Goal: Task Accomplishment & Management: Manage account settings

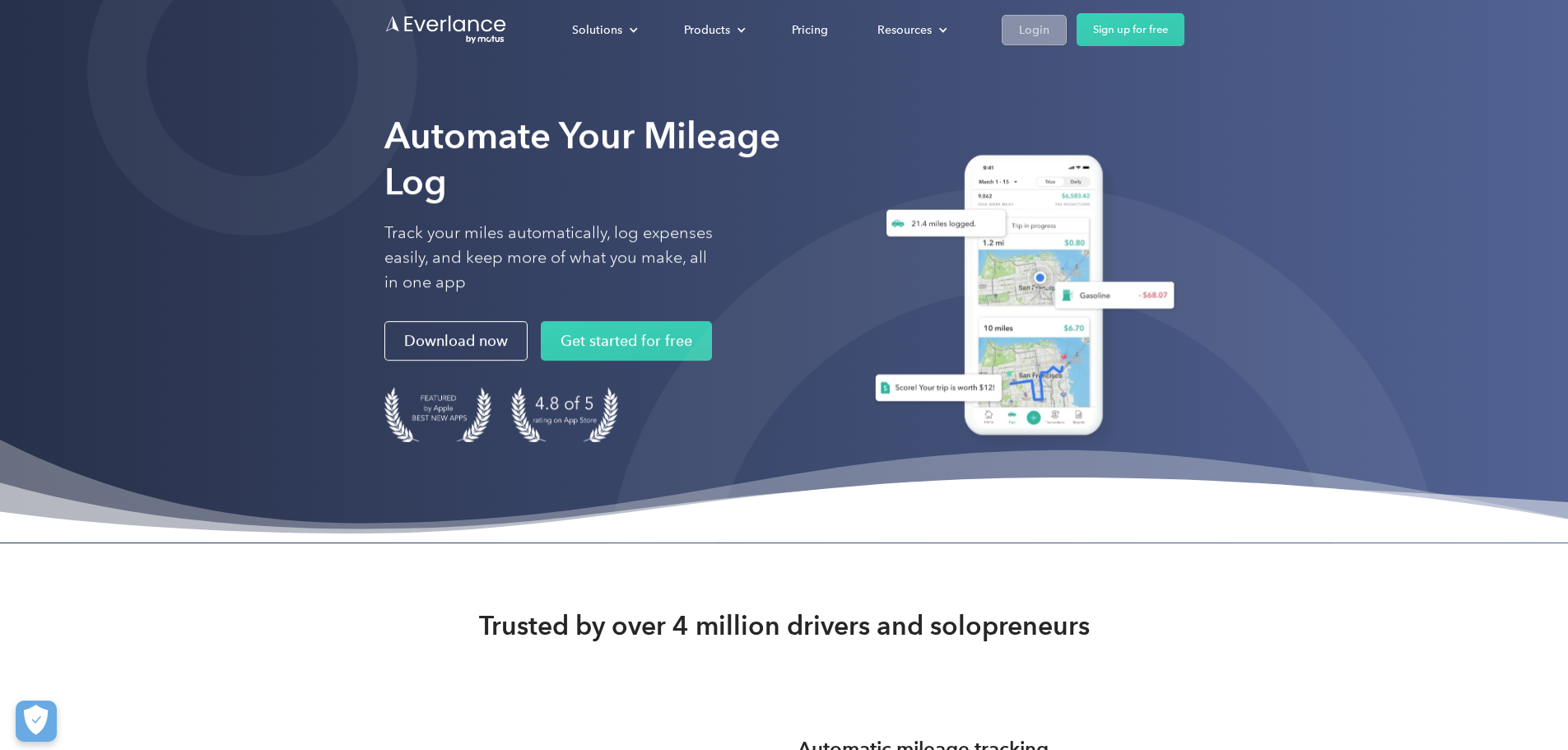
click at [1050, 33] on div "Login" at bounding box center [1034, 30] width 31 height 21
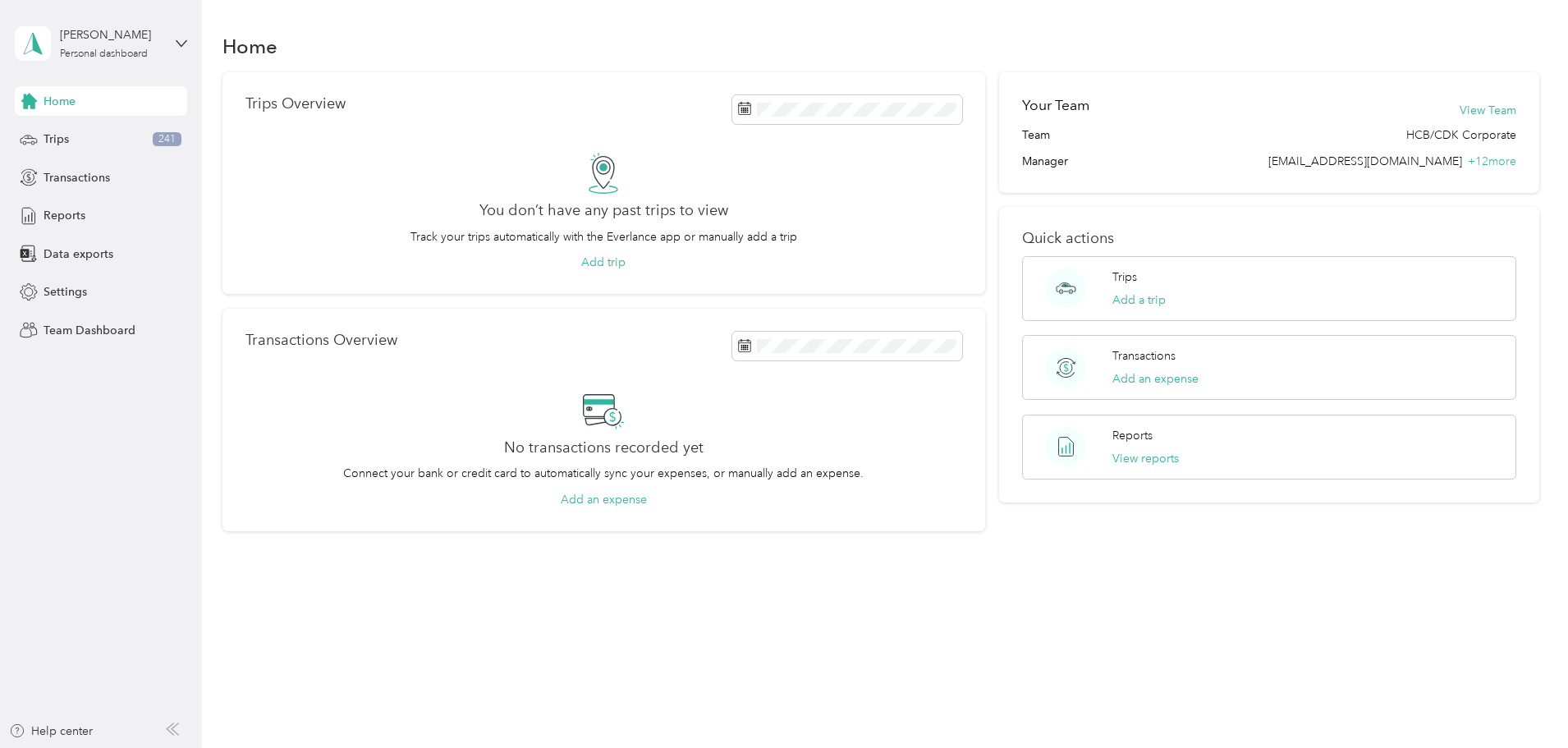
click at [91, 23] on div "[PERSON_NAME] Personal dashboard" at bounding box center [101, 43] width 173 height 58
click at [111, 134] on div "Team dashboard" at bounding box center [74, 135] width 88 height 17
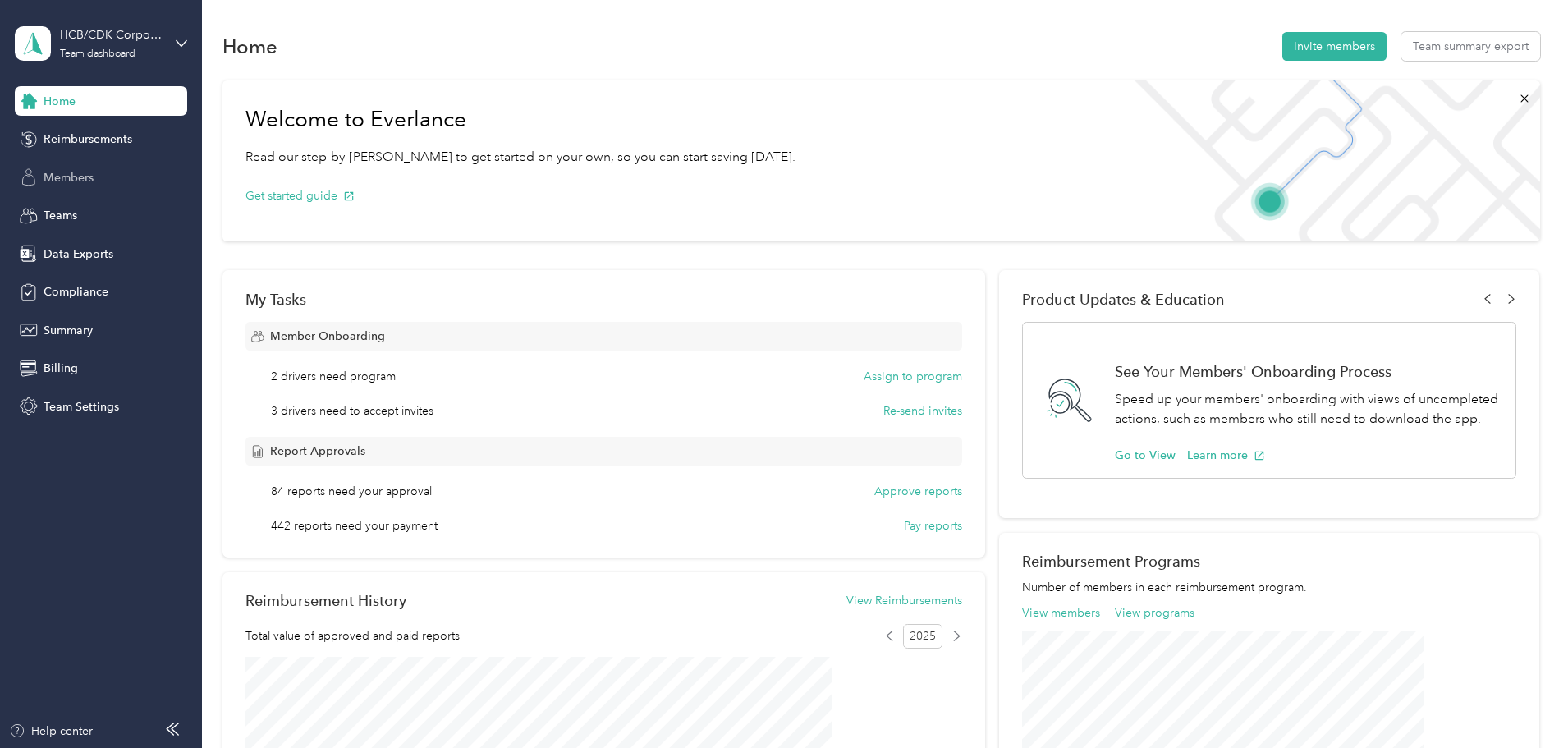
click at [83, 174] on span "Members" at bounding box center [68, 177] width 50 height 17
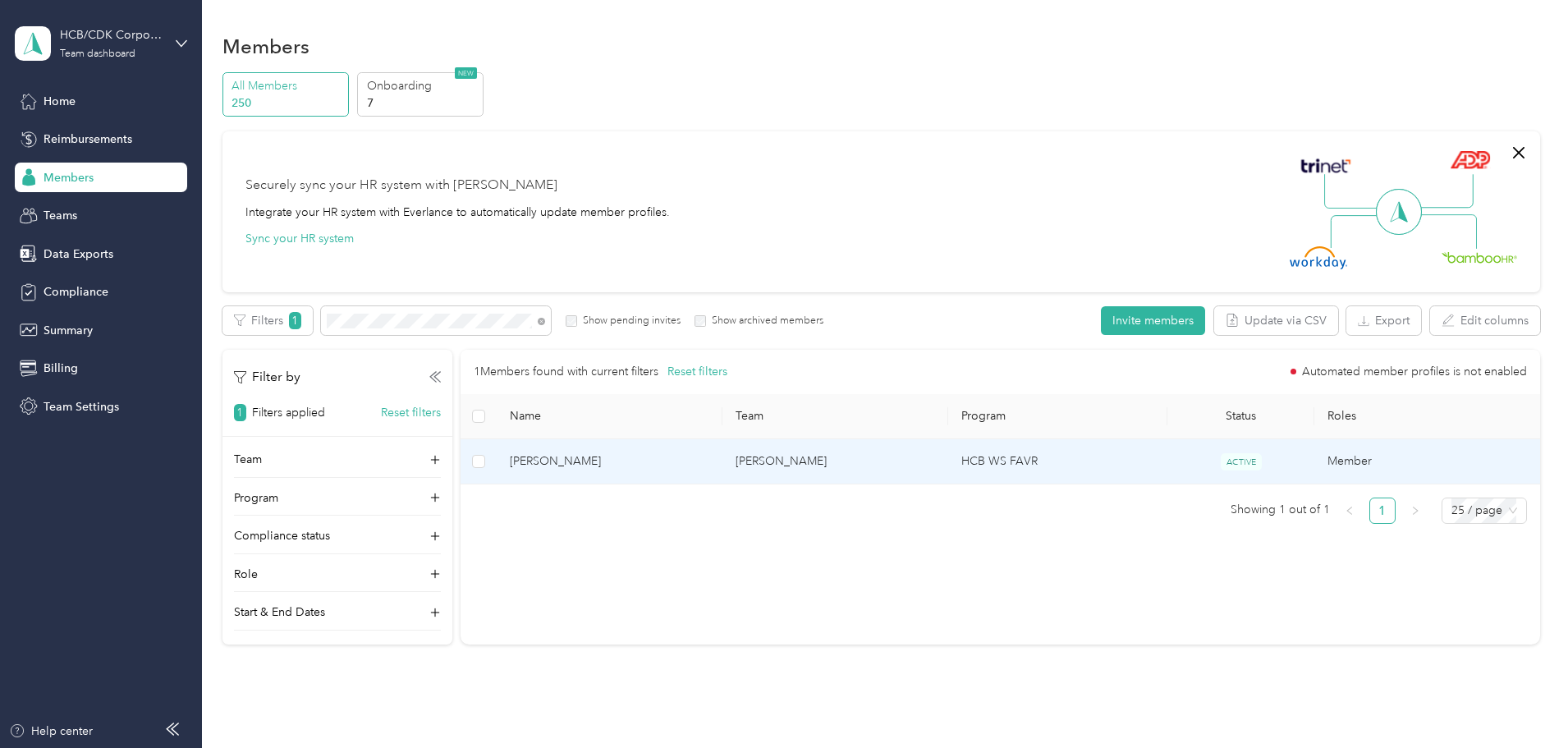
click at [655, 467] on span "[PERSON_NAME]" at bounding box center [610, 461] width 200 height 18
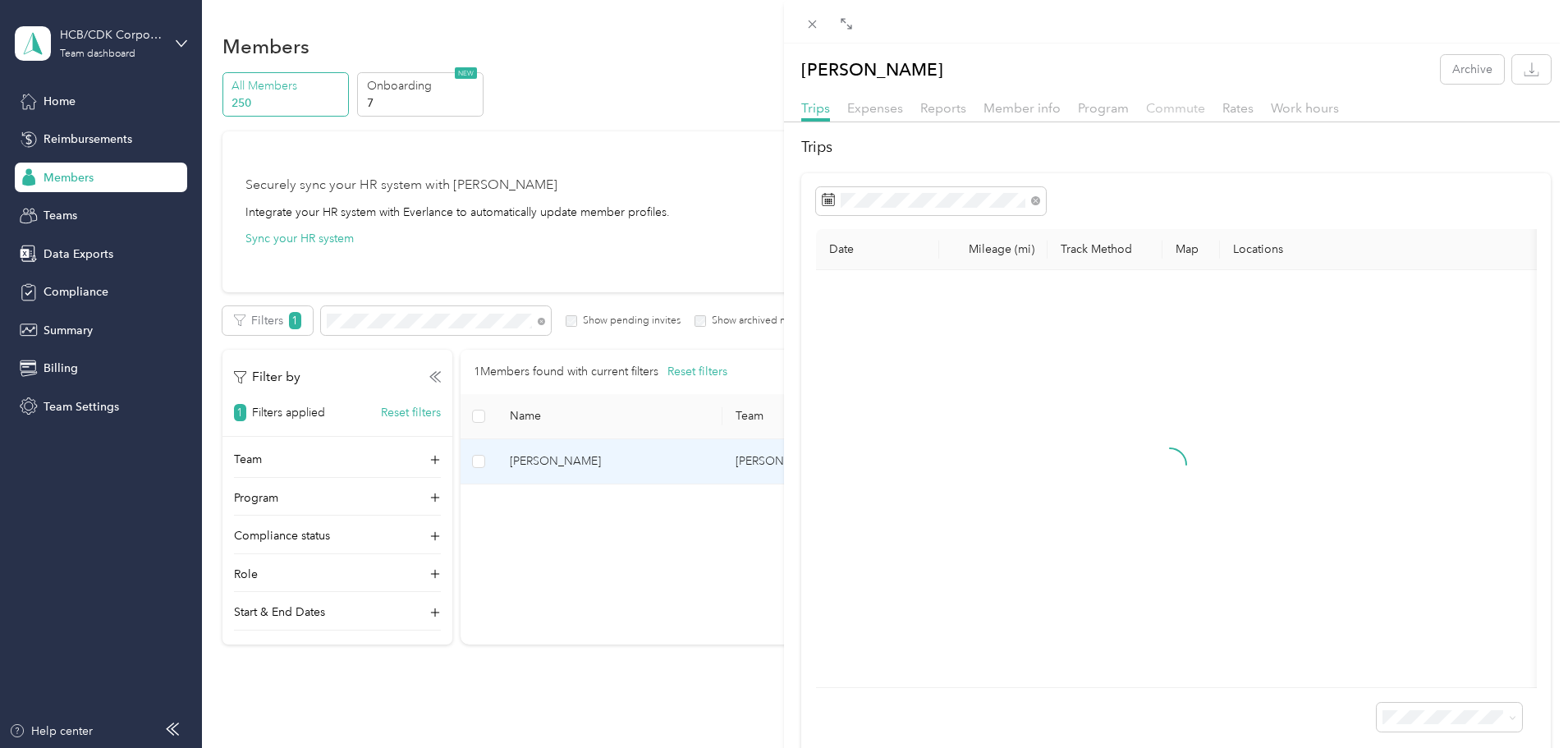
click at [1151, 109] on span "Commute" at bounding box center [1176, 107] width 59 height 15
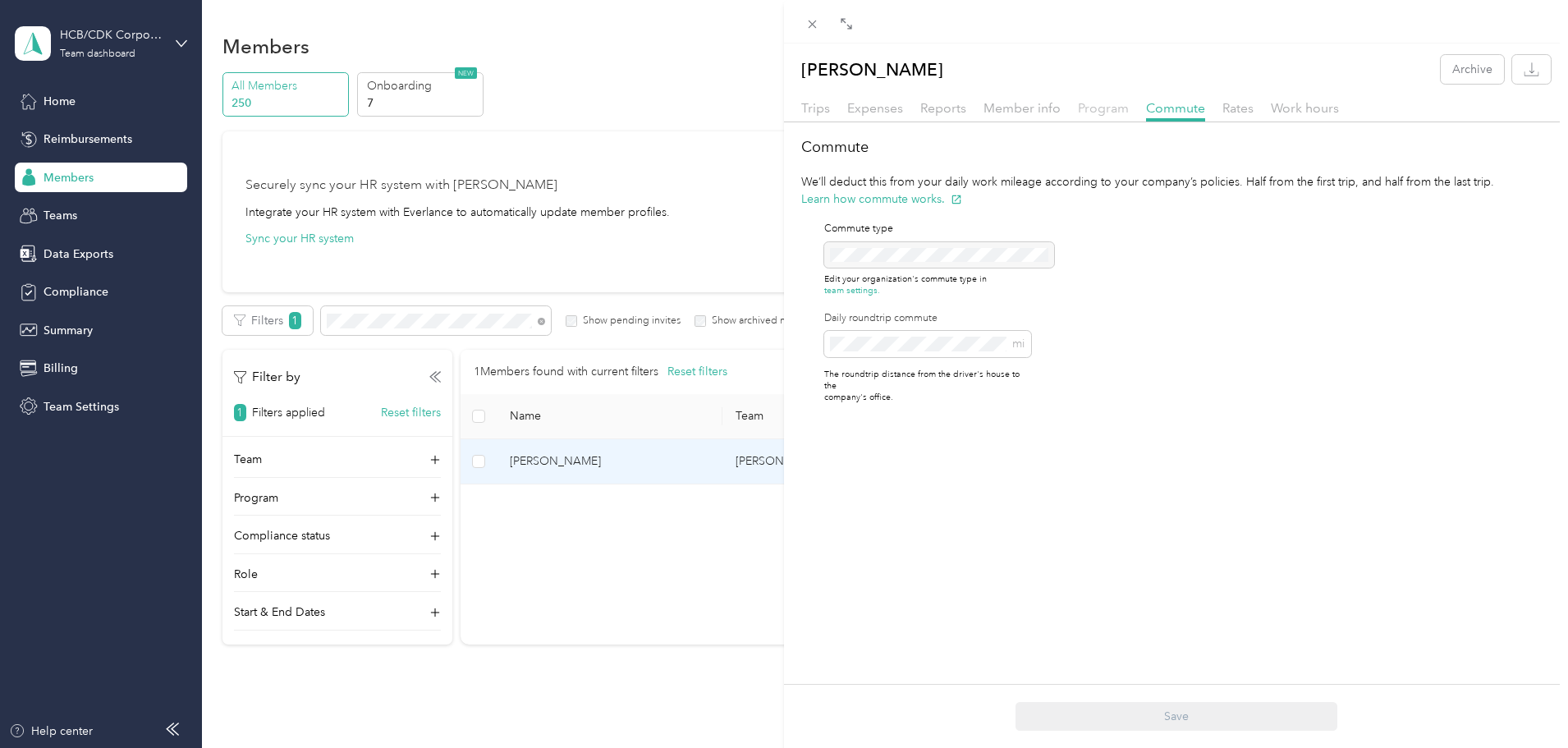
click at [1101, 108] on span "Program" at bounding box center [1103, 107] width 51 height 15
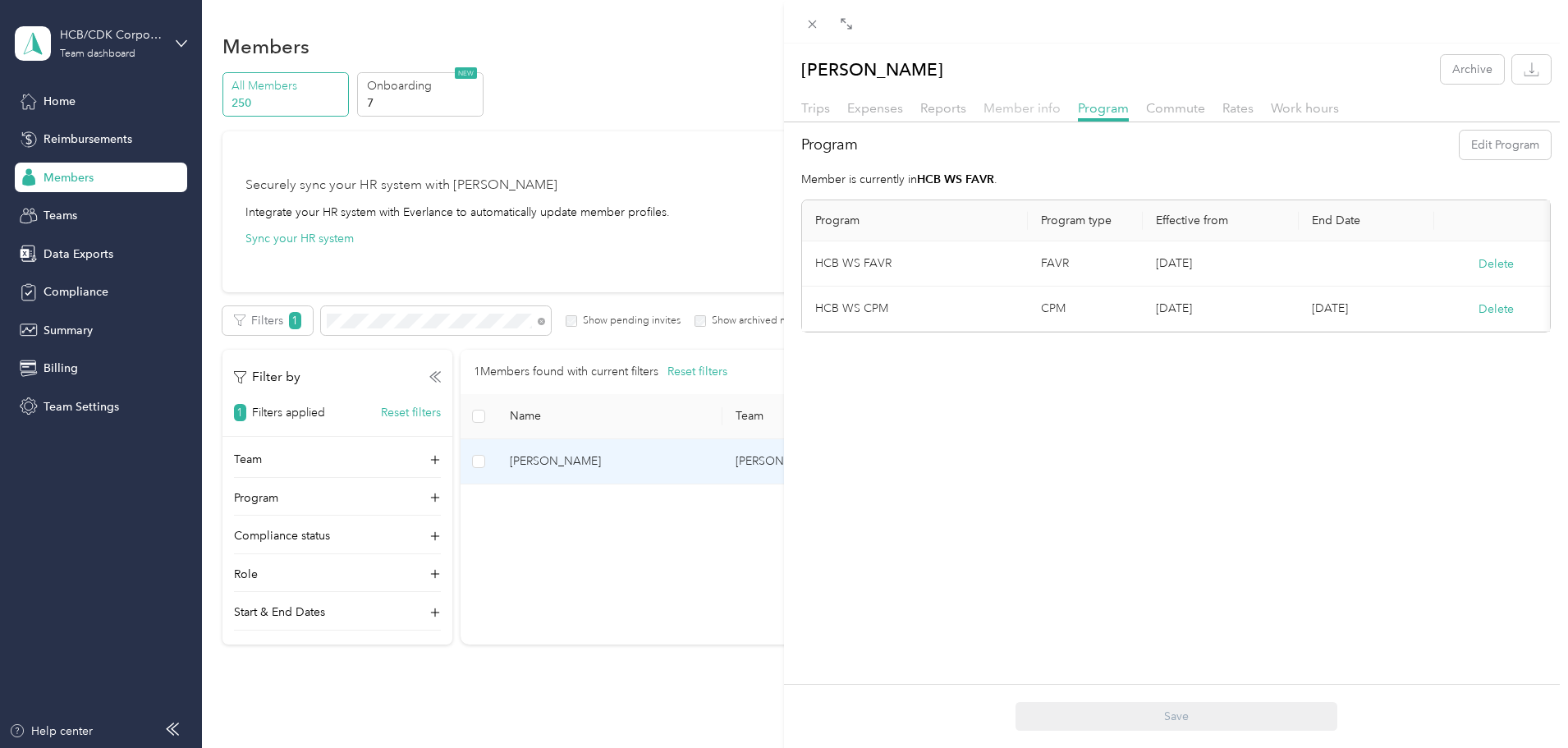
click at [1002, 110] on span "Member info" at bounding box center [1022, 107] width 77 height 15
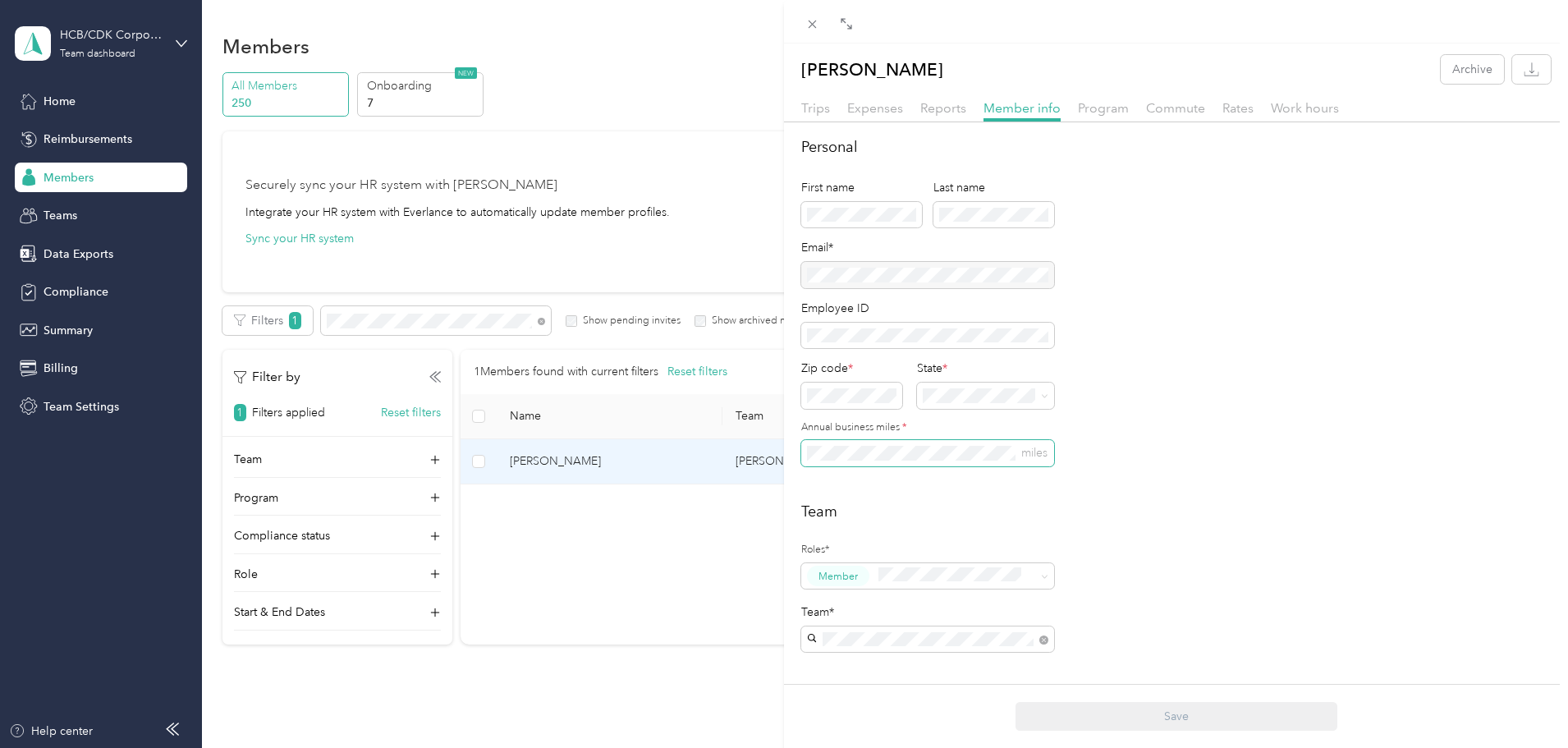
click at [764, 459] on div "[PERSON_NAME] Archive Trips Expenses Reports Member info Program Commute Rates …" at bounding box center [784, 374] width 1568 height 748
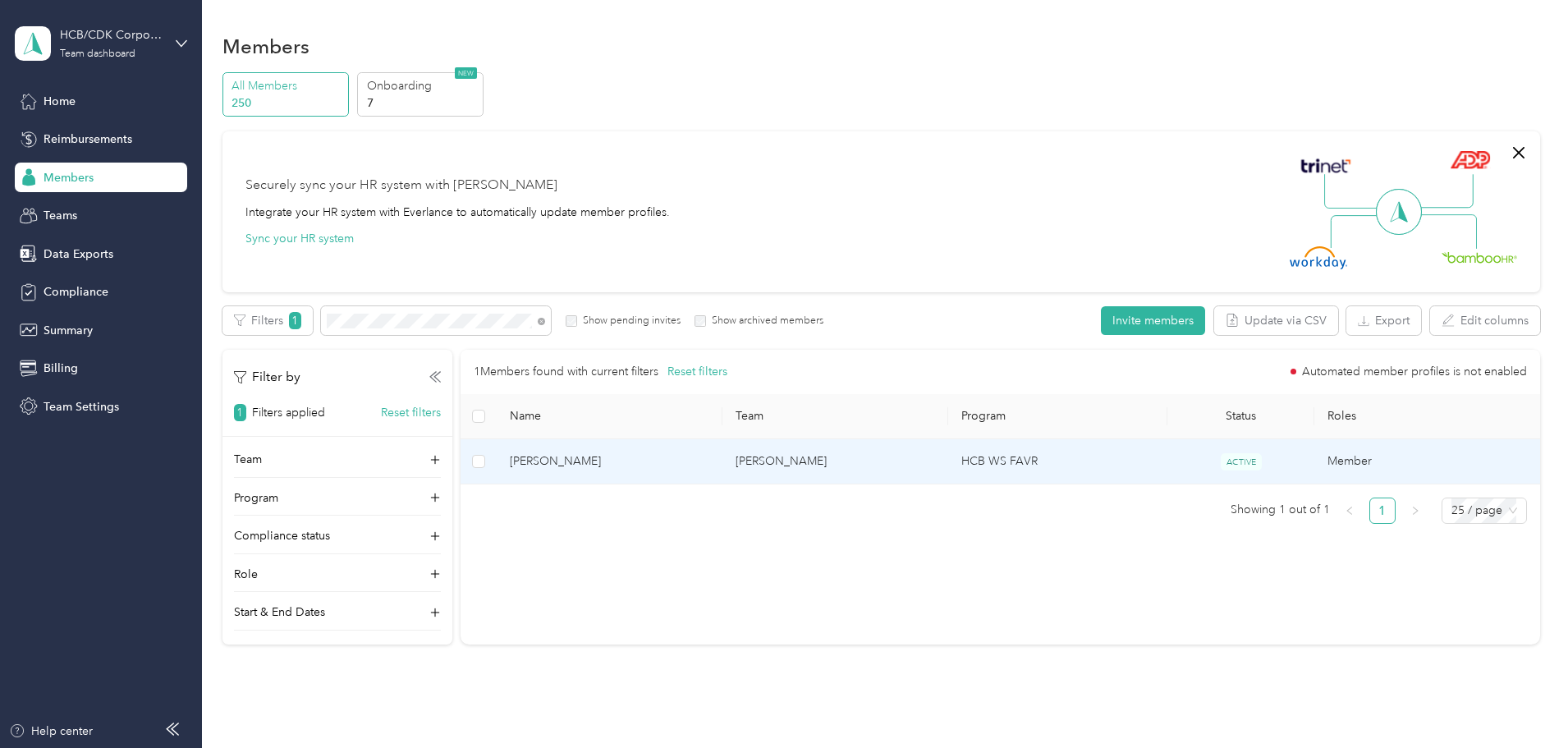
click at [674, 467] on span "[PERSON_NAME]" at bounding box center [610, 461] width 200 height 18
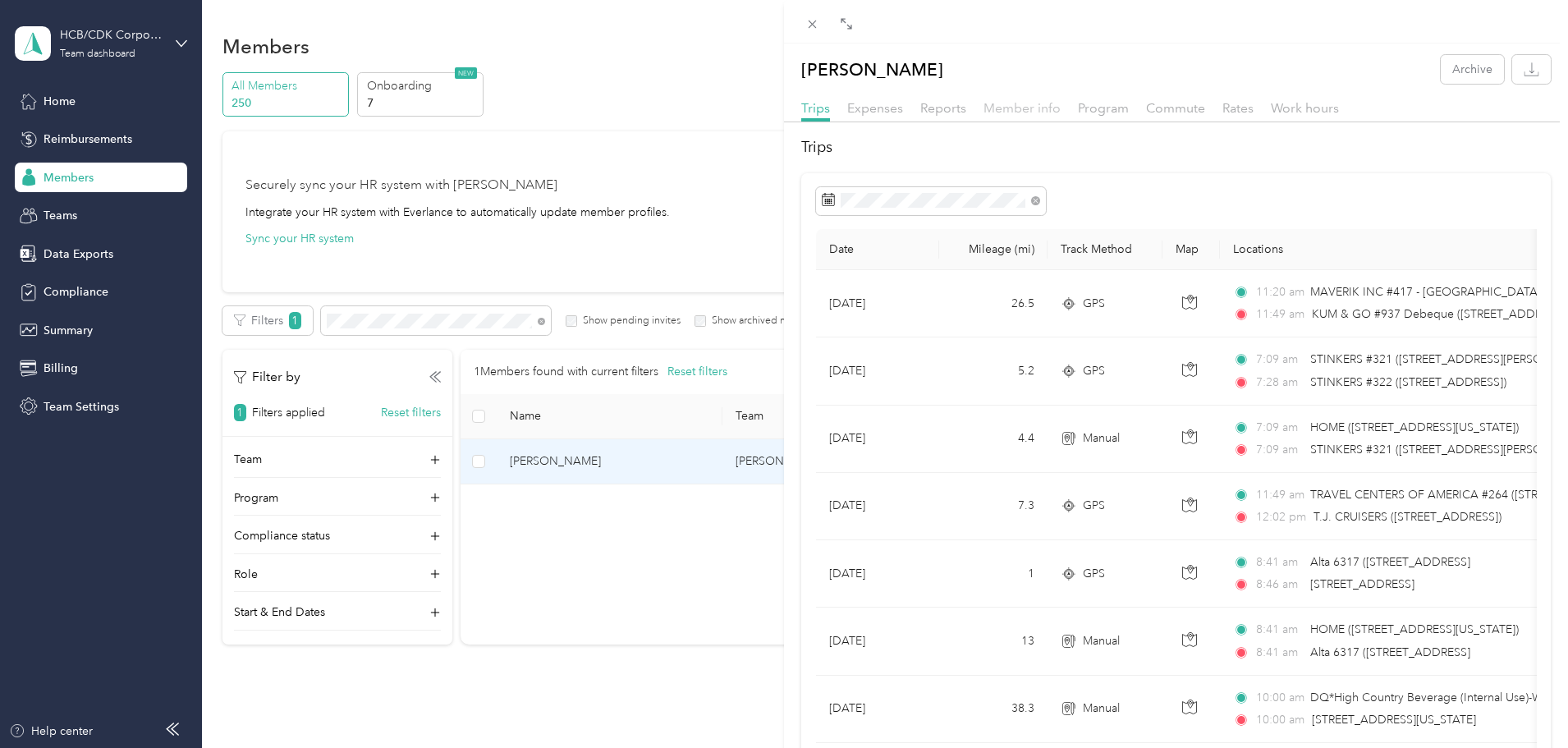
click at [996, 102] on span "Member info" at bounding box center [1022, 107] width 77 height 15
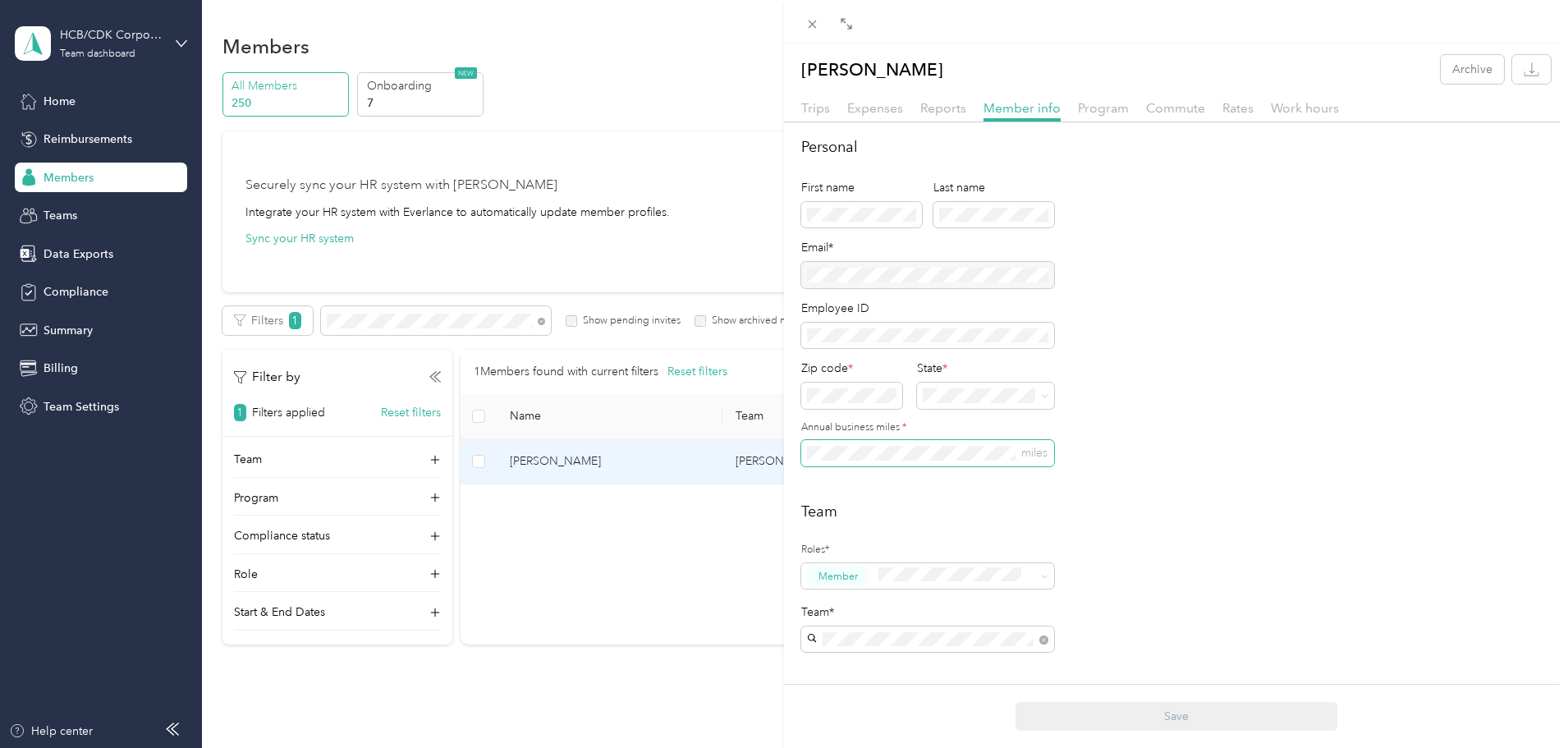
click at [804, 458] on span "miles" at bounding box center [927, 452] width 253 height 26
click at [1183, 722] on button "Save" at bounding box center [1176, 717] width 322 height 29
click at [887, 109] on span "Expenses" at bounding box center [875, 107] width 56 height 15
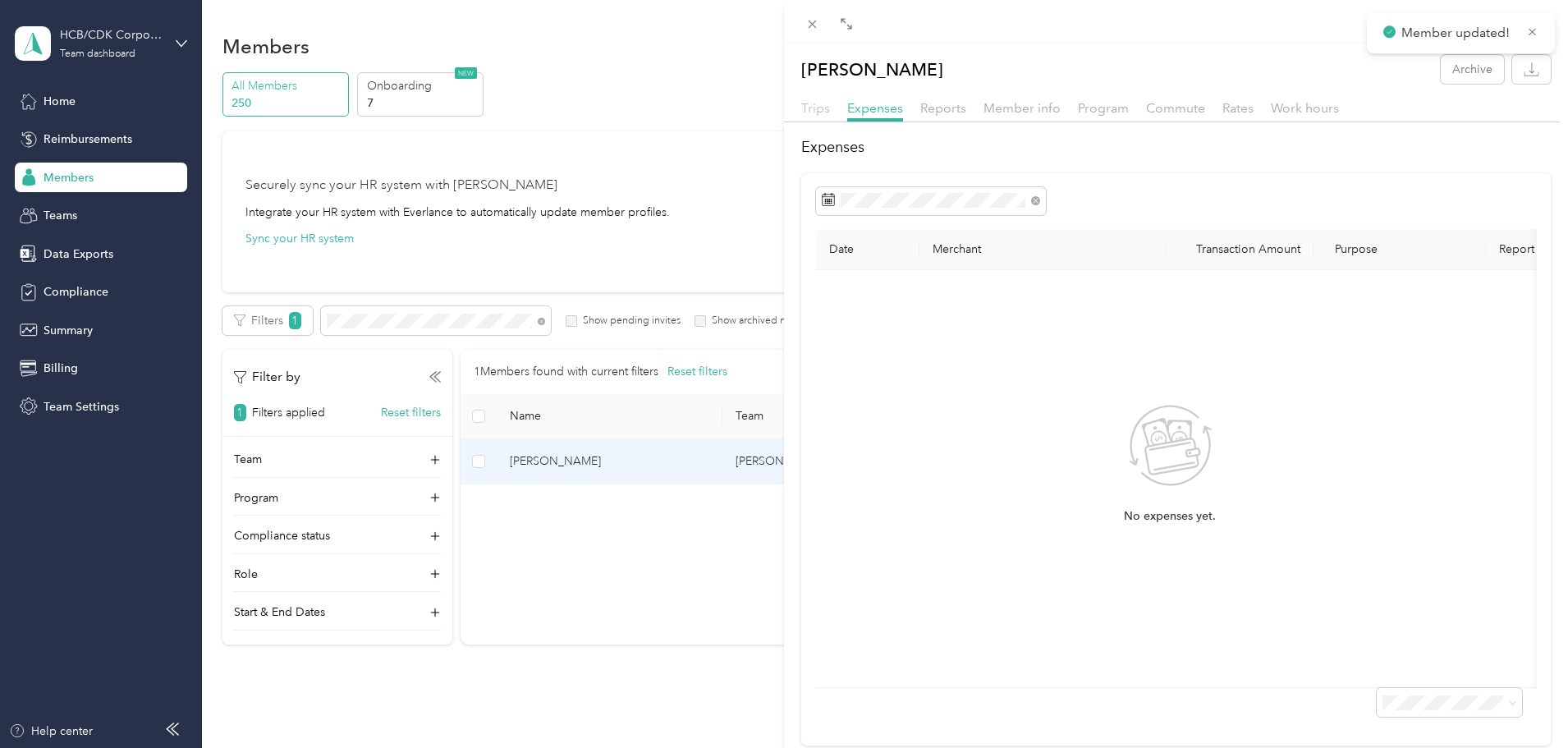
click at [816, 104] on span "Trips" at bounding box center [815, 107] width 29 height 15
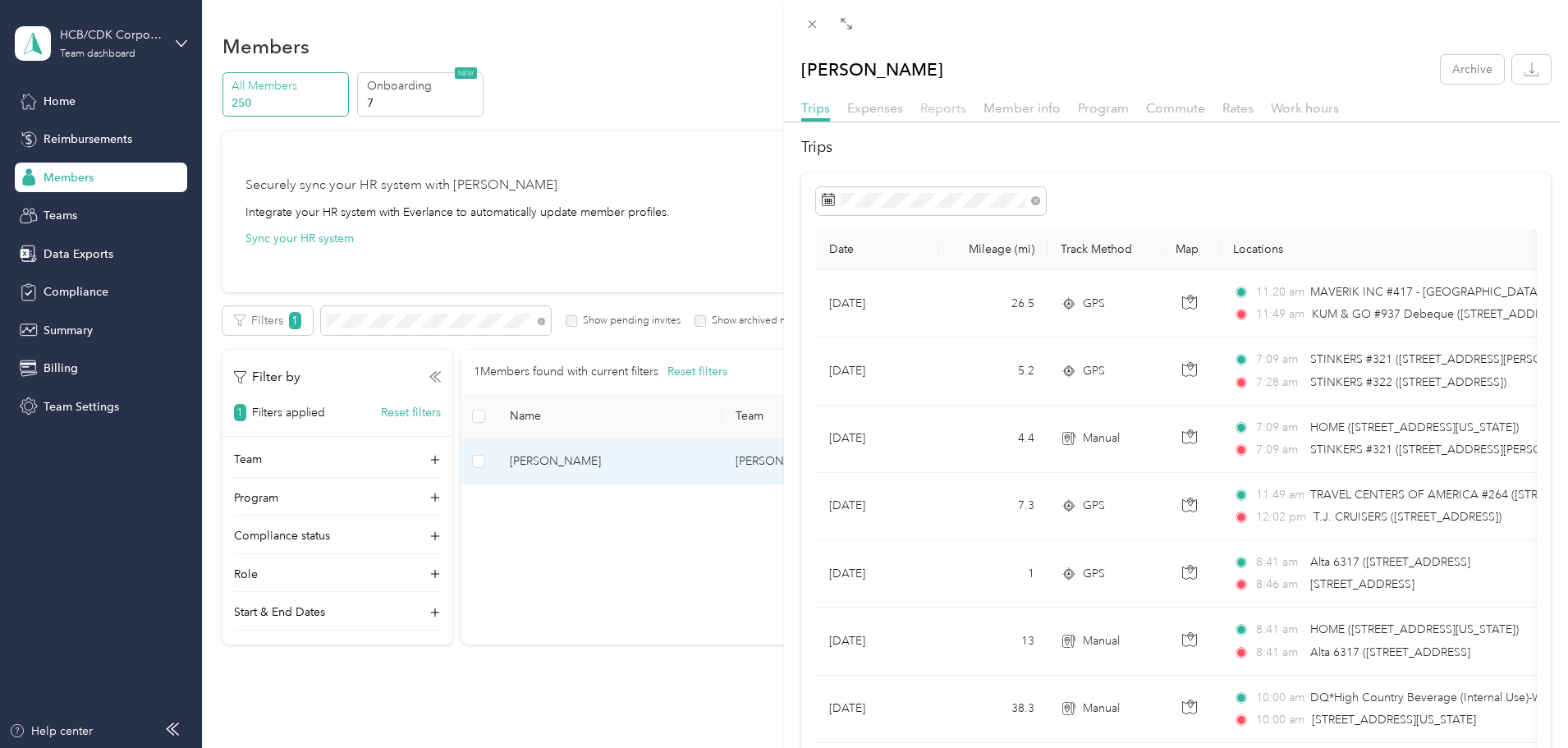
click at [958, 113] on span "Reports" at bounding box center [942, 107] width 46 height 15
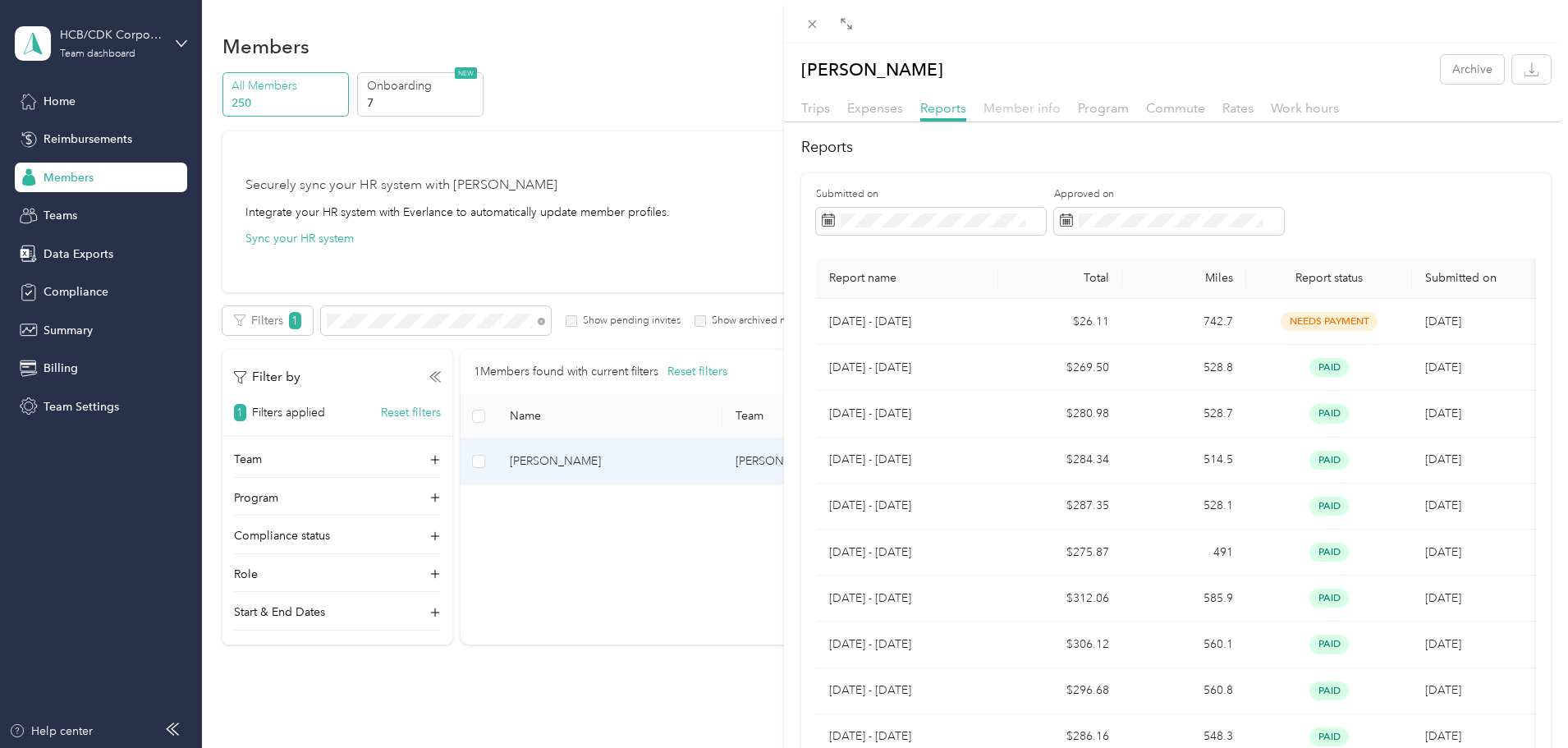
click at [1042, 111] on span "Member info" at bounding box center [1022, 107] width 77 height 15
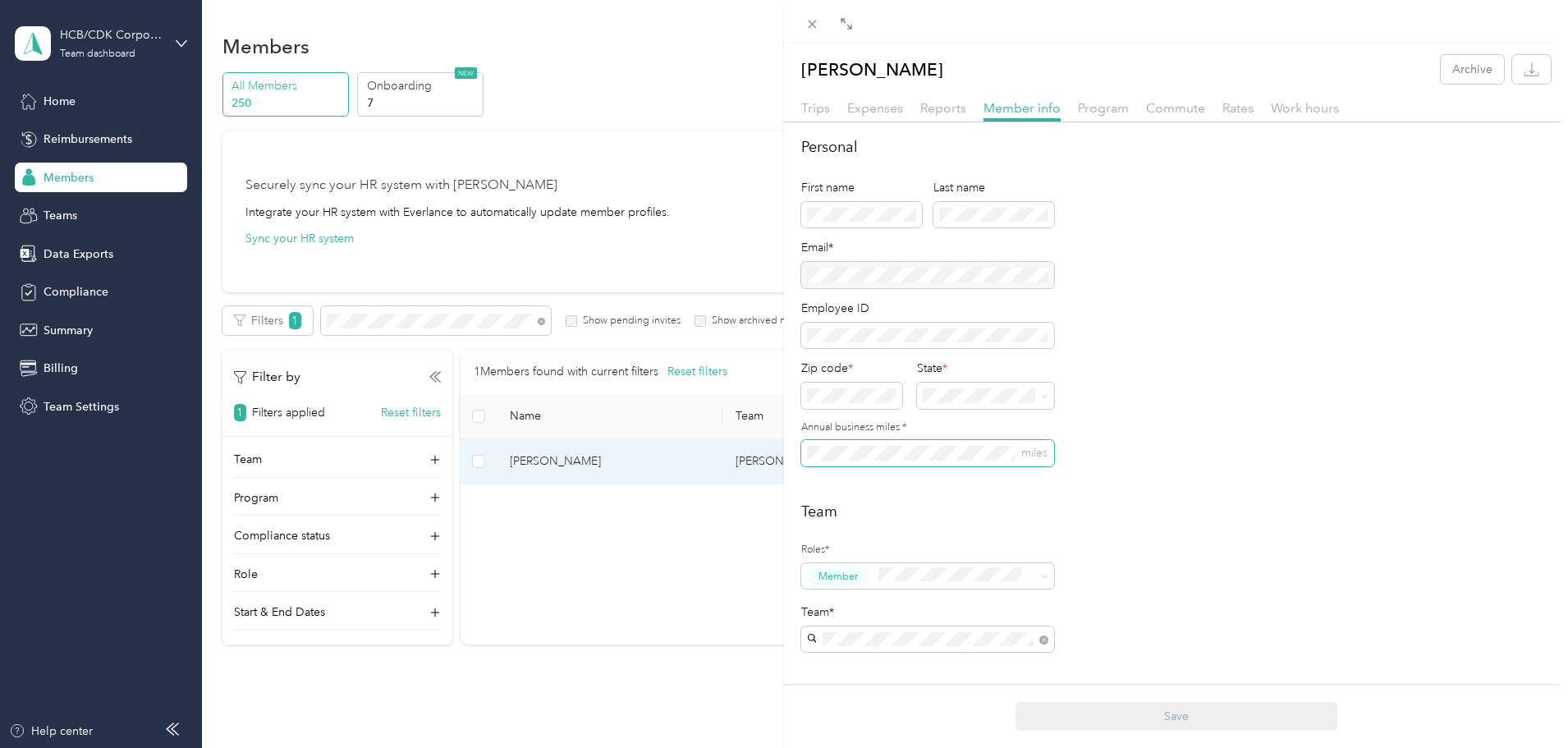
click at [781, 461] on div "[PERSON_NAME] Archive Trips Expenses Reports Member info Program Commute Rates …" at bounding box center [784, 374] width 1568 height 748
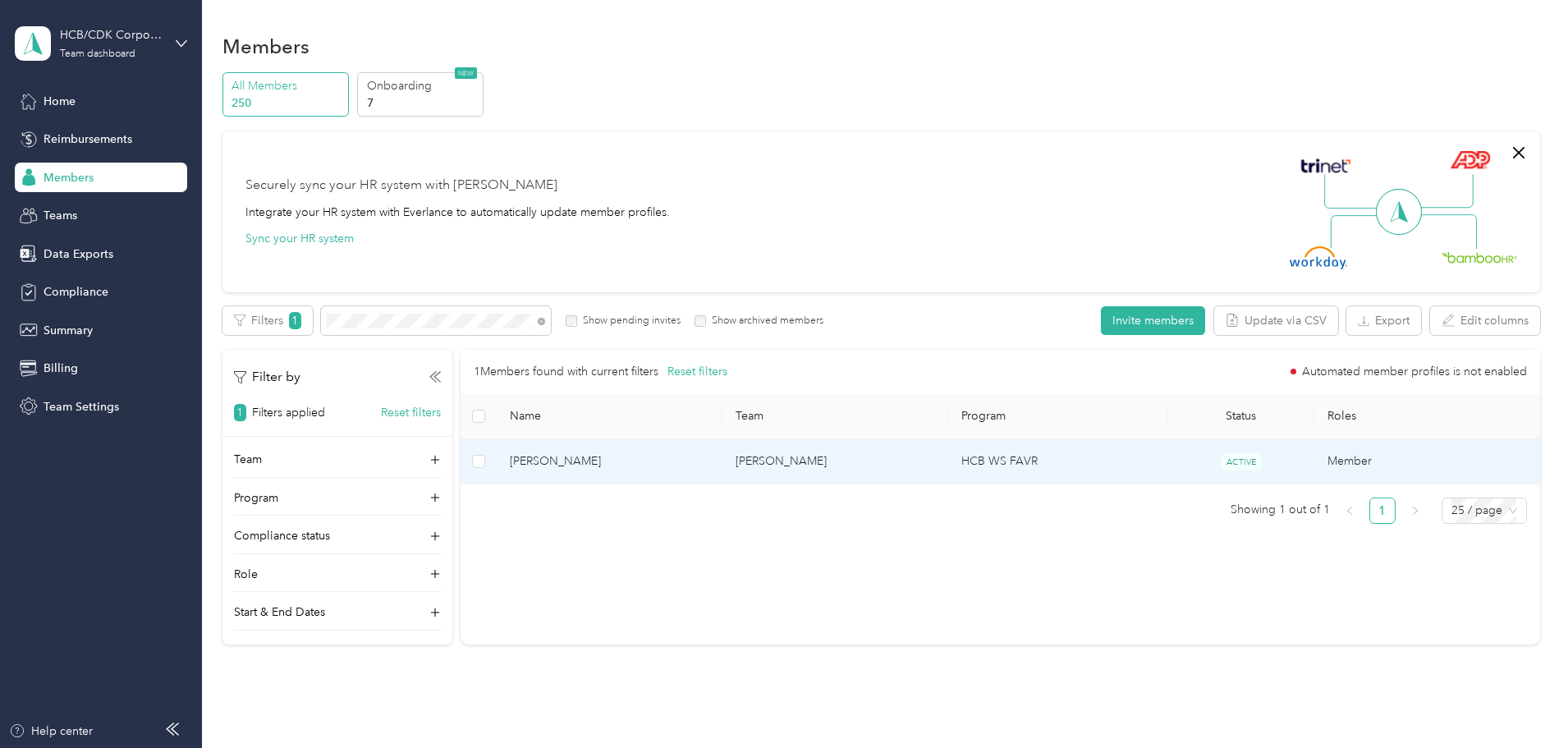
click at [816, 464] on td "[PERSON_NAME]" at bounding box center [834, 461] width 226 height 45
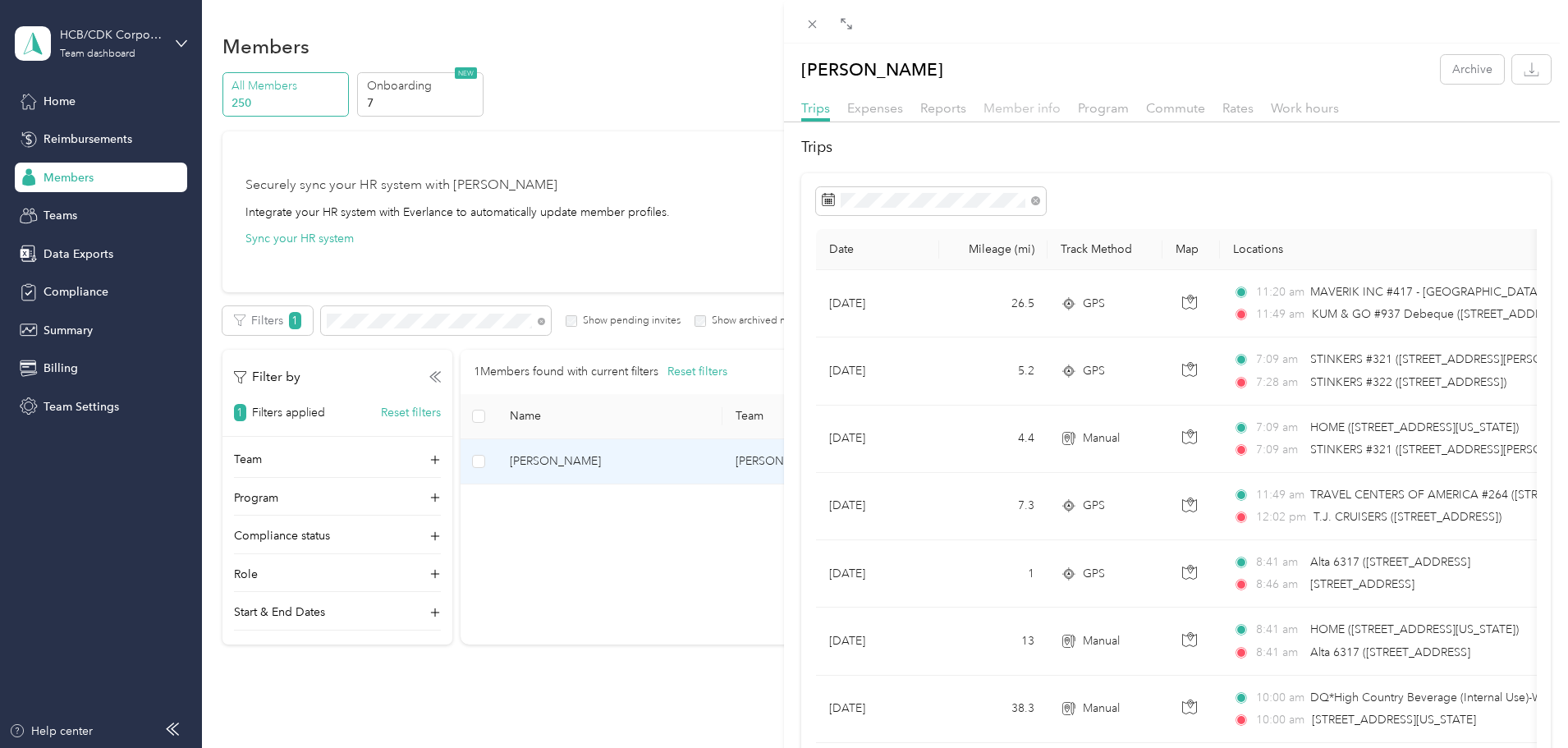
click at [1020, 109] on span "Member info" at bounding box center [1022, 107] width 77 height 15
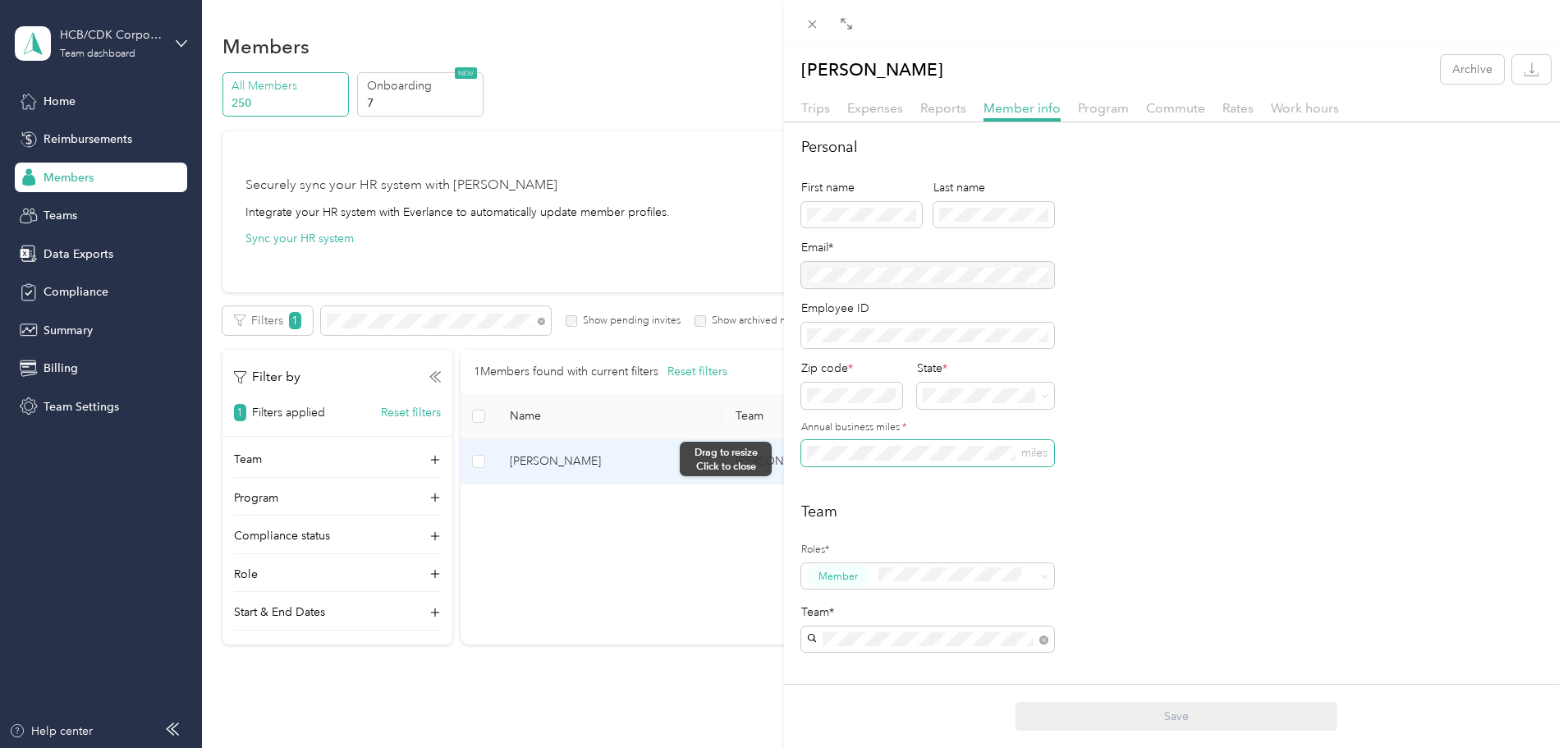
click at [778, 459] on div "[PERSON_NAME] Archive Trips Expenses Reports Member info Program Commute Rates …" at bounding box center [784, 374] width 1568 height 748
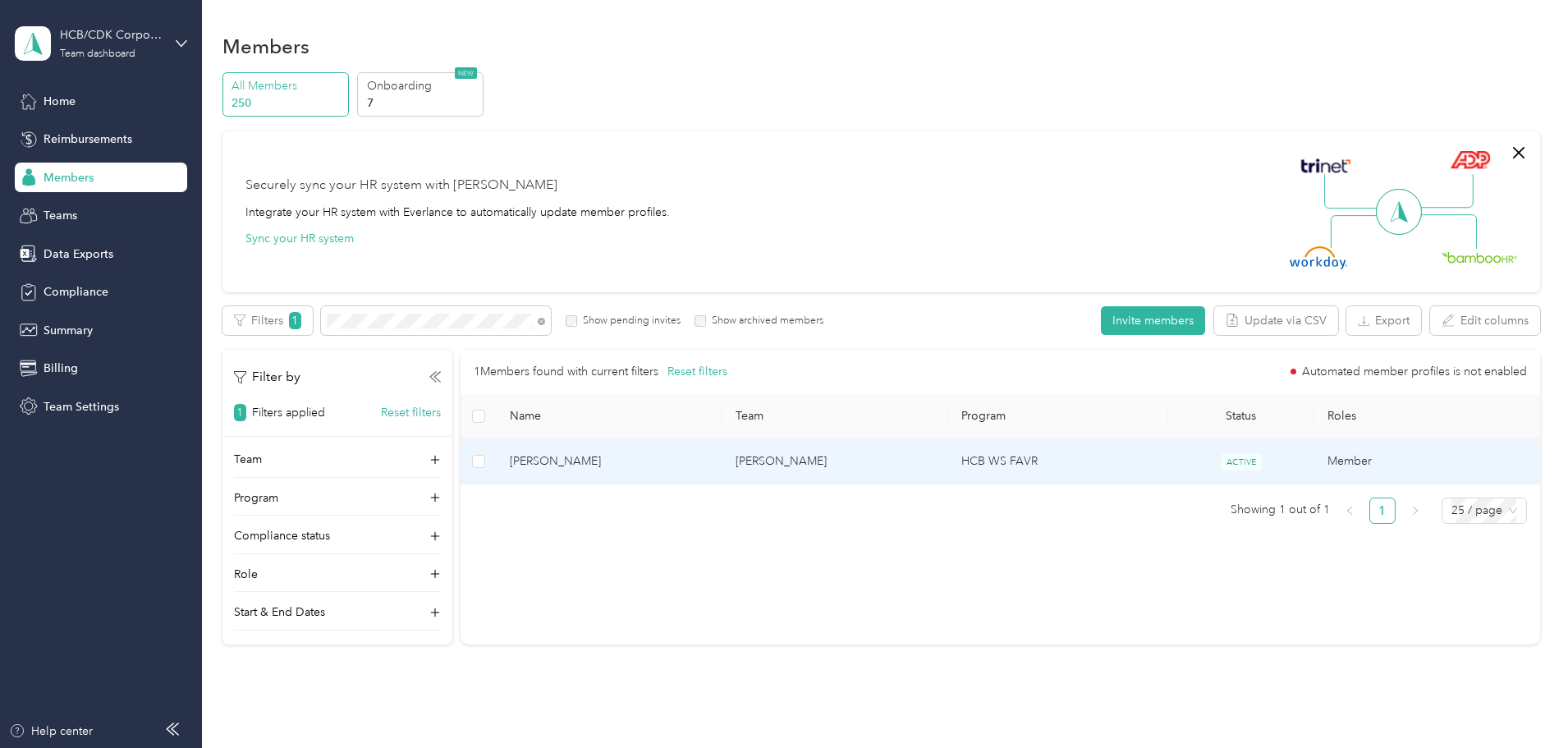
click at [722, 458] on td "[PERSON_NAME]" at bounding box center [609, 461] width 226 height 45
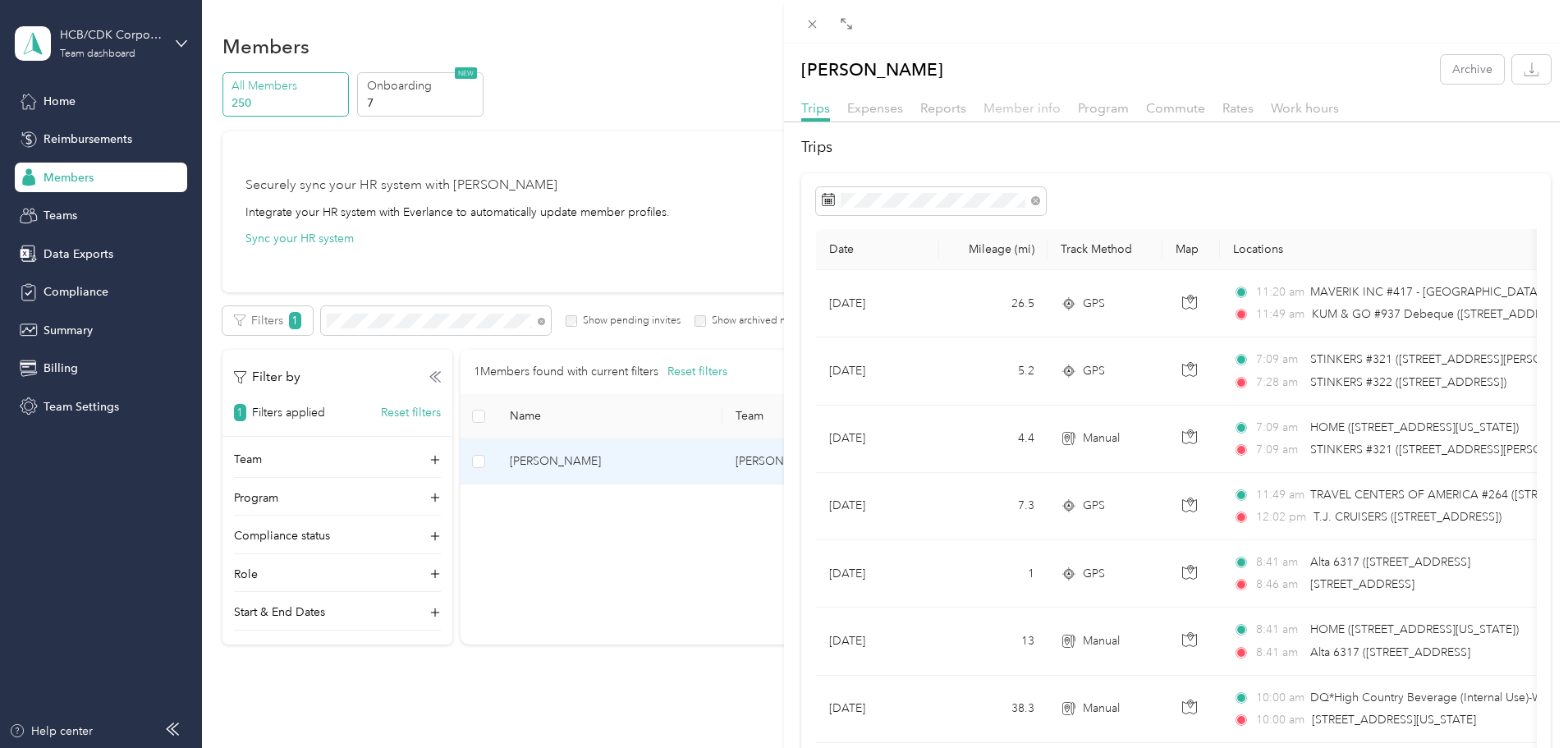
click at [1011, 101] on span "Member info" at bounding box center [1022, 107] width 77 height 15
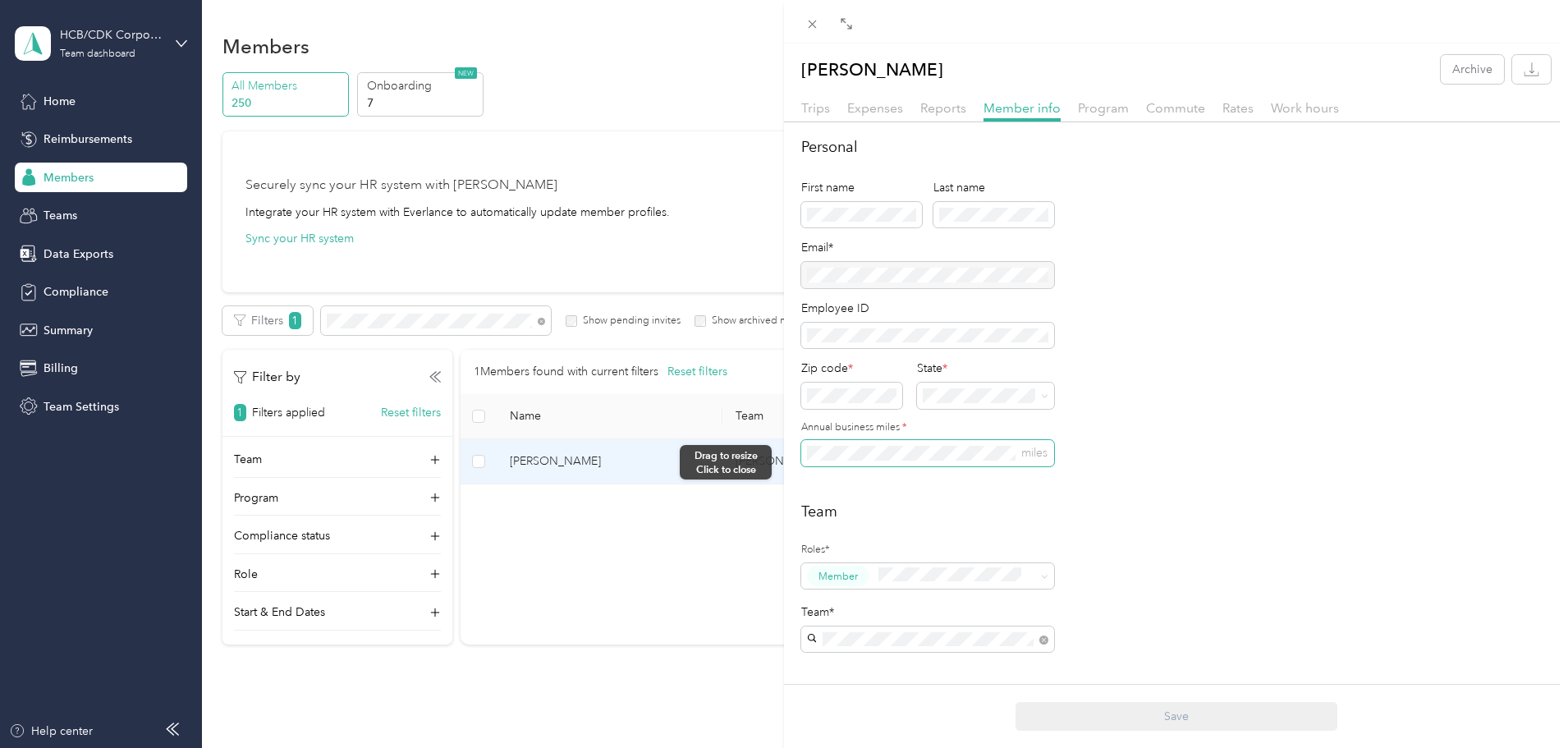
click at [783, 462] on div "[PERSON_NAME] Archive Trips Expenses Reports Member info Program Commute Rates …" at bounding box center [784, 374] width 1568 height 748
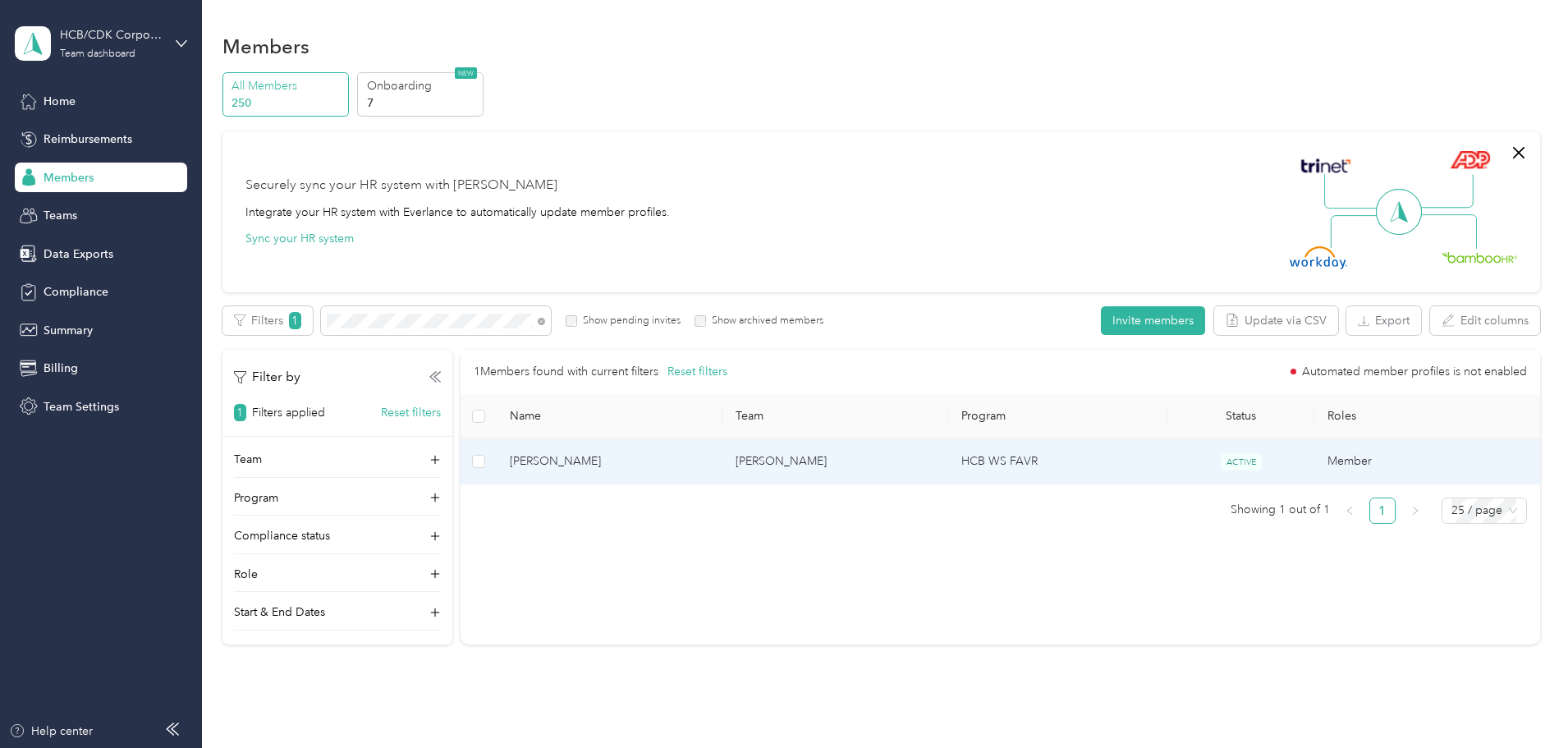
click at [794, 456] on td "[PERSON_NAME]" at bounding box center [834, 461] width 226 height 45
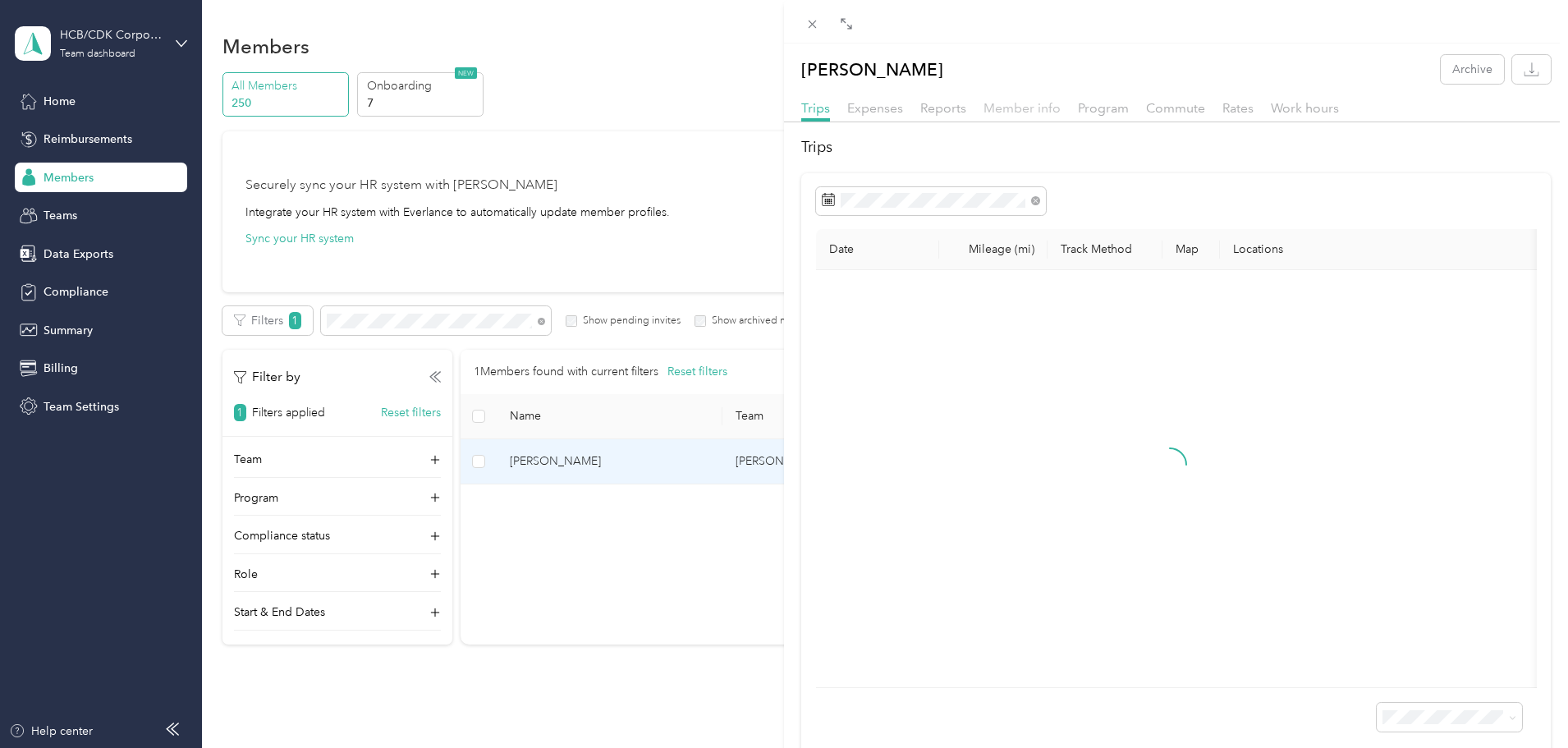
click at [1008, 109] on span "Member info" at bounding box center [1022, 107] width 77 height 15
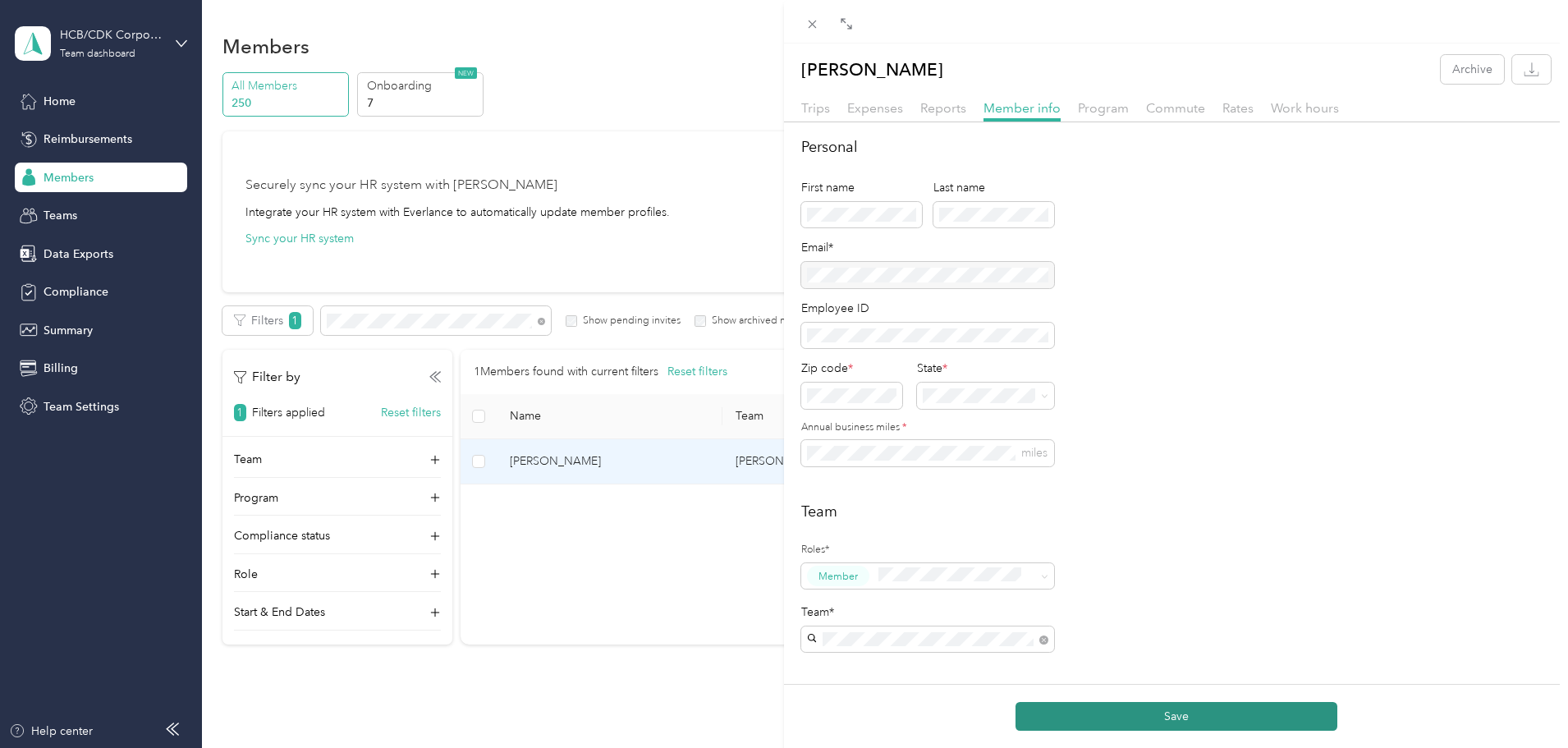
click at [1108, 719] on button "Save" at bounding box center [1176, 717] width 322 height 29
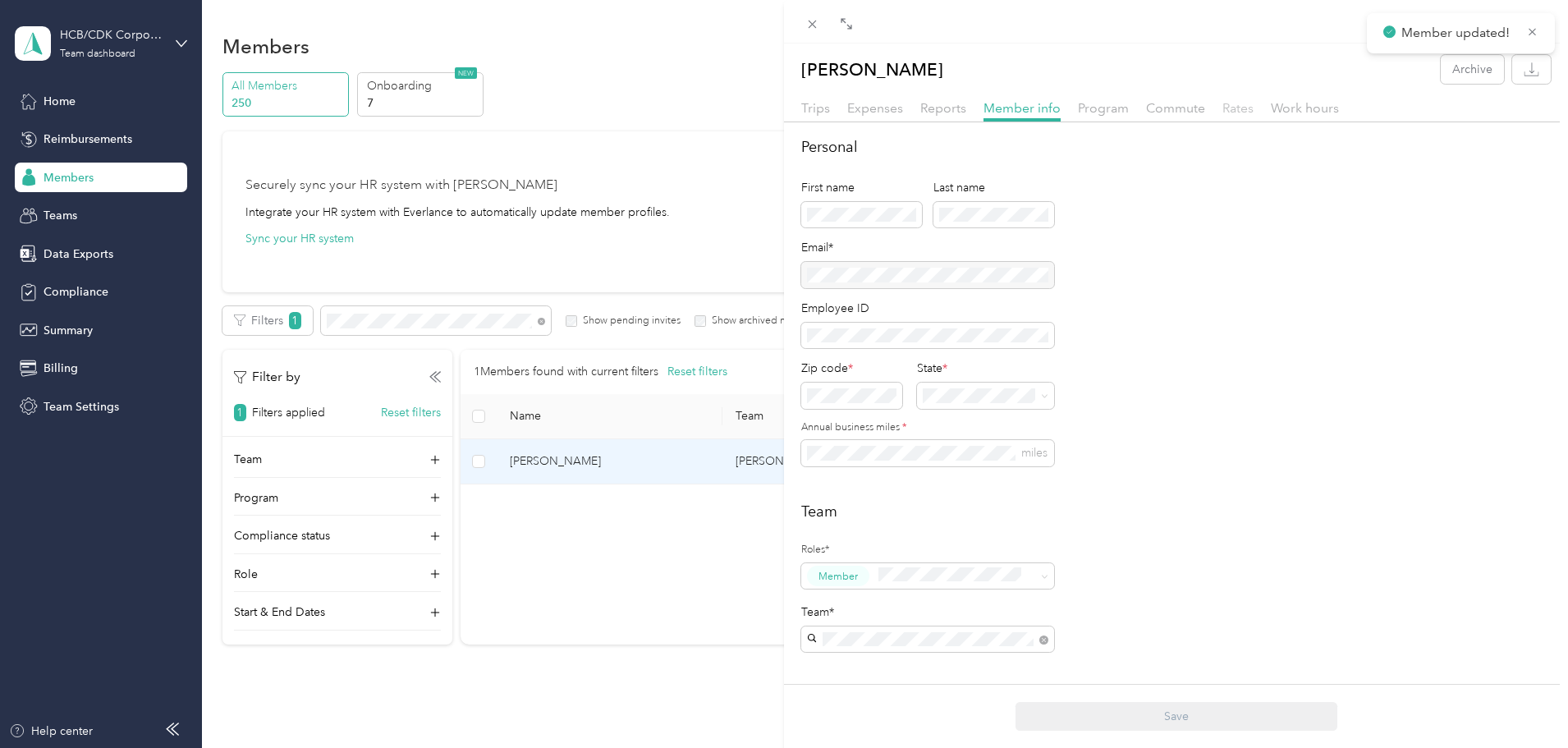
click at [1237, 108] on span "Rates" at bounding box center [1237, 107] width 31 height 15
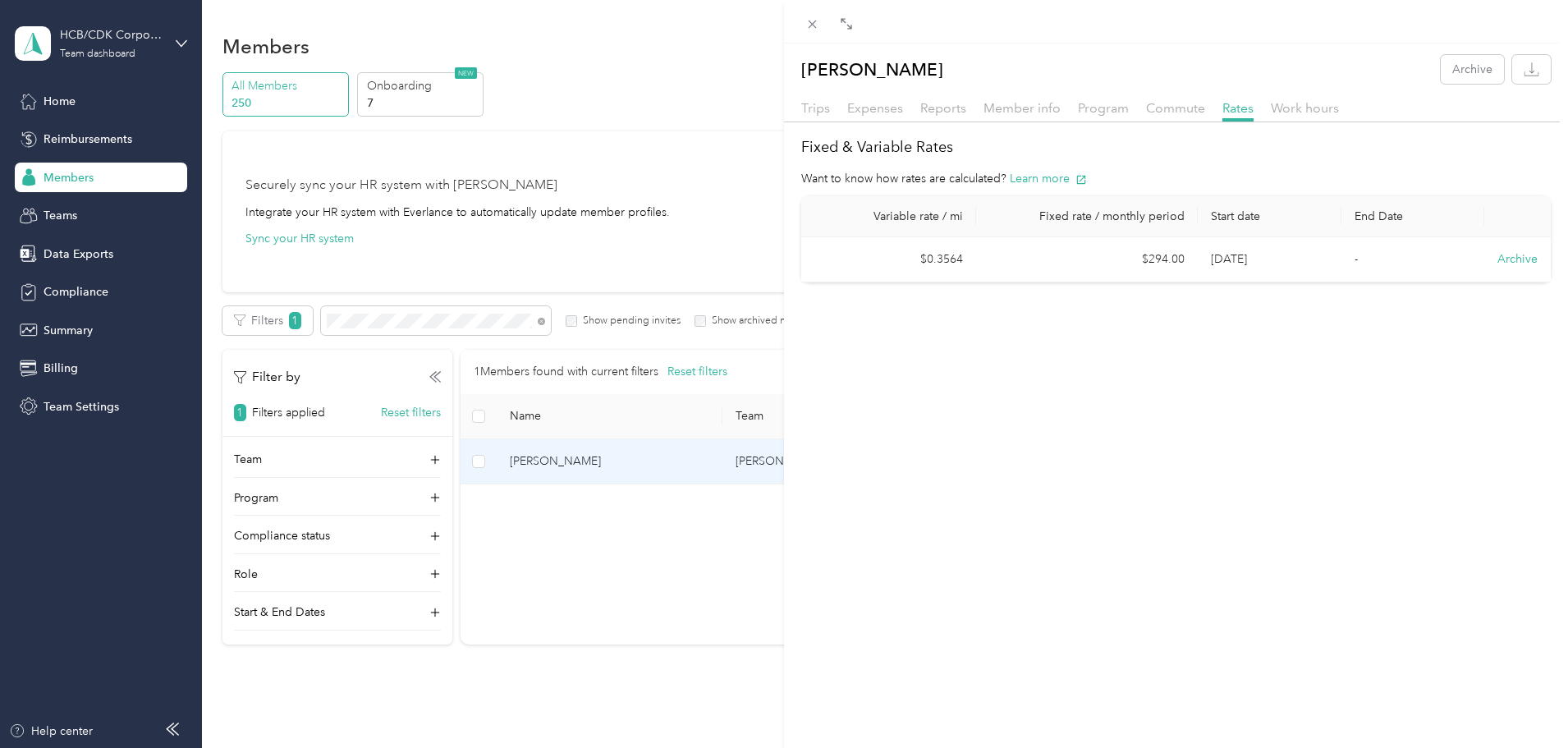
drag, startPoint x: 750, startPoint y: 133, endPoint x: 743, endPoint y: 119, distance: 15.7
click at [750, 130] on div "[PERSON_NAME] Archive Trips Expenses Reports Member info Program Commute Rates …" at bounding box center [784, 374] width 1568 height 748
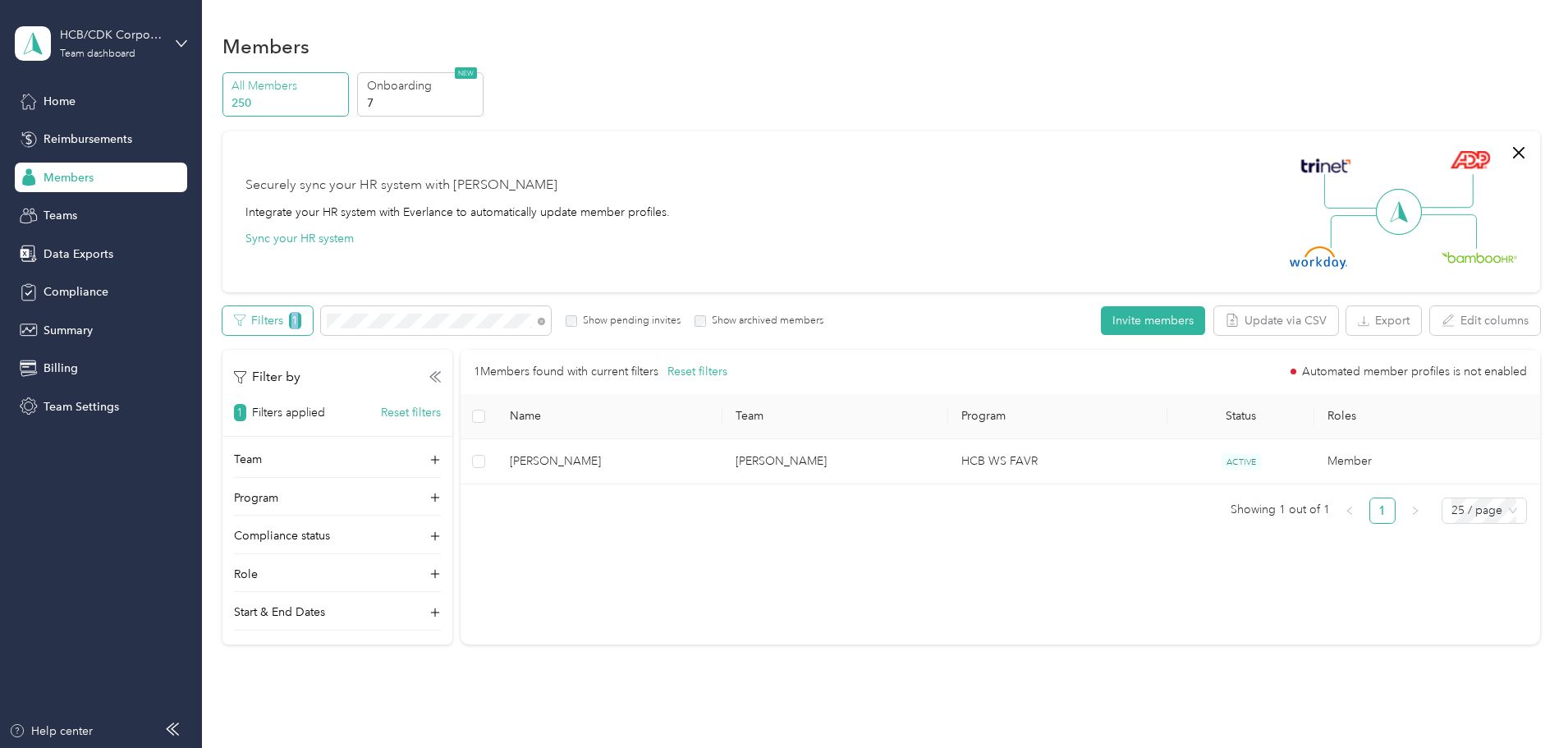
drag, startPoint x: 459, startPoint y: 328, endPoint x: 415, endPoint y: 330, distance: 44.0
click at [403, 330] on div "Filters 1 Show pending invites Show archived members" at bounding box center [522, 321] width 601 height 29
click at [422, 325] on div "Filters 1 Show pending invites Show archived members" at bounding box center [522, 321] width 601 height 29
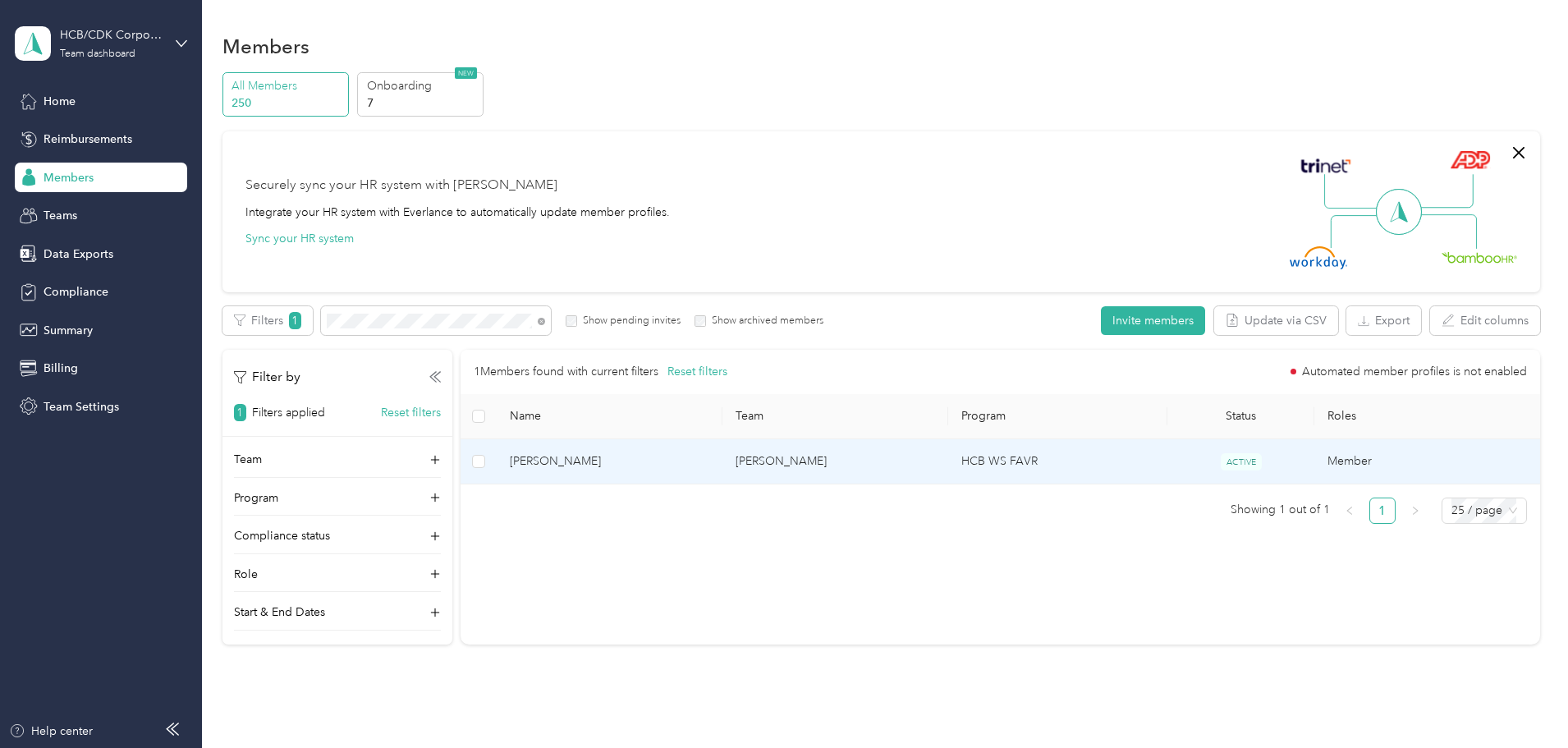
click at [656, 461] on span "[PERSON_NAME]" at bounding box center [610, 461] width 200 height 18
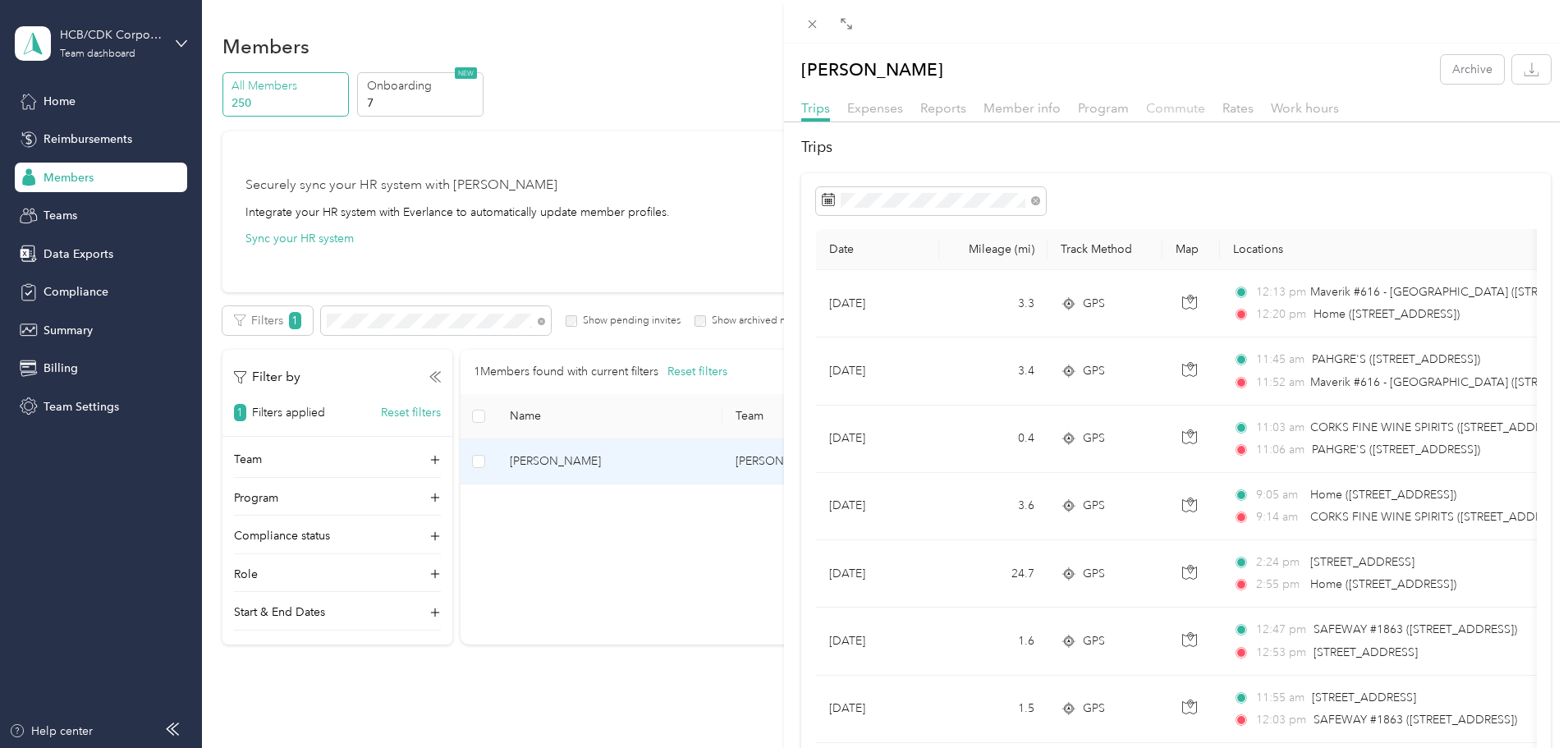
click at [1163, 104] on span "Commute" at bounding box center [1176, 107] width 59 height 15
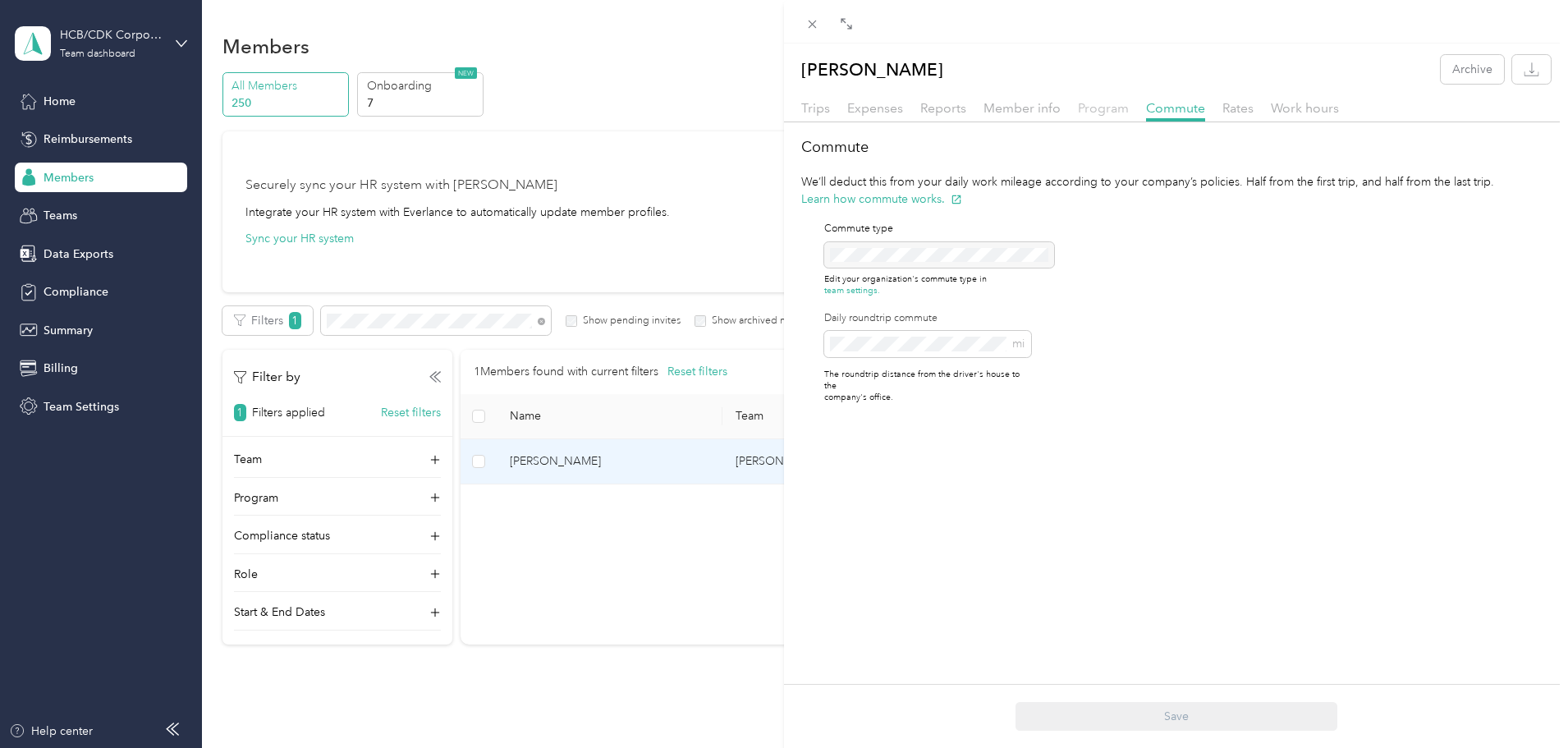
click at [1118, 105] on span "Program" at bounding box center [1103, 107] width 51 height 15
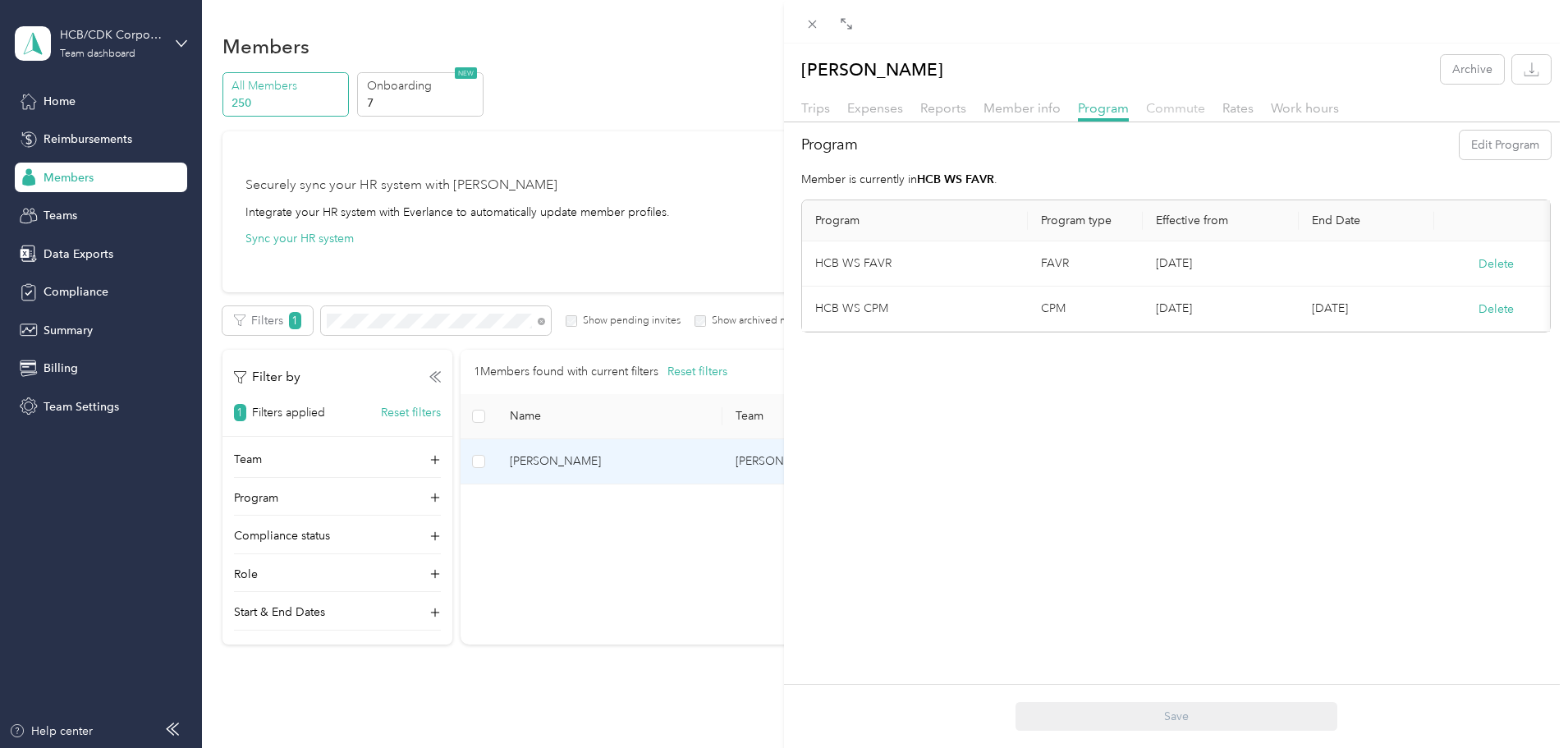
click at [1181, 109] on span "Commute" at bounding box center [1176, 107] width 59 height 15
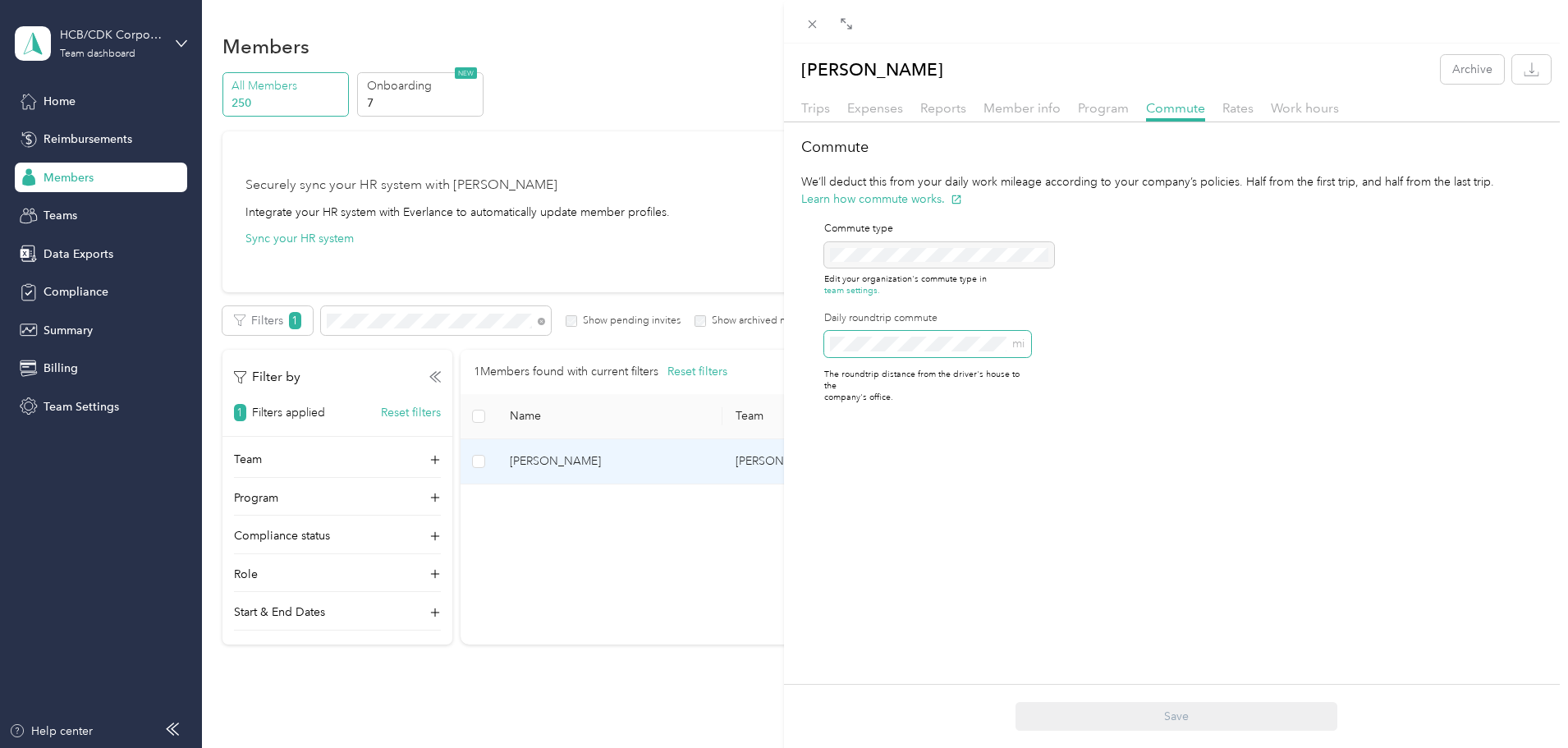
click at [804, 348] on div "Commute type Edit your organization's commute type in team settings. Daily roun…" at bounding box center [916, 313] width 230 height 210
click at [1199, 709] on button "Save" at bounding box center [1176, 717] width 322 height 29
click at [1118, 111] on span "Program" at bounding box center [1103, 107] width 51 height 15
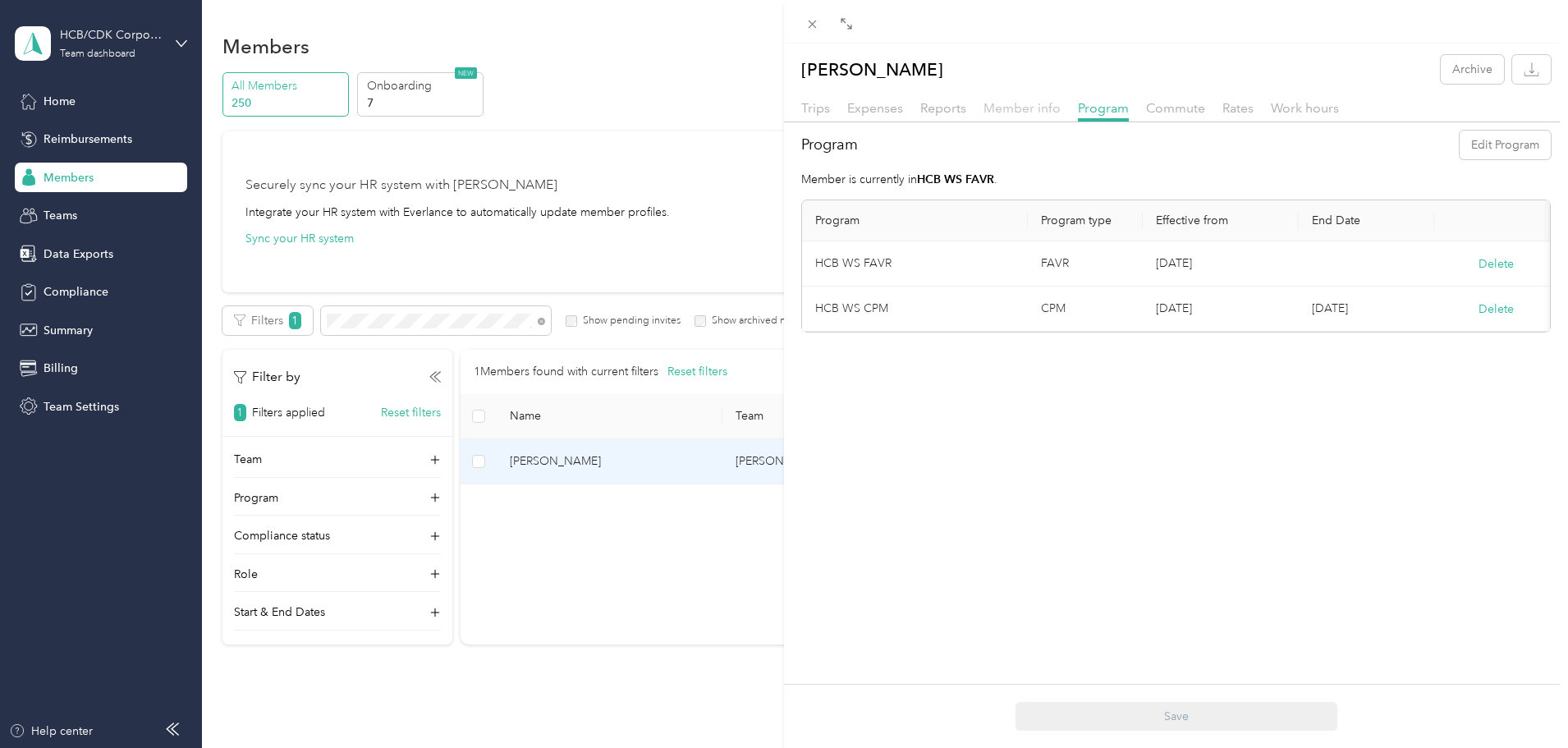
click at [1011, 110] on span "Member info" at bounding box center [1022, 107] width 77 height 15
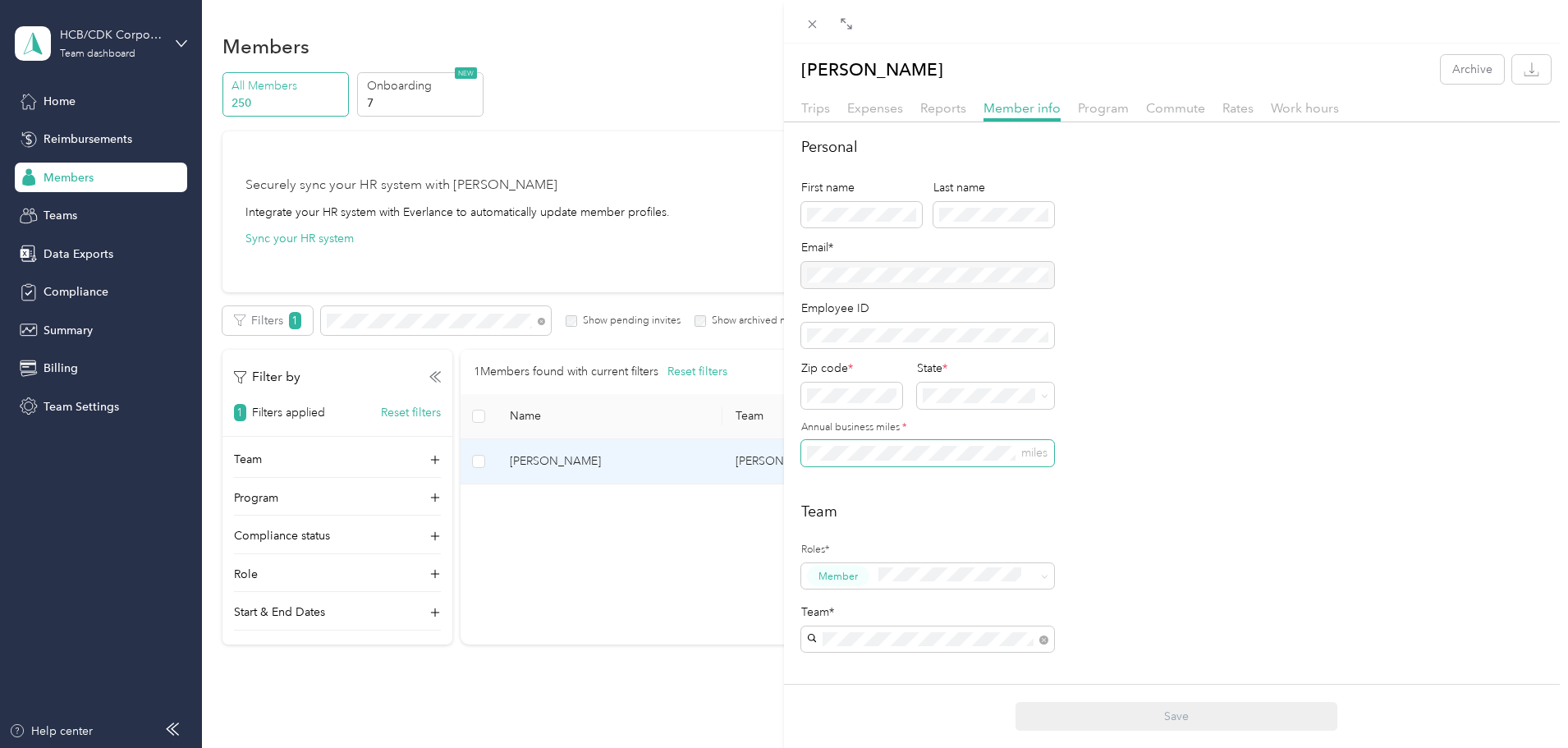
click at [762, 477] on div "[PERSON_NAME] Archive Trips Expenses Reports Member info Program Commute Rates …" at bounding box center [784, 374] width 1568 height 748
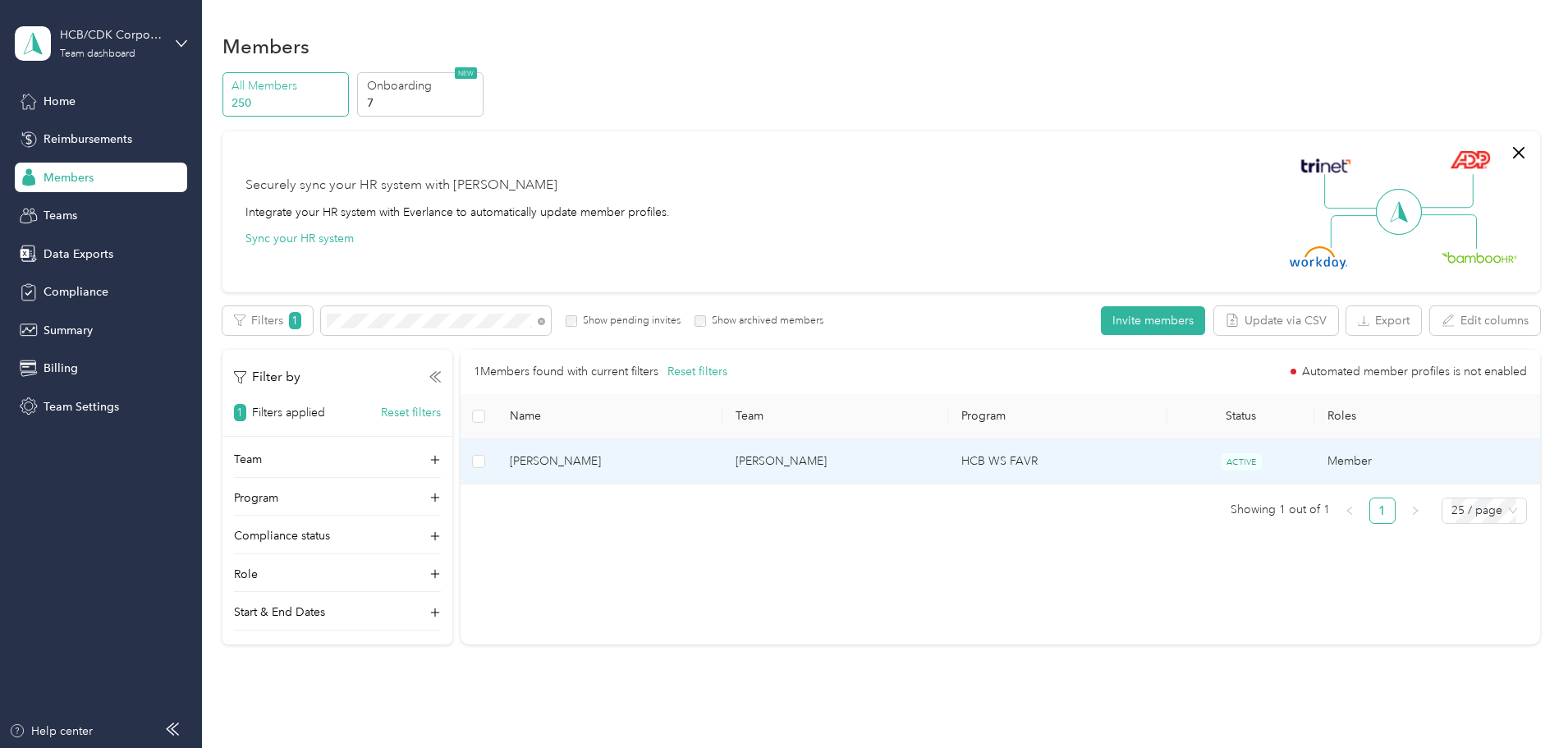
click at [665, 473] on td "[PERSON_NAME]" at bounding box center [609, 461] width 226 height 45
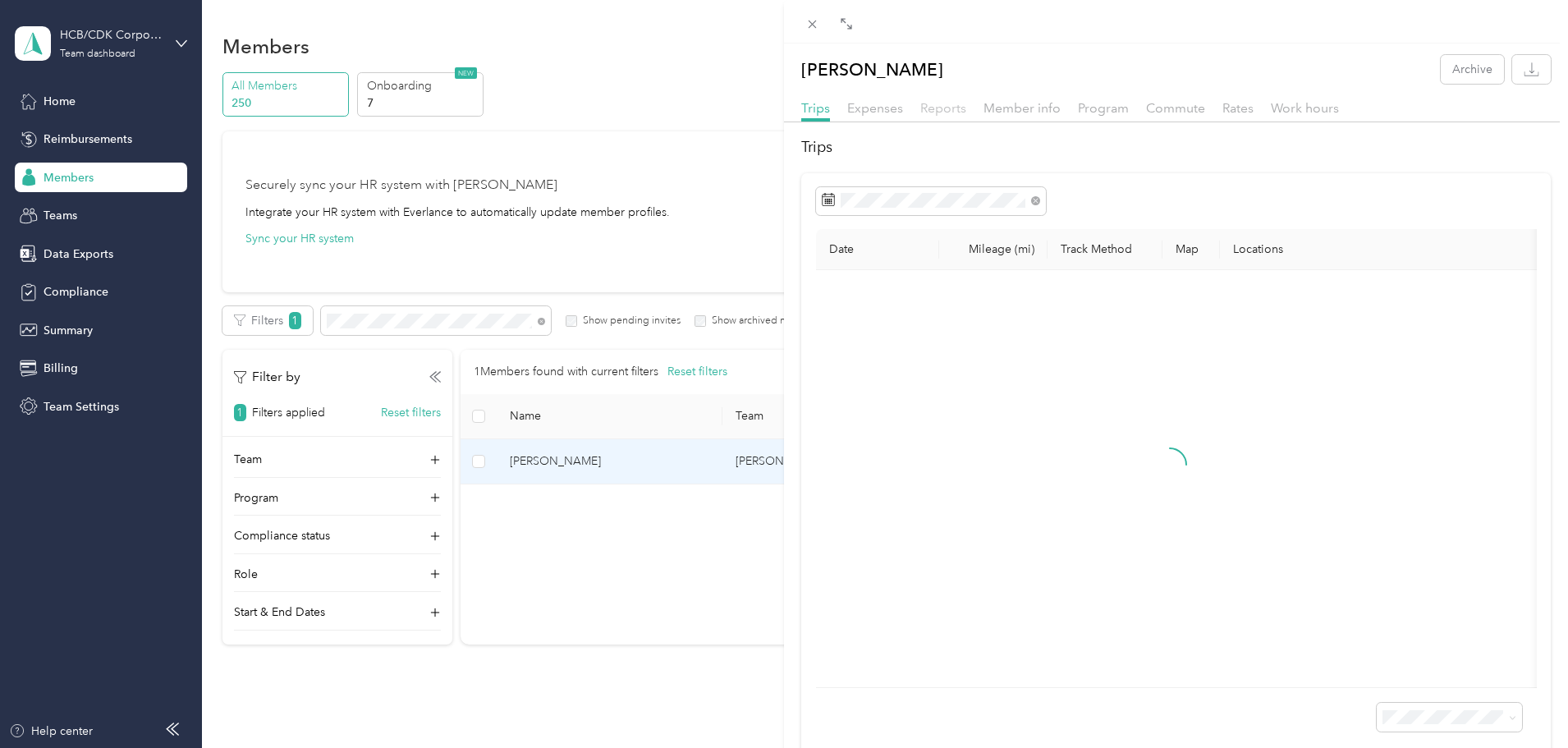
click at [932, 108] on span "Reports" at bounding box center [942, 107] width 46 height 15
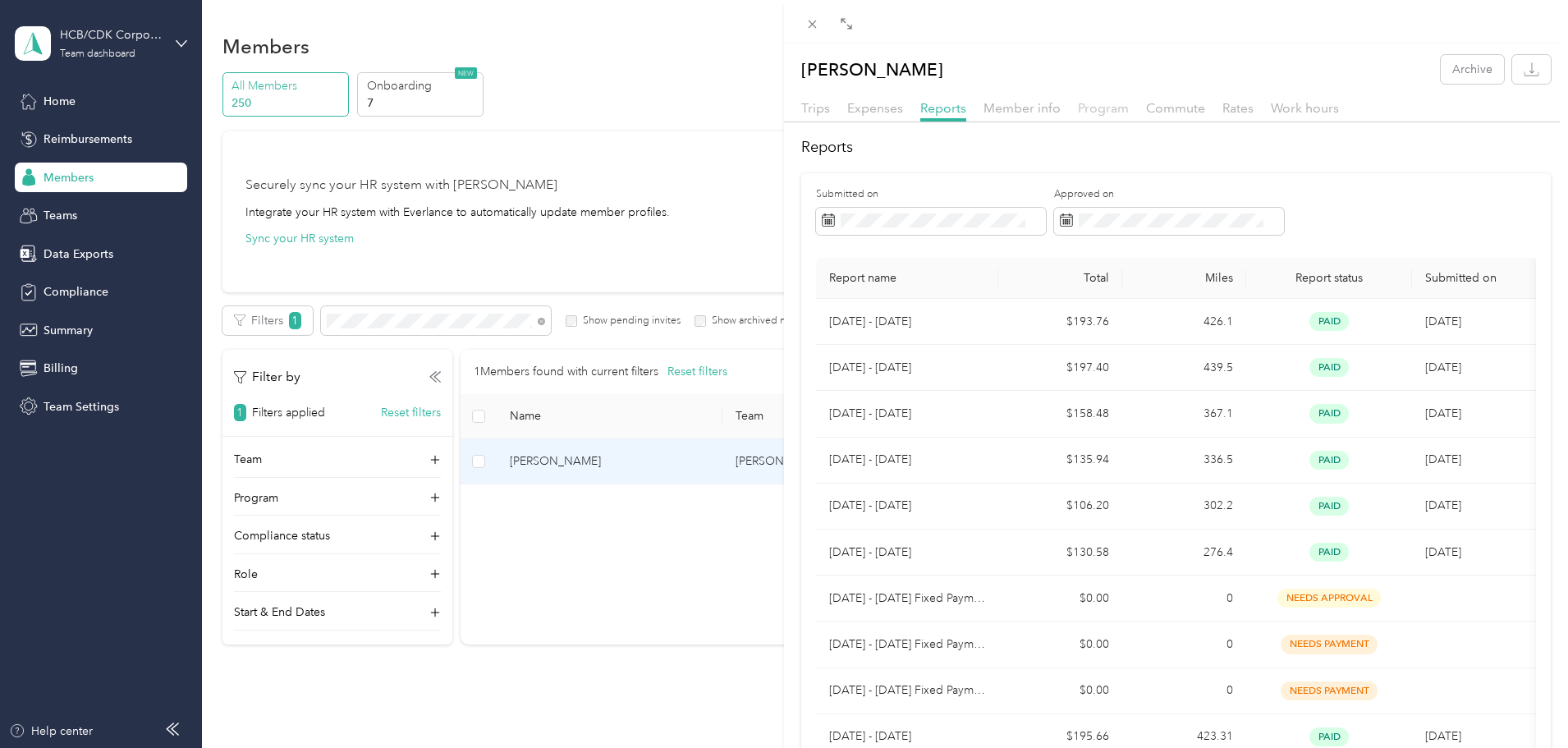
click at [1109, 111] on span "Program" at bounding box center [1103, 107] width 51 height 15
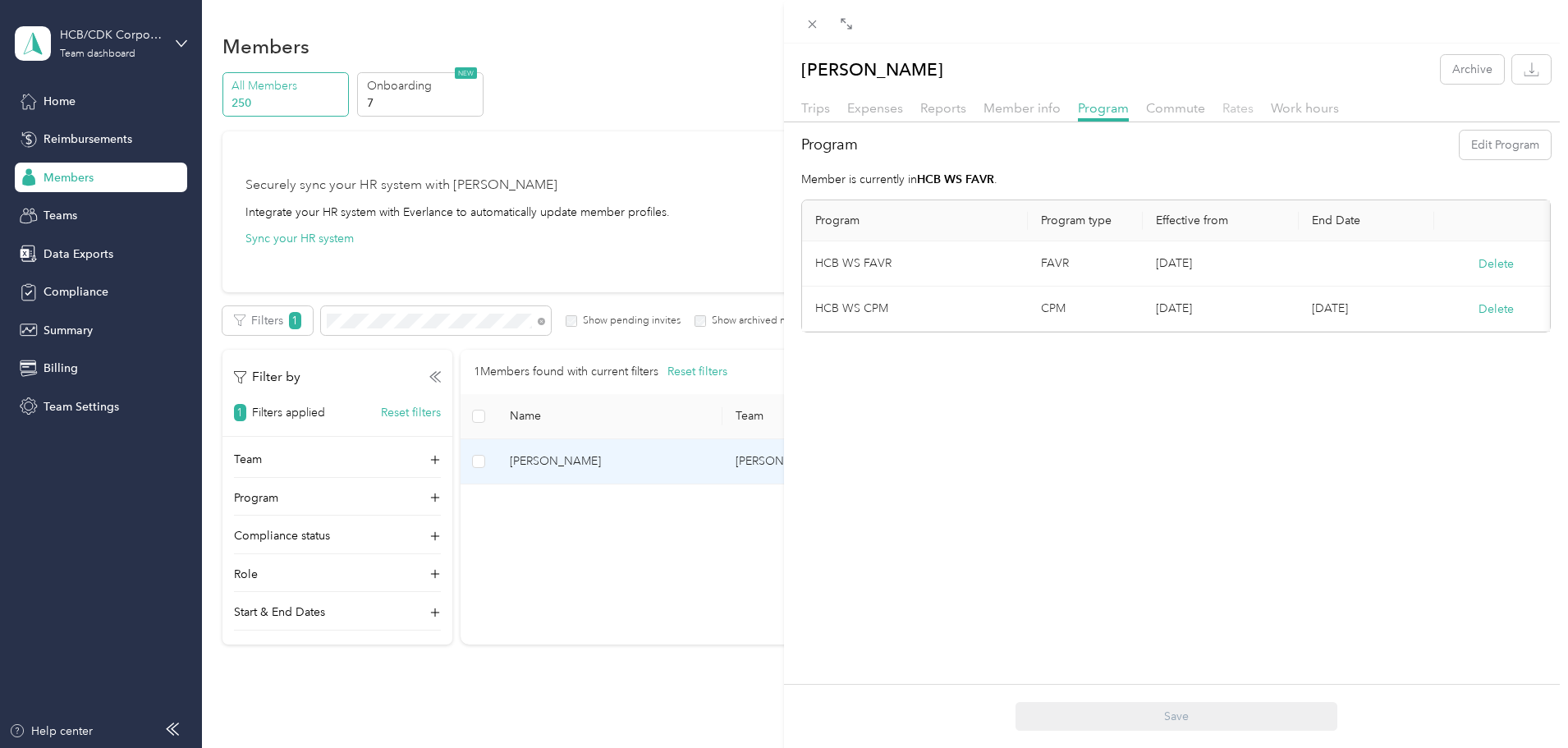
click at [1236, 107] on span "Rates" at bounding box center [1237, 107] width 31 height 15
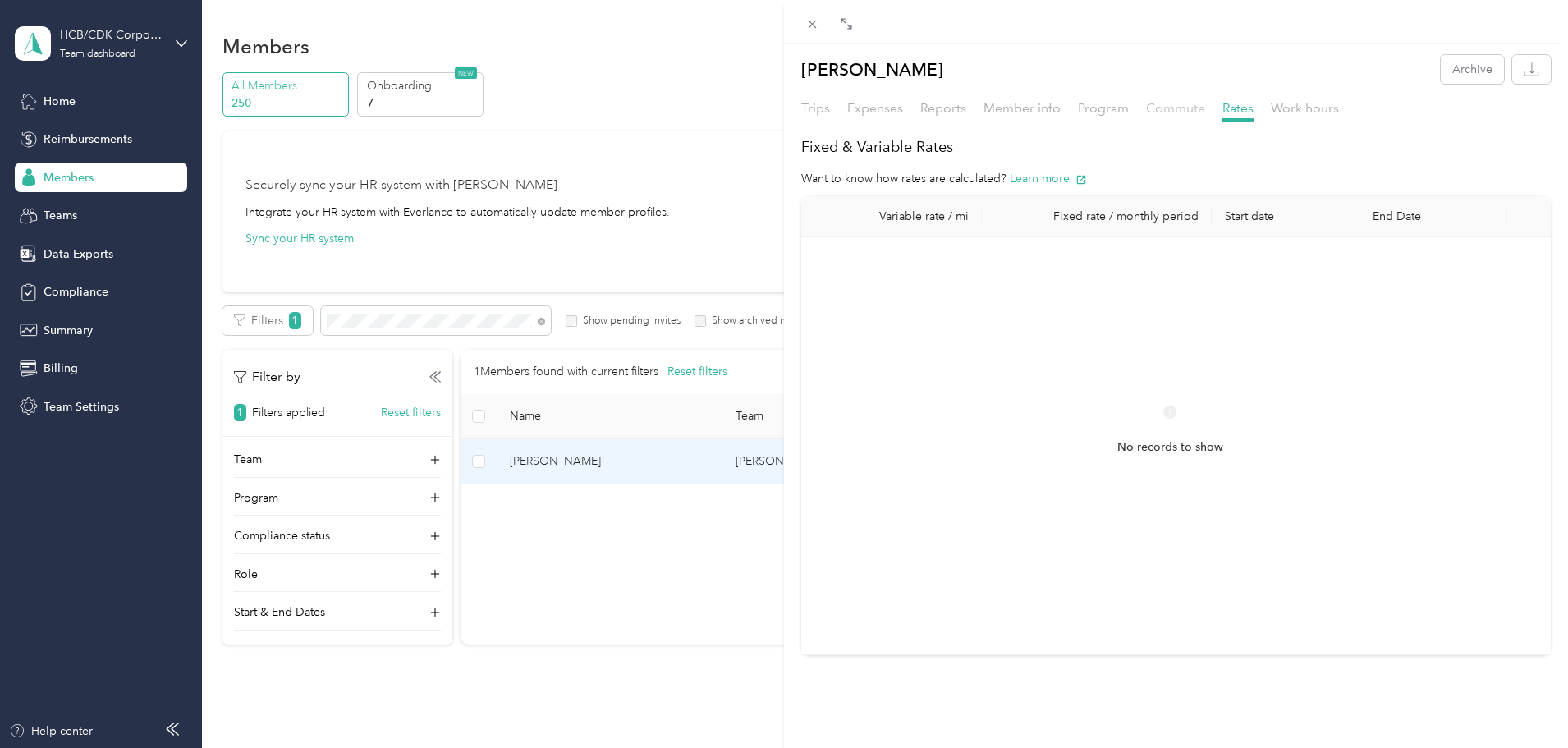
click at [1182, 111] on span "Commute" at bounding box center [1176, 107] width 59 height 15
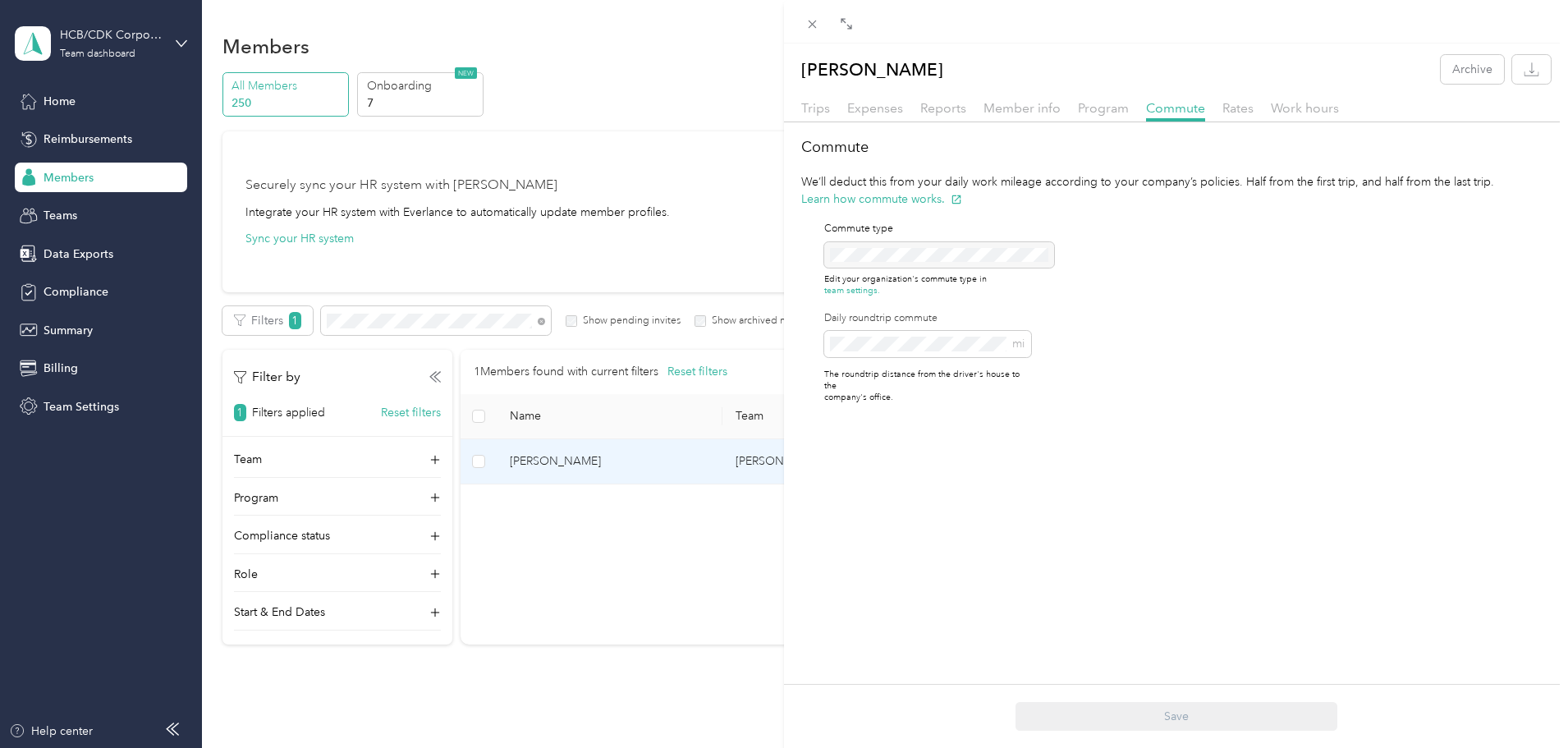
click at [969, 111] on div "Trips Expenses Reports Member info Program Commute Rates Work hours" at bounding box center [1176, 111] width 784 height 23
click at [1020, 103] on span "Member info" at bounding box center [1022, 107] width 77 height 15
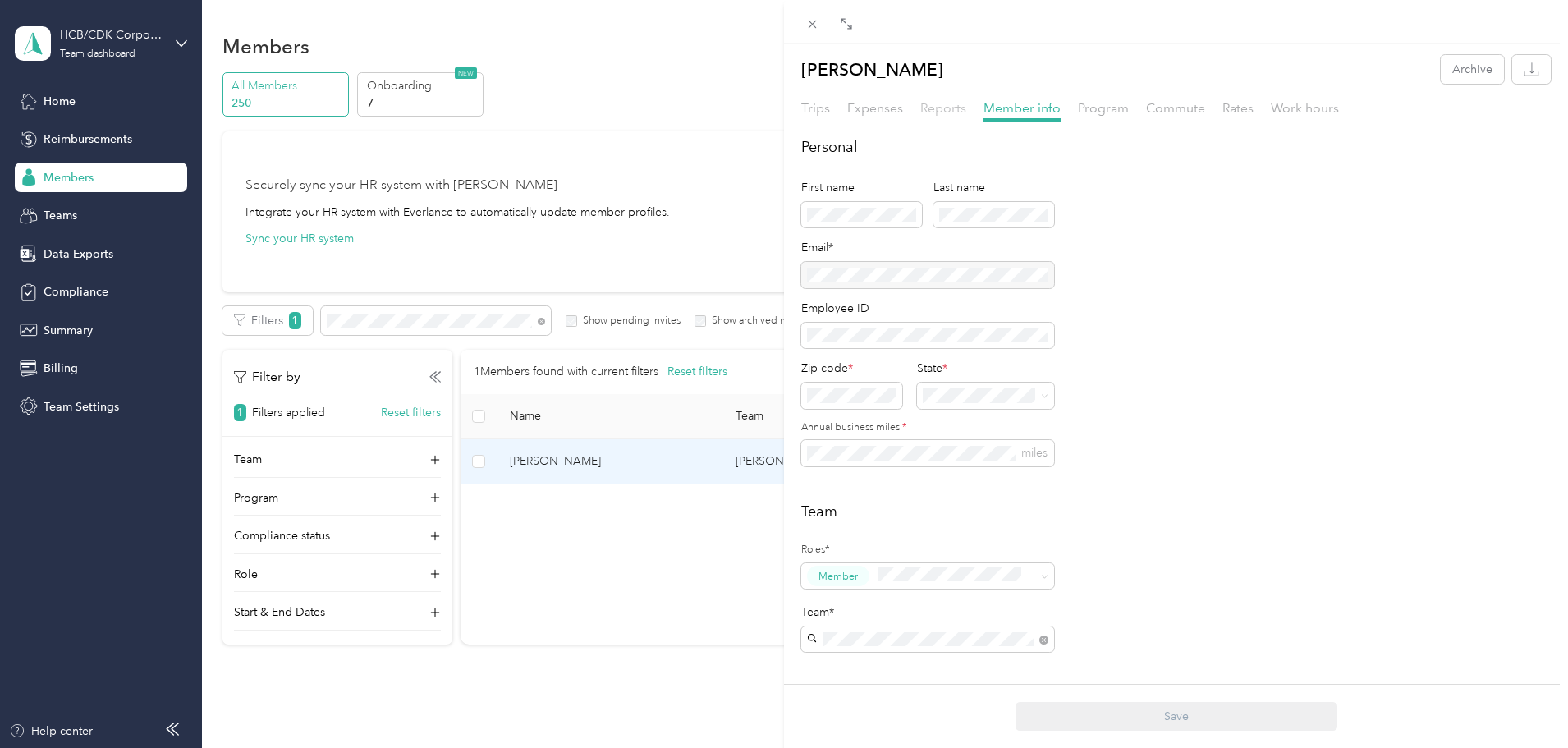
click at [954, 109] on span "Reports" at bounding box center [942, 107] width 46 height 15
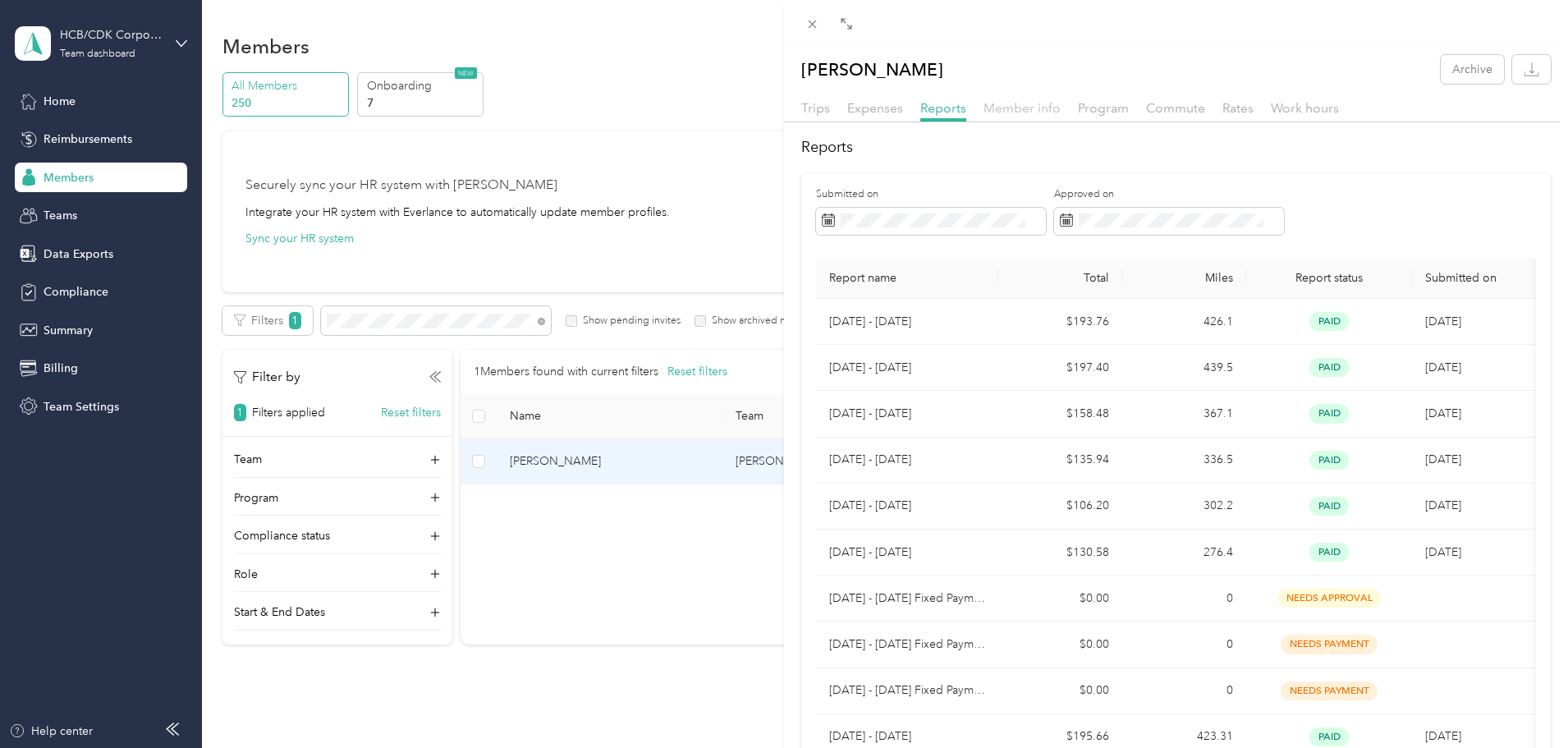
drag, startPoint x: 1012, startPoint y: 112, endPoint x: 998, endPoint y: 109, distance: 14.3
click at [1012, 111] on span "Member info" at bounding box center [1022, 107] width 77 height 15
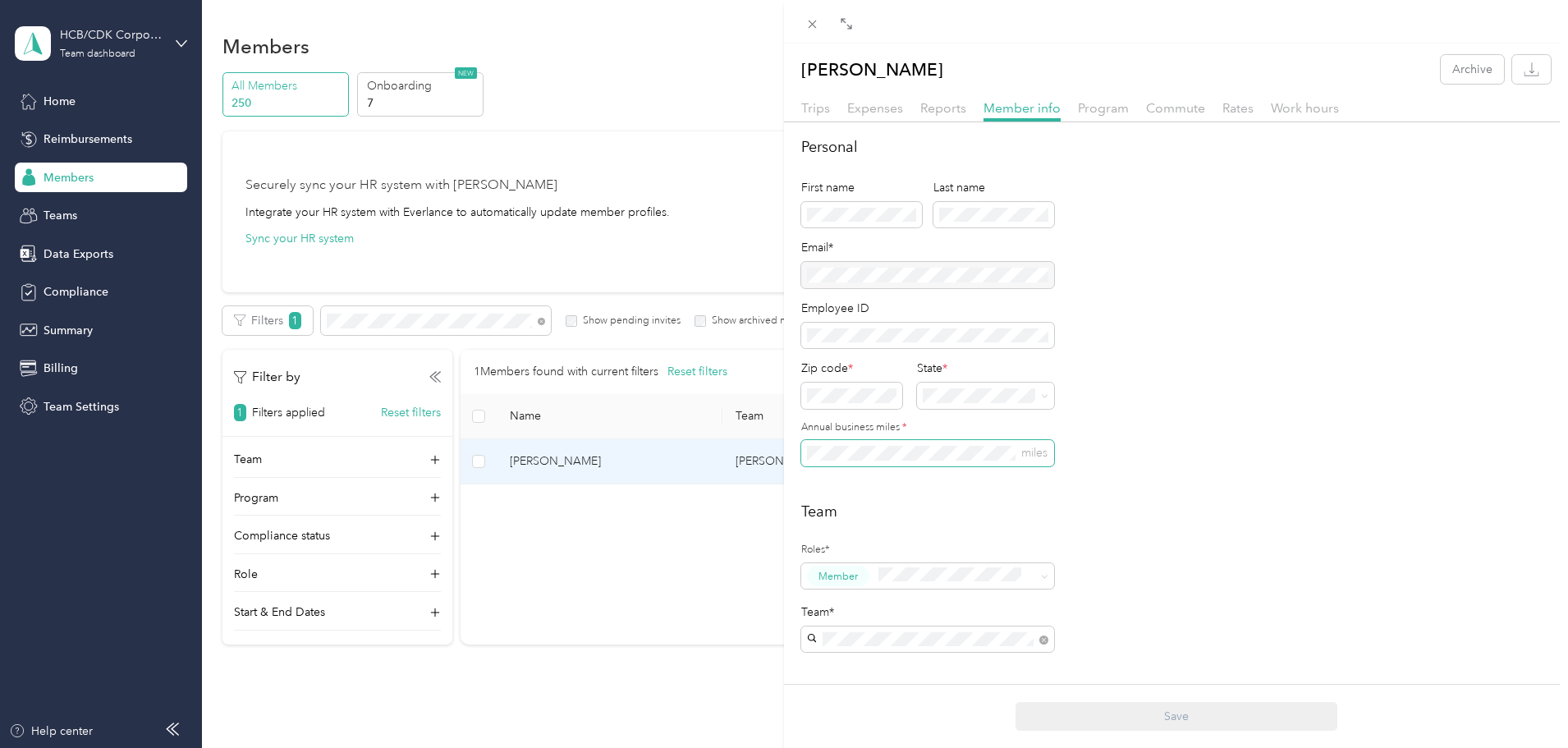
click at [774, 466] on div "[PERSON_NAME] Archive Trips Expenses Reports Member info Program Commute Rates …" at bounding box center [784, 374] width 1568 height 748
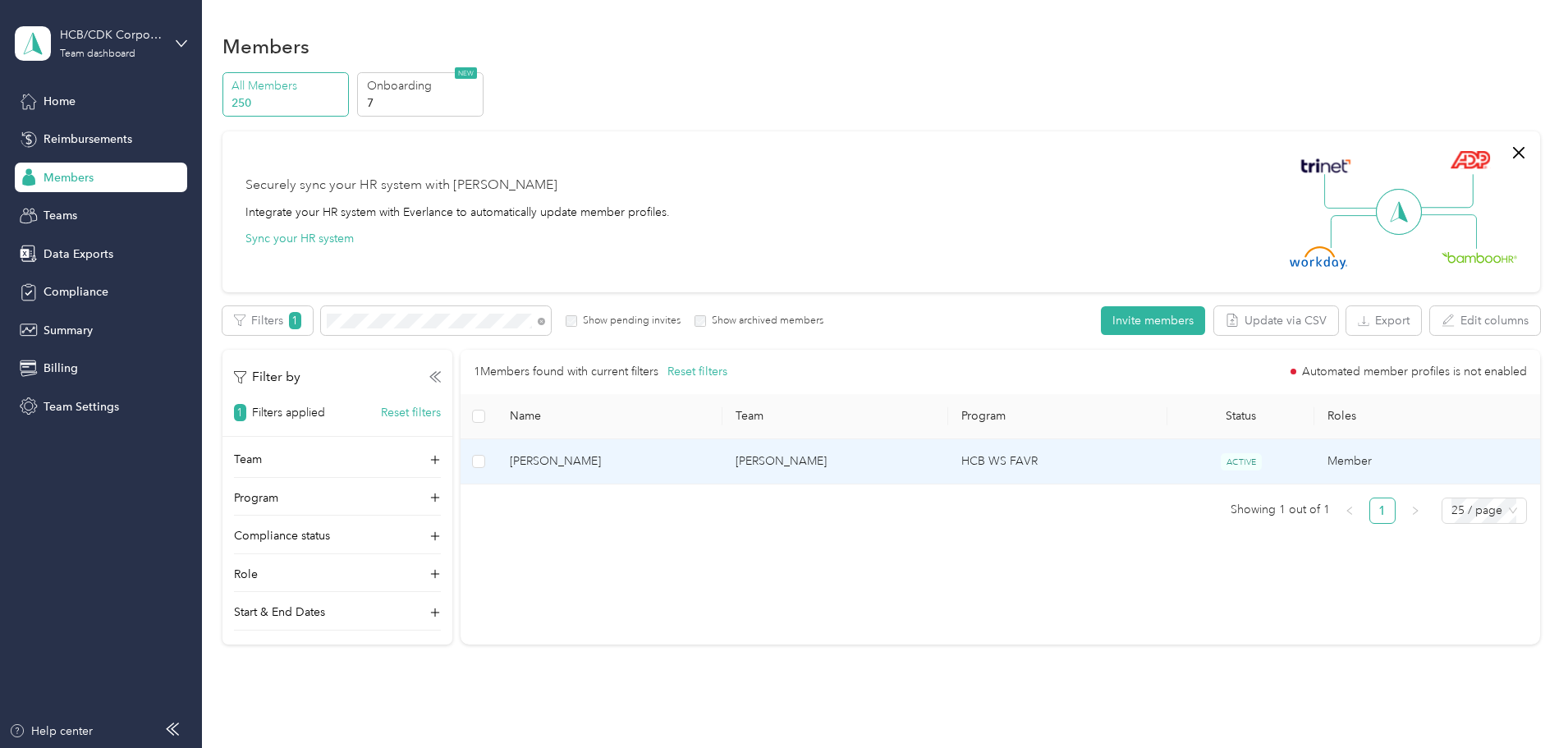
click at [709, 462] on span "[PERSON_NAME]" at bounding box center [610, 461] width 200 height 18
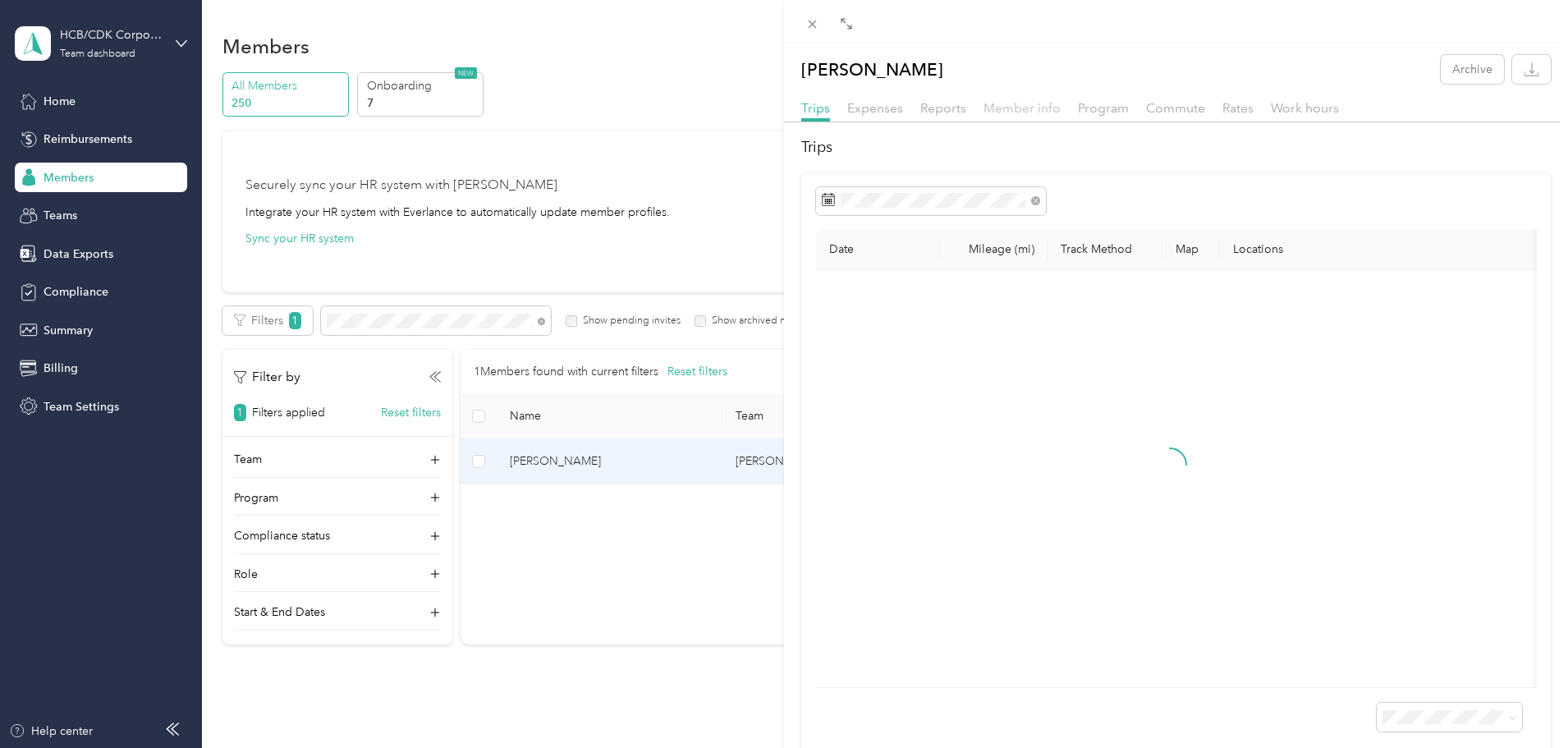
click at [1034, 107] on span "Member info" at bounding box center [1022, 107] width 77 height 15
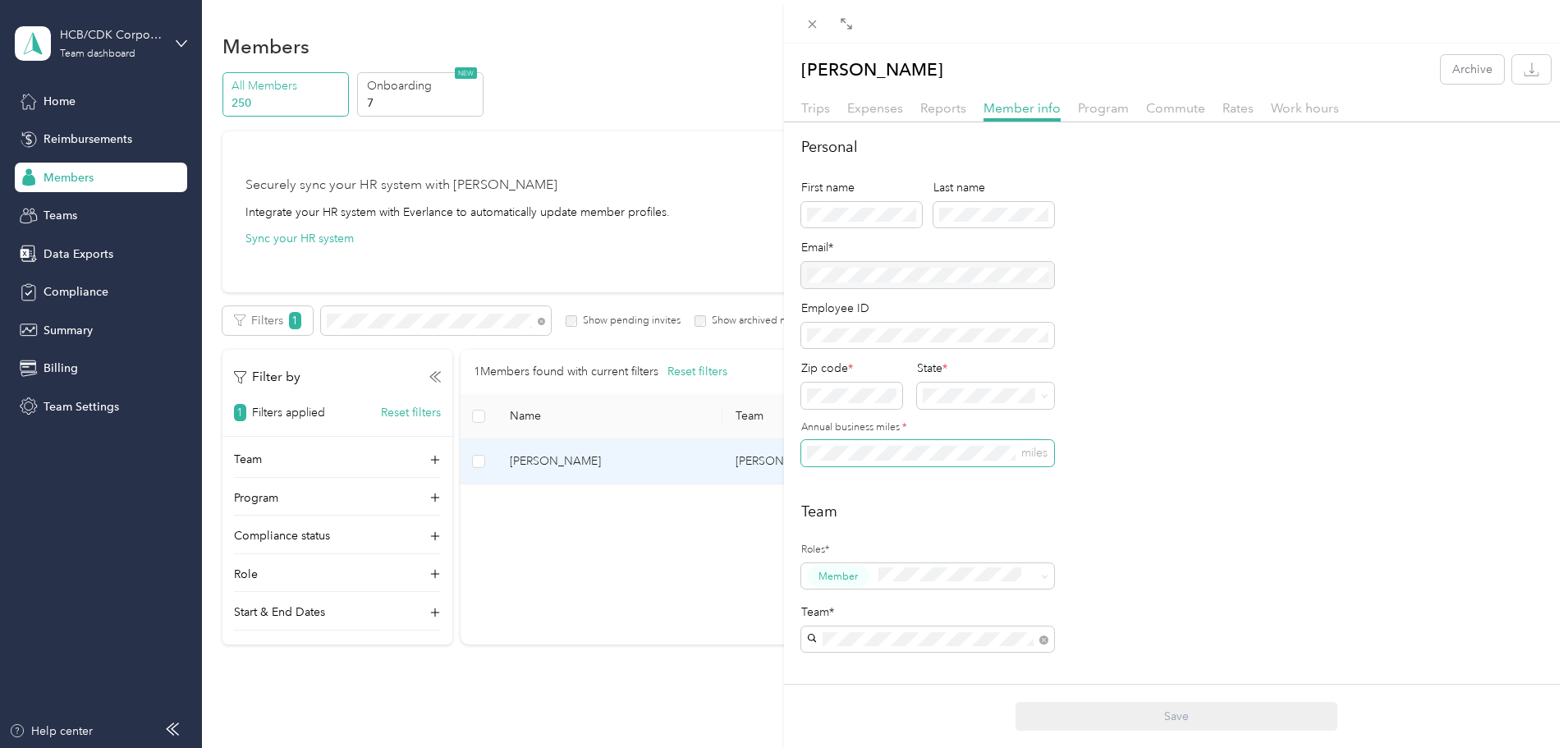
click at [806, 454] on span "miles" at bounding box center [927, 452] width 253 height 26
click at [1163, 716] on button "Save" at bounding box center [1176, 717] width 322 height 29
click at [1246, 110] on span "Rates" at bounding box center [1237, 107] width 31 height 15
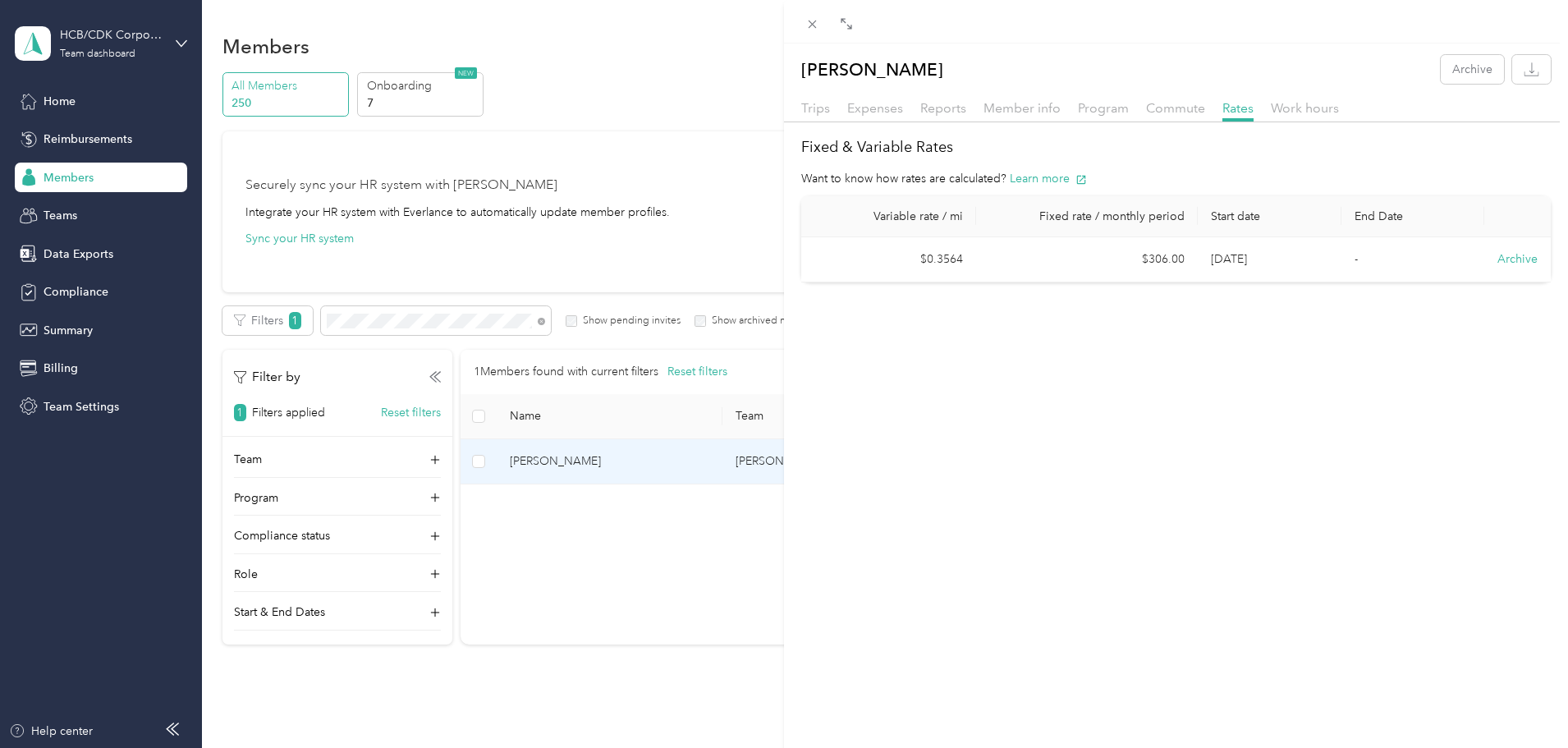
click at [538, 277] on div "[PERSON_NAME] Archive Trips Expenses Reports Member info Program Commute Rates …" at bounding box center [784, 374] width 1568 height 748
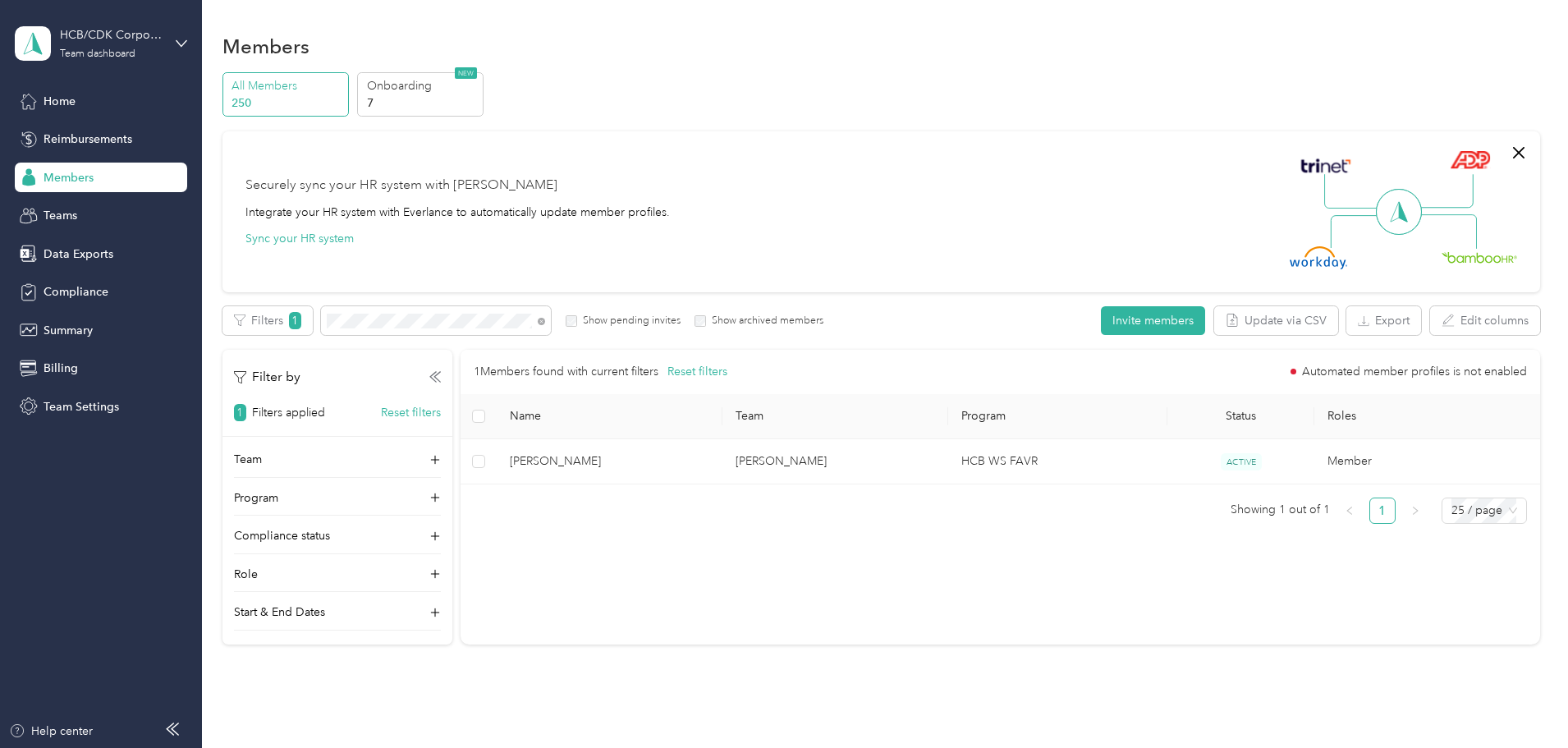
click at [494, 327] on div at bounding box center [784, 374] width 1568 height 748
click at [418, 326] on div "Filters 1 Show pending invites Show archived members" at bounding box center [522, 321] width 601 height 29
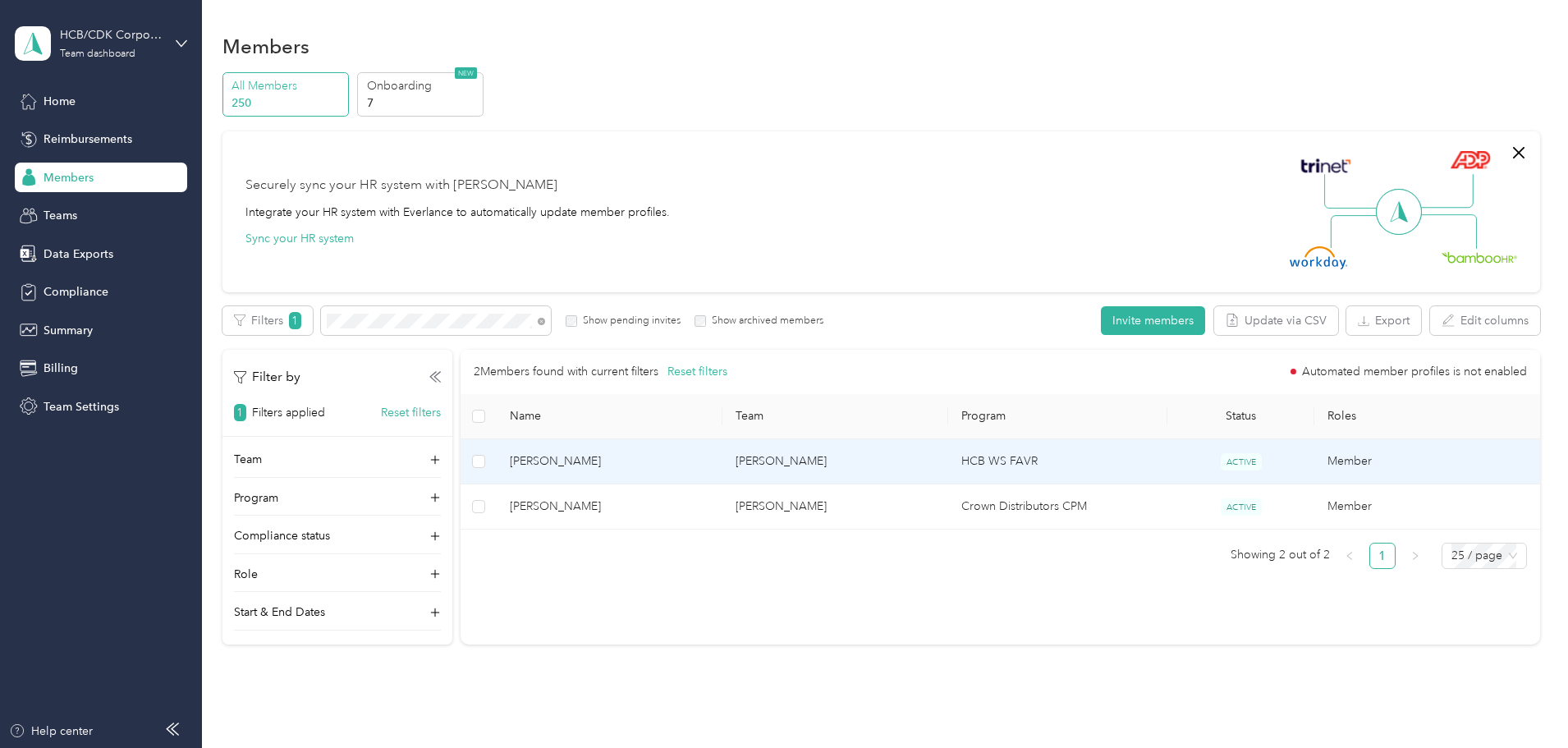
click at [709, 472] on td "[PERSON_NAME]" at bounding box center [609, 461] width 226 height 45
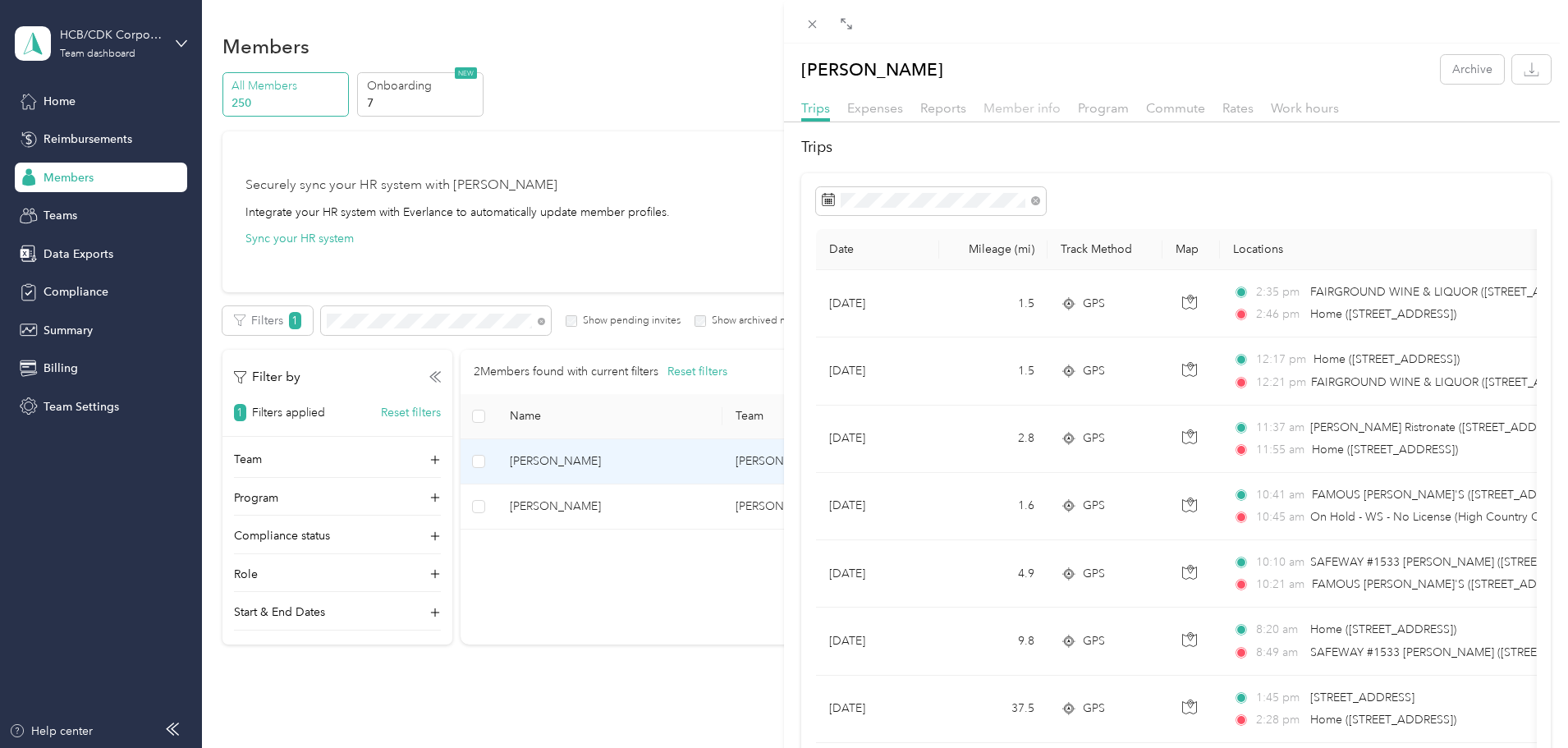
click at [1028, 111] on span "Member info" at bounding box center [1022, 107] width 77 height 15
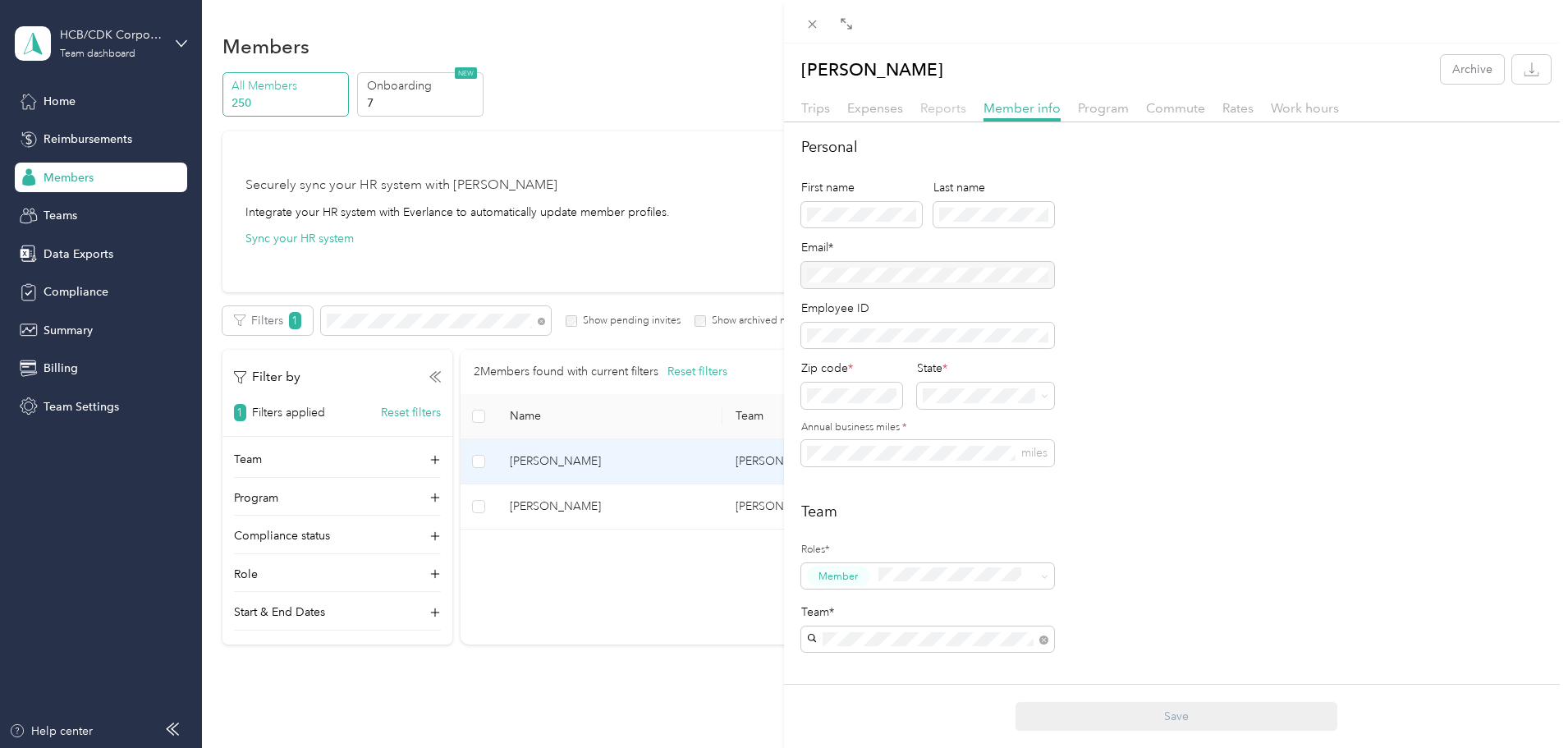
click at [940, 107] on span "Reports" at bounding box center [942, 107] width 46 height 15
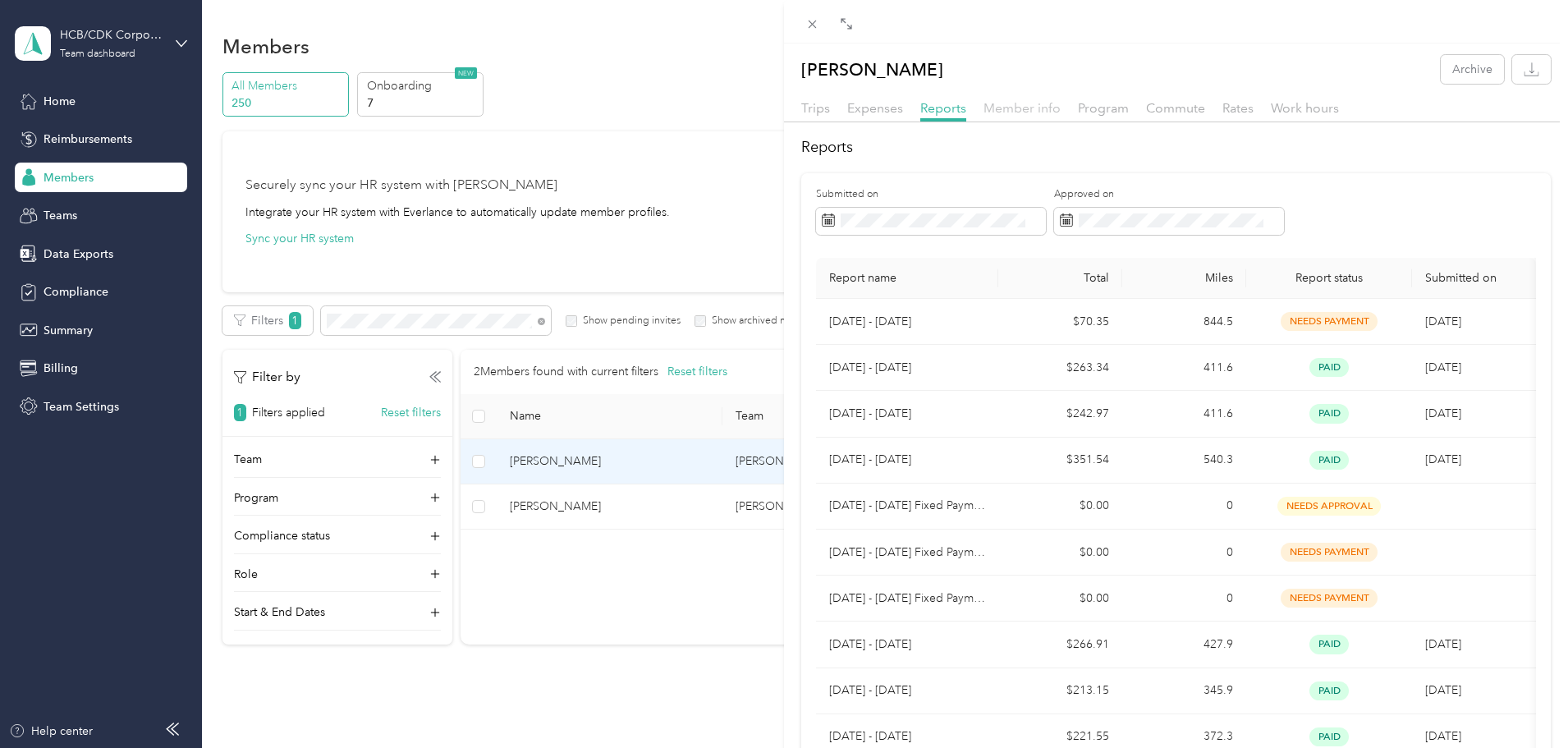
click at [1014, 113] on span "Member info" at bounding box center [1022, 107] width 77 height 15
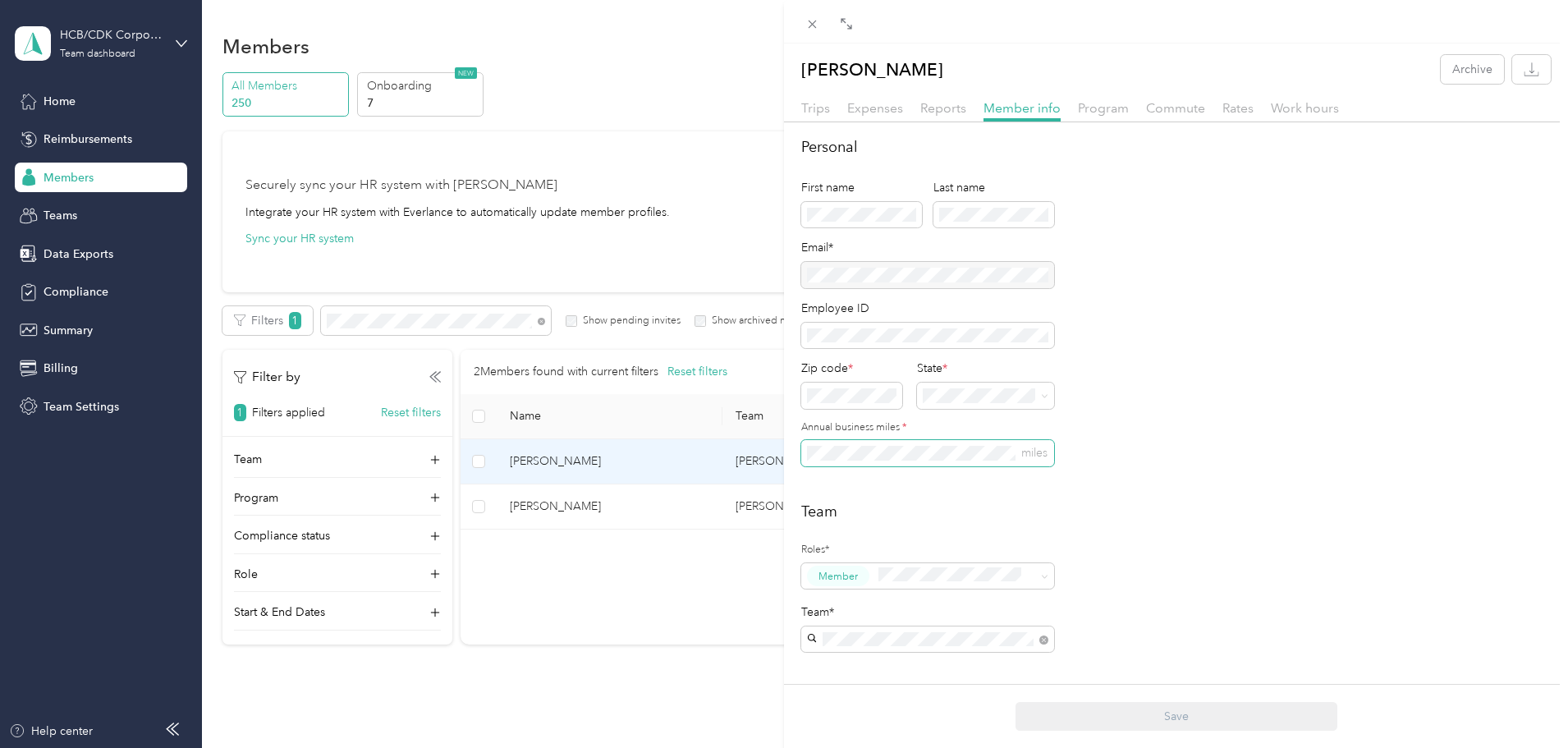
click at [809, 461] on span "miles" at bounding box center [927, 452] width 253 height 26
click at [1172, 120] on div "Trips Expenses Reports Member info Program Commute Rates Work hours" at bounding box center [1176, 111] width 784 height 23
click at [1180, 112] on span "Commute" at bounding box center [1176, 107] width 59 height 15
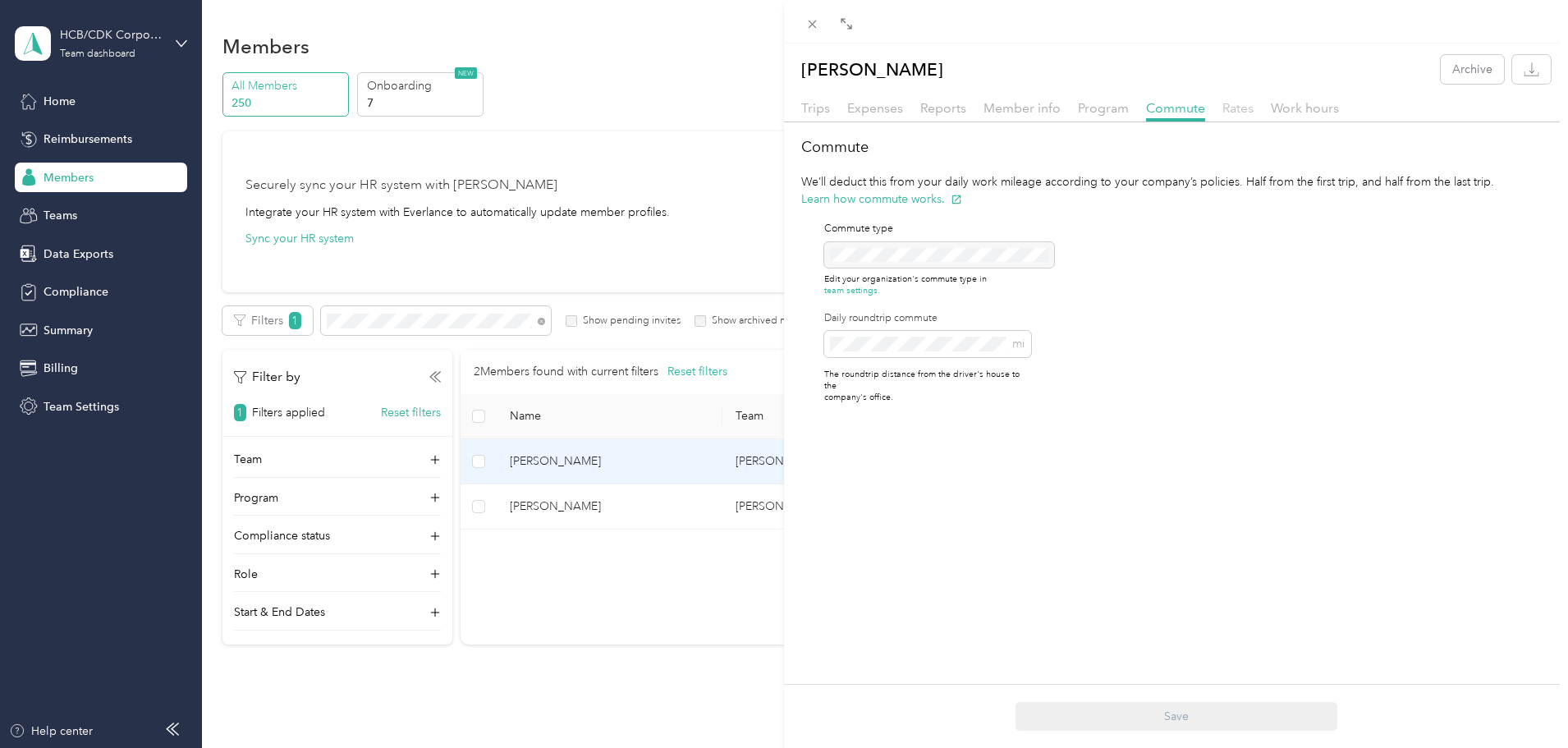
click at [1234, 114] on span "Rates" at bounding box center [1237, 107] width 31 height 15
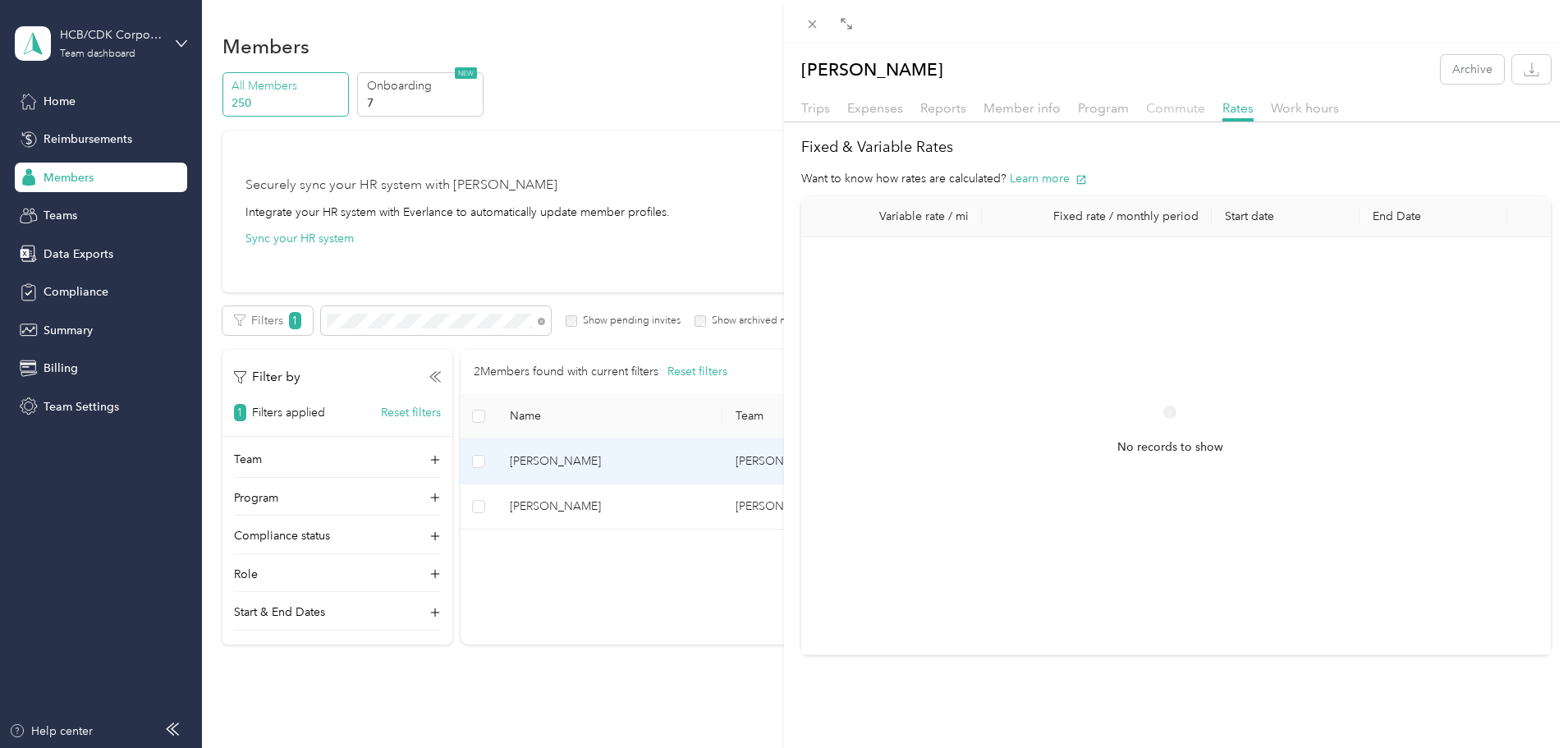
click at [1153, 104] on span "Commute" at bounding box center [1176, 107] width 59 height 15
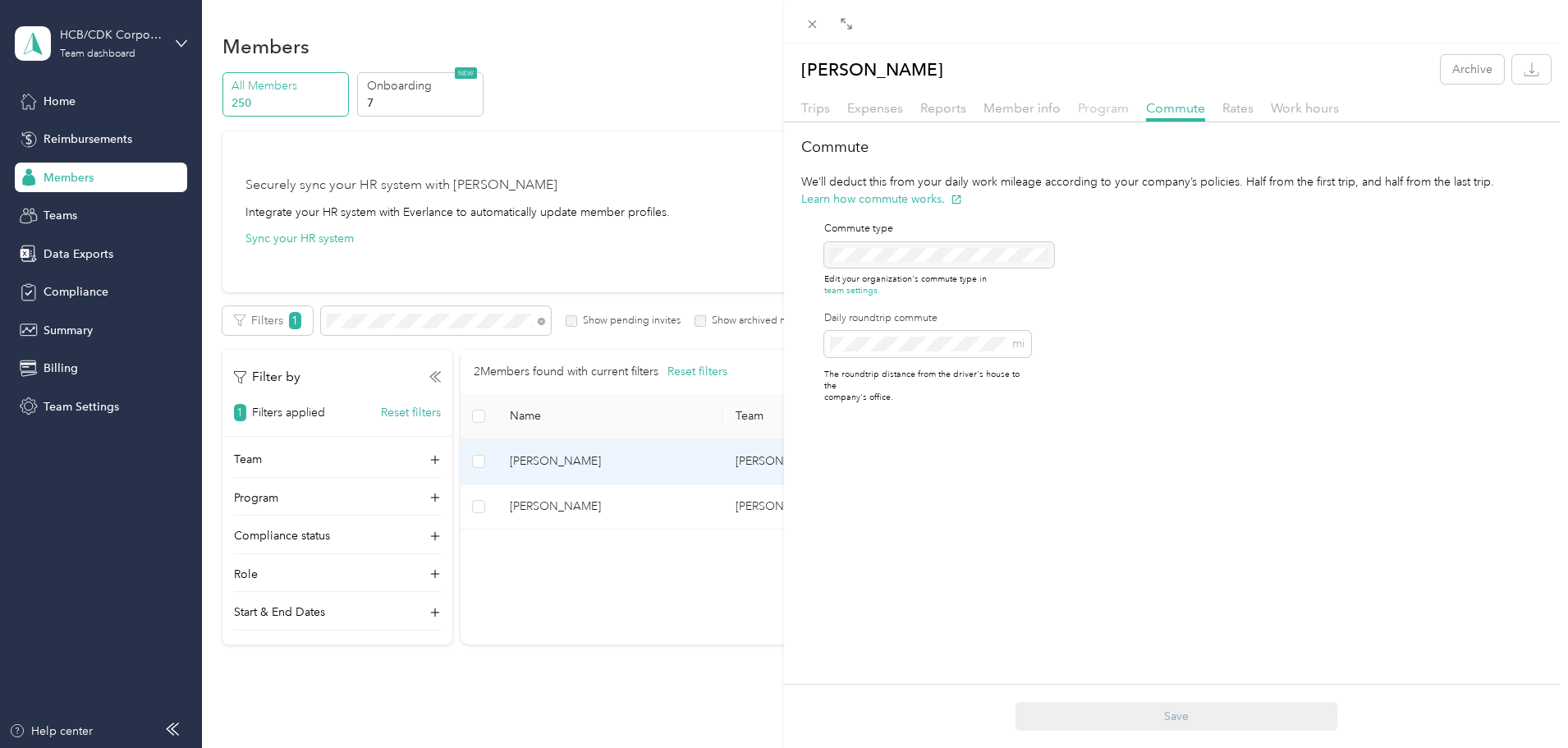
click at [1111, 111] on span "Program" at bounding box center [1103, 107] width 51 height 15
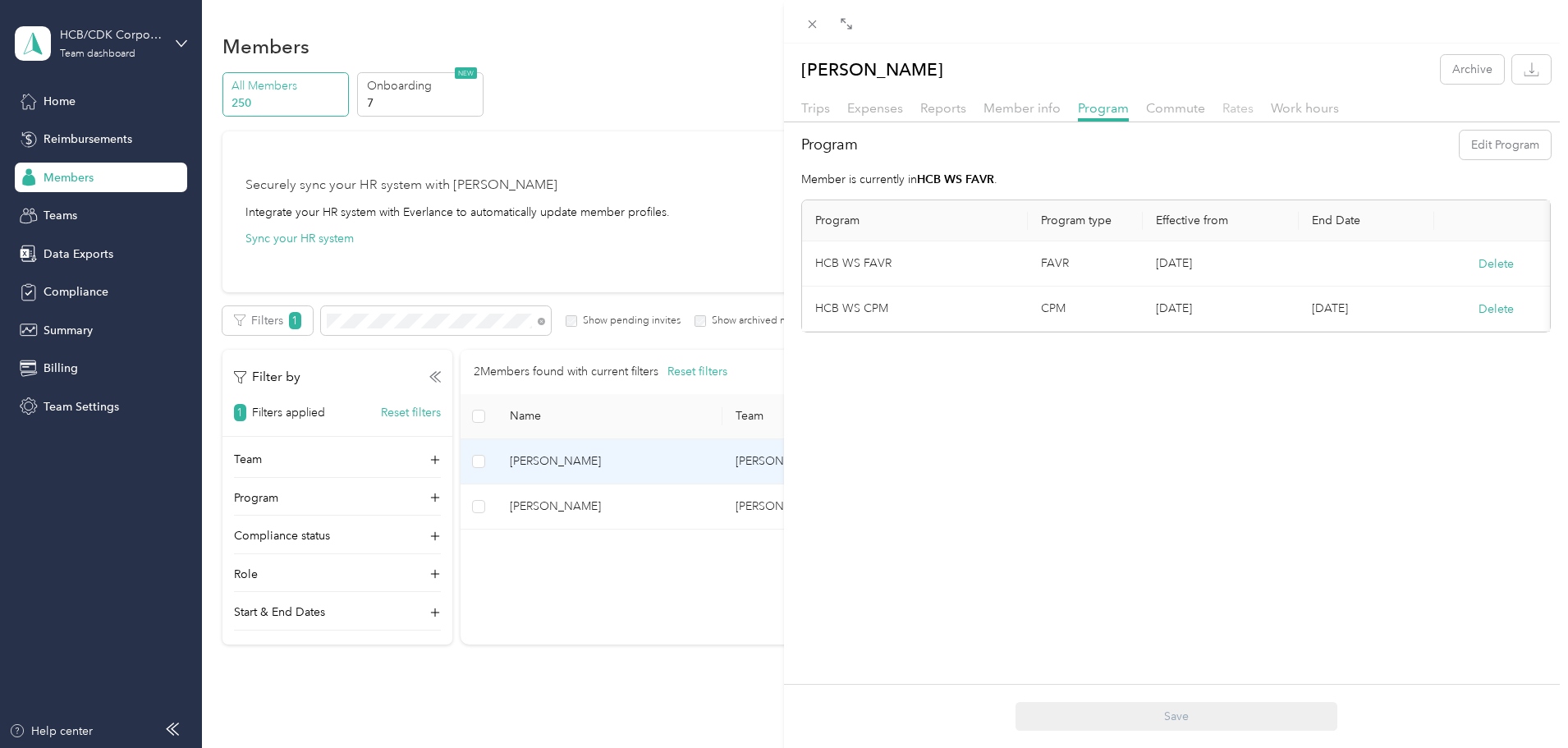
click at [1234, 102] on span "Rates" at bounding box center [1237, 107] width 31 height 15
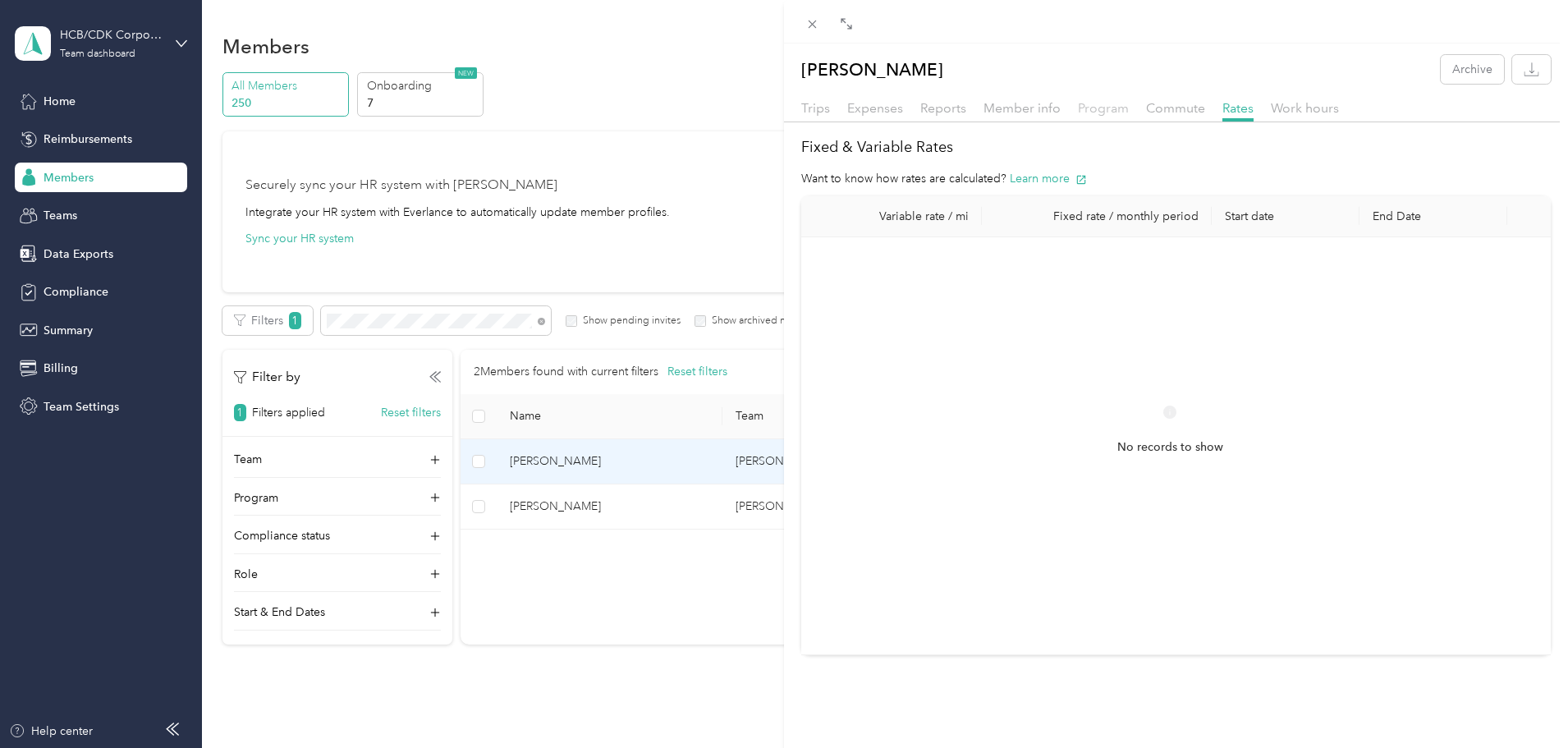
click at [1102, 107] on span "Program" at bounding box center [1103, 107] width 51 height 15
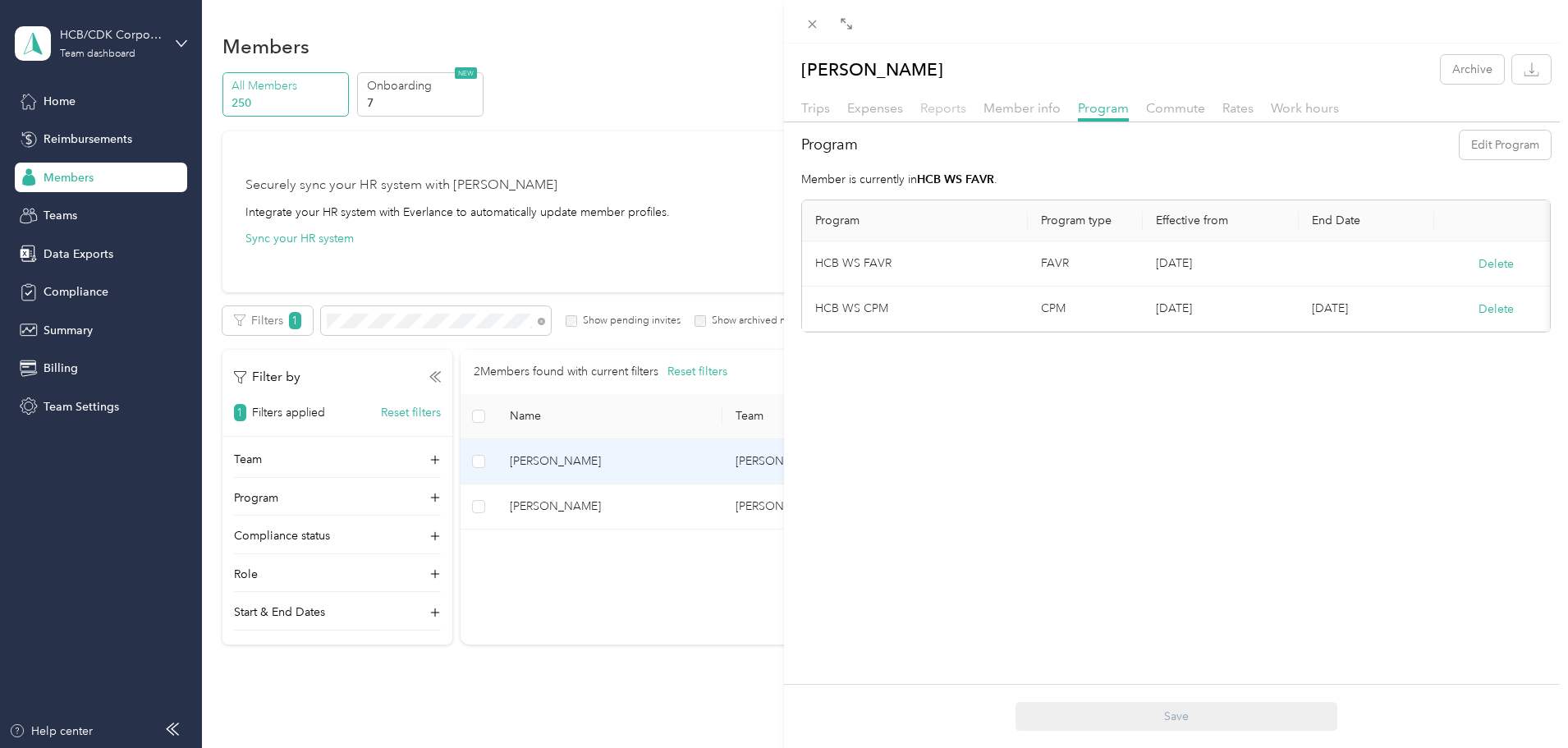
click at [948, 110] on span "Reports" at bounding box center [942, 107] width 46 height 15
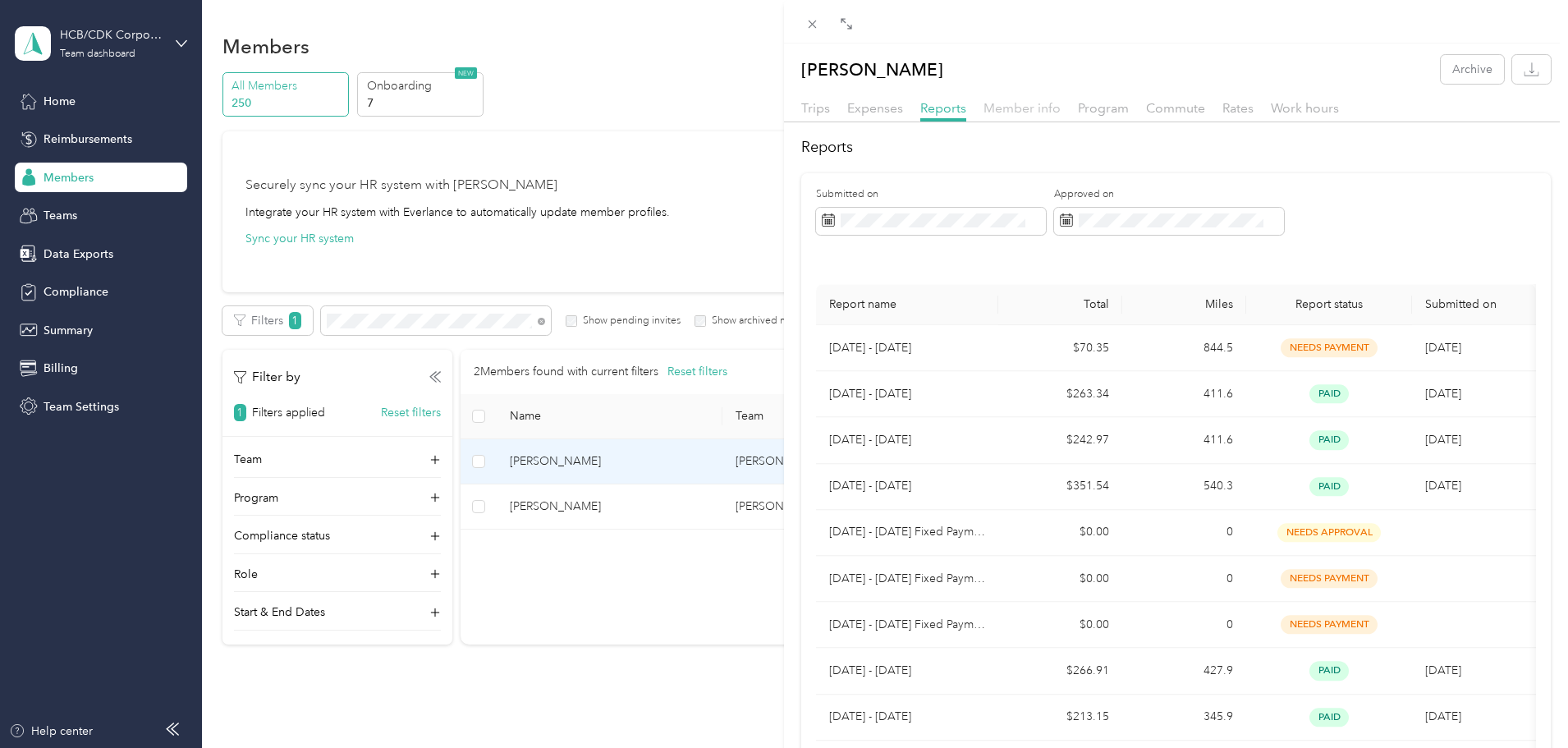
click at [1004, 113] on span "Member info" at bounding box center [1022, 107] width 77 height 15
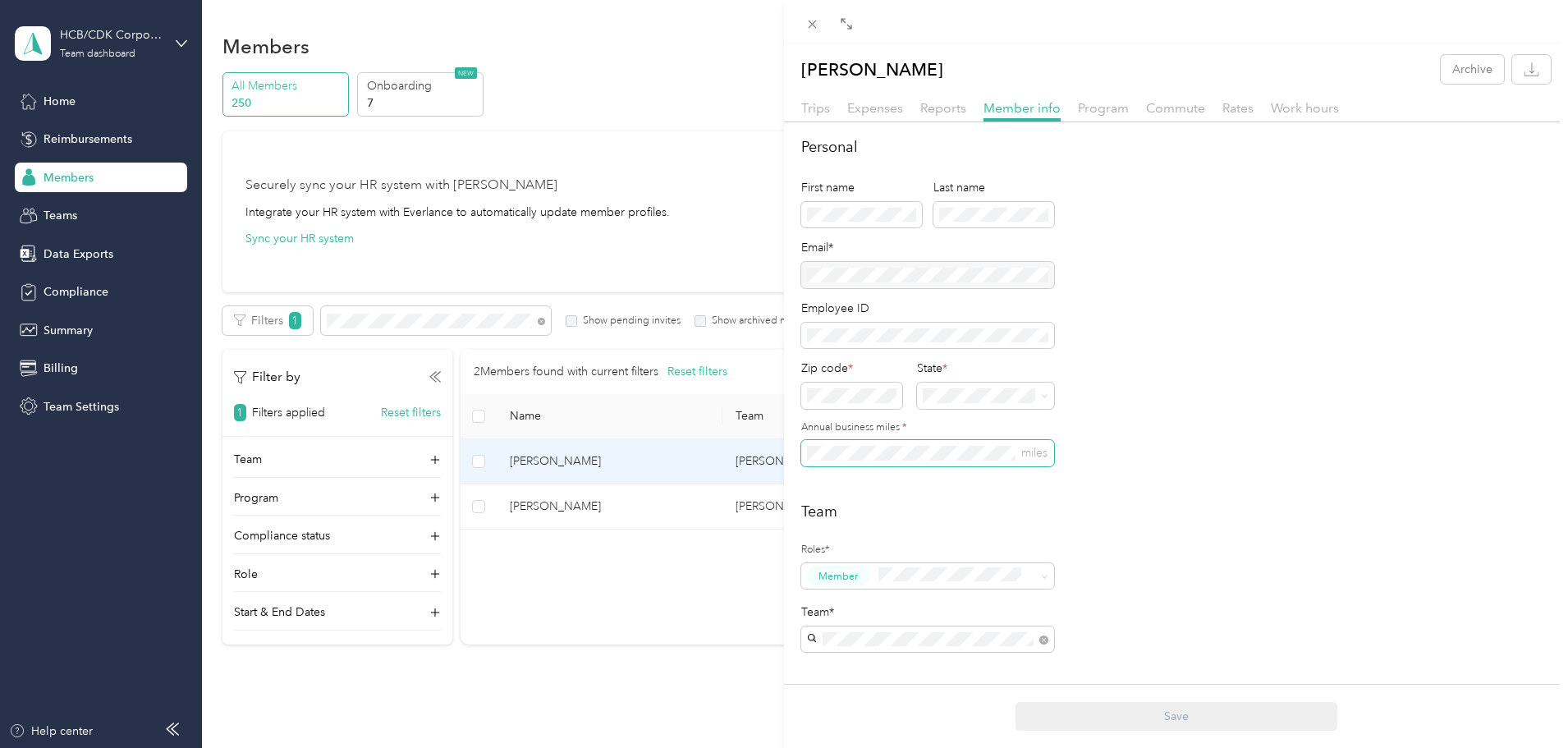
click at [789, 467] on div "Personal First name Last name Email* Employee ID Zip code * State * Annual busi…" at bounding box center [1176, 601] width 784 height 931
click at [1187, 725] on button "Save" at bounding box center [1176, 717] width 322 height 29
click at [1244, 109] on span "Rates" at bounding box center [1237, 107] width 31 height 15
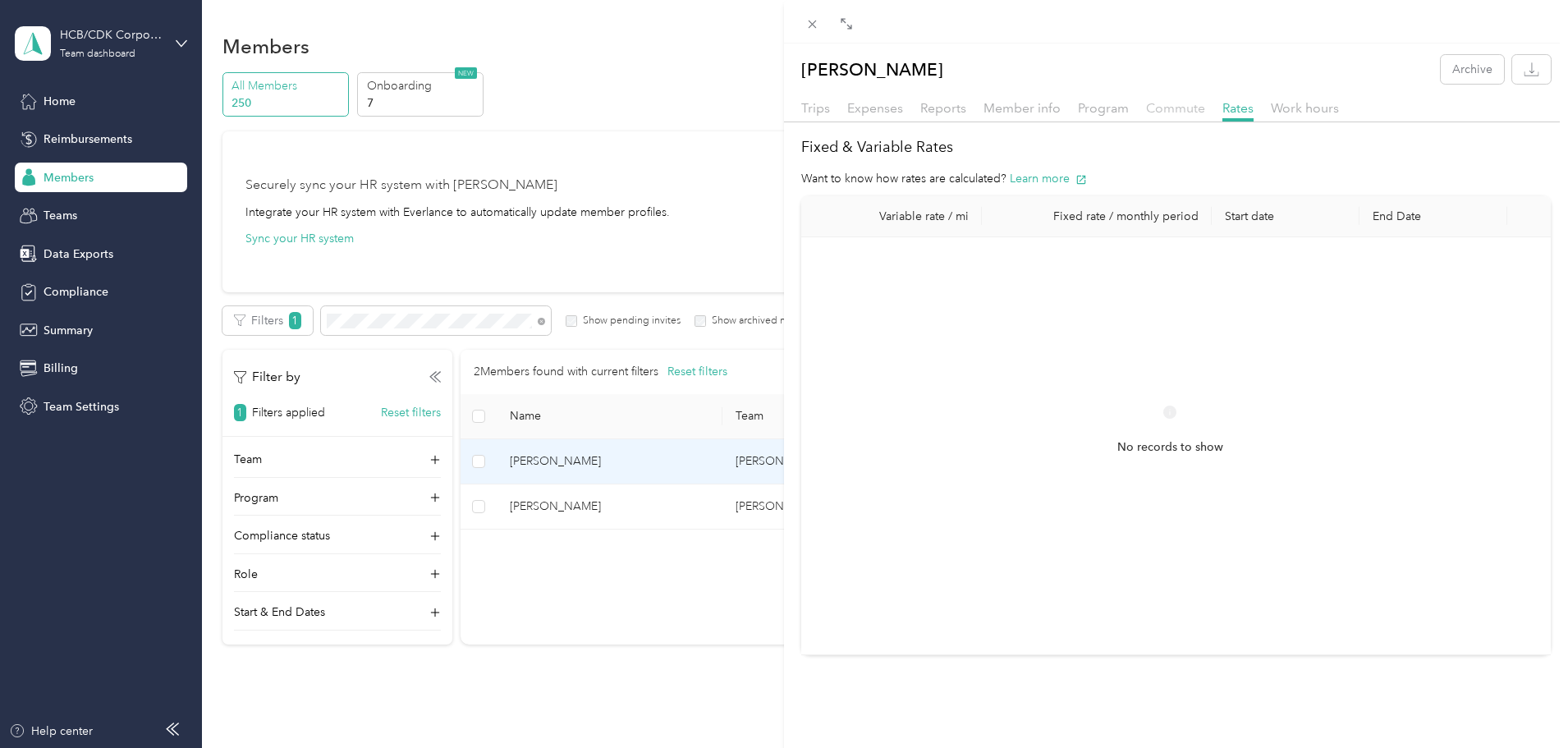
click at [1170, 109] on span "Commute" at bounding box center [1176, 107] width 59 height 15
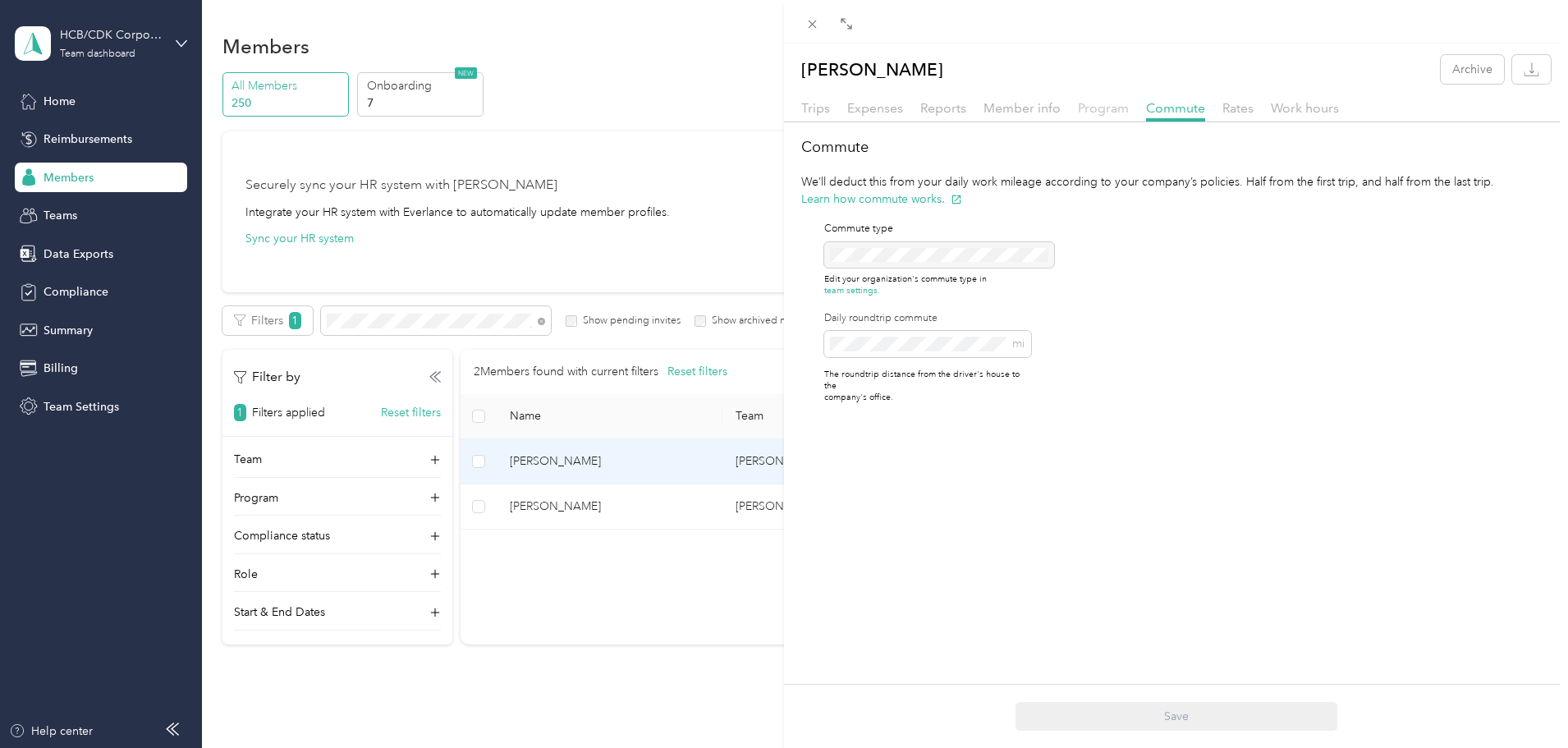
click at [1101, 107] on span "Program" at bounding box center [1103, 107] width 51 height 15
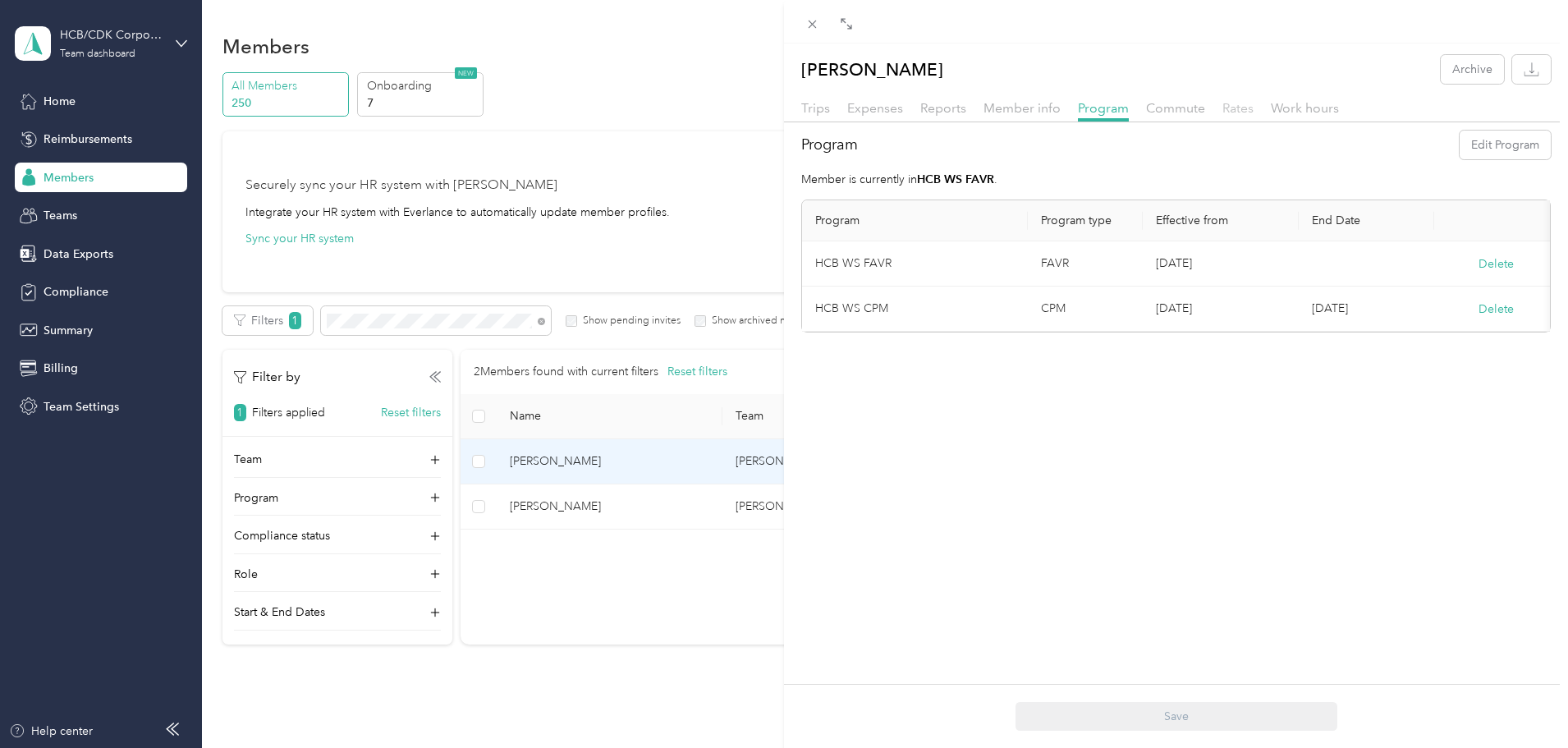
click at [1225, 109] on span "Rates" at bounding box center [1237, 107] width 31 height 15
